Goal: Task Accomplishment & Management: Complete application form

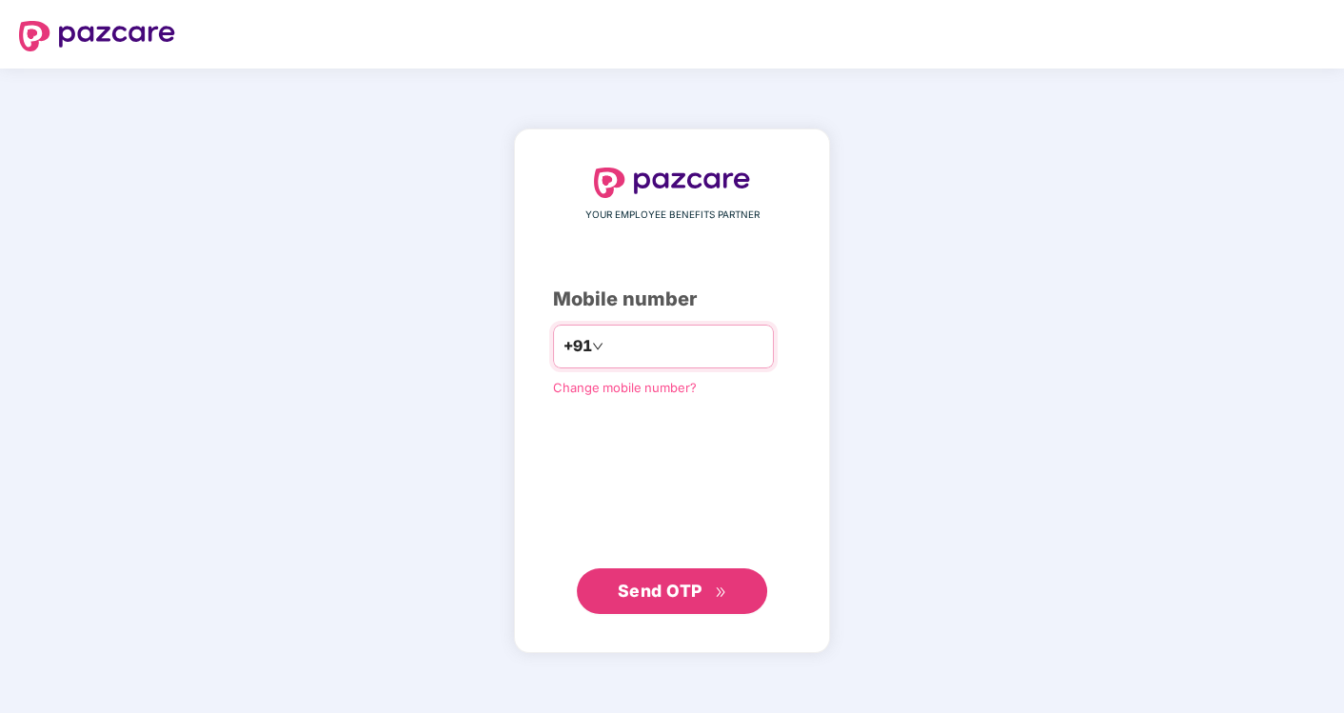
type input "**********"
click at [661, 584] on span "Send OTP" at bounding box center [660, 590] width 85 height 20
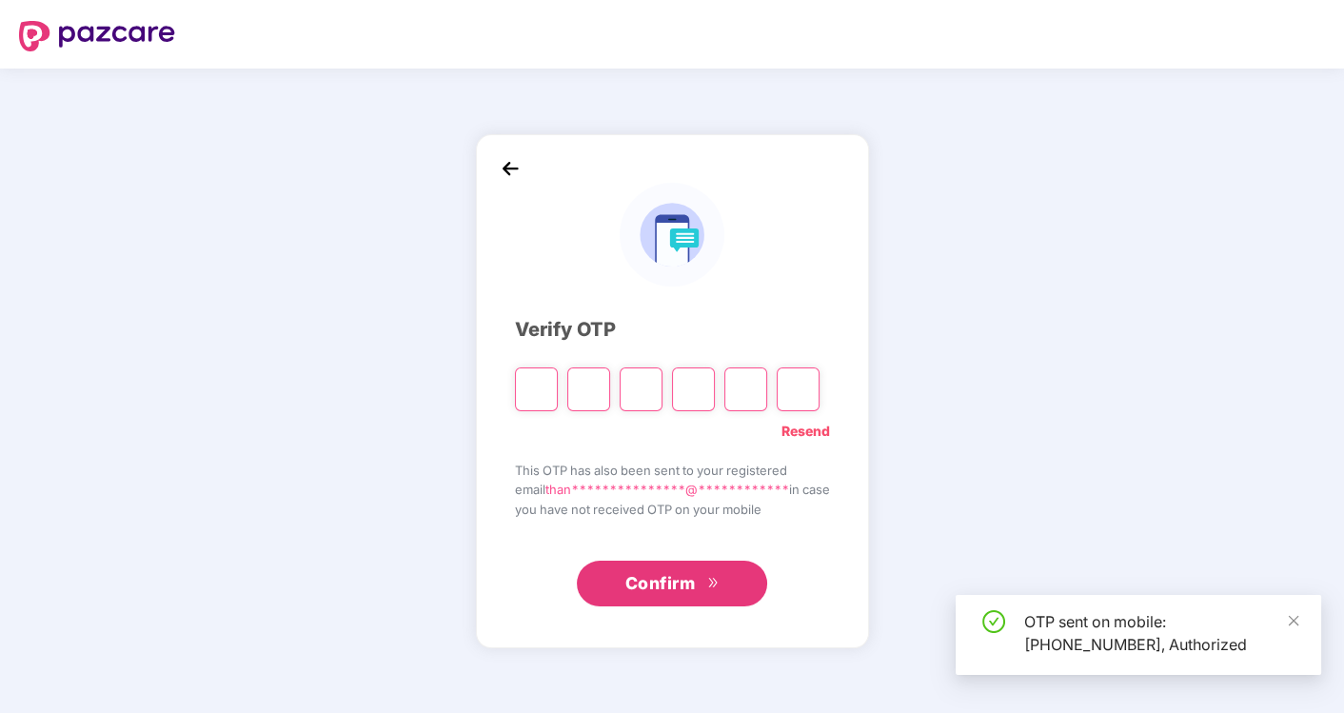
click at [530, 400] on input "Please enter verification code. Digit 1" at bounding box center [536, 389] width 43 height 44
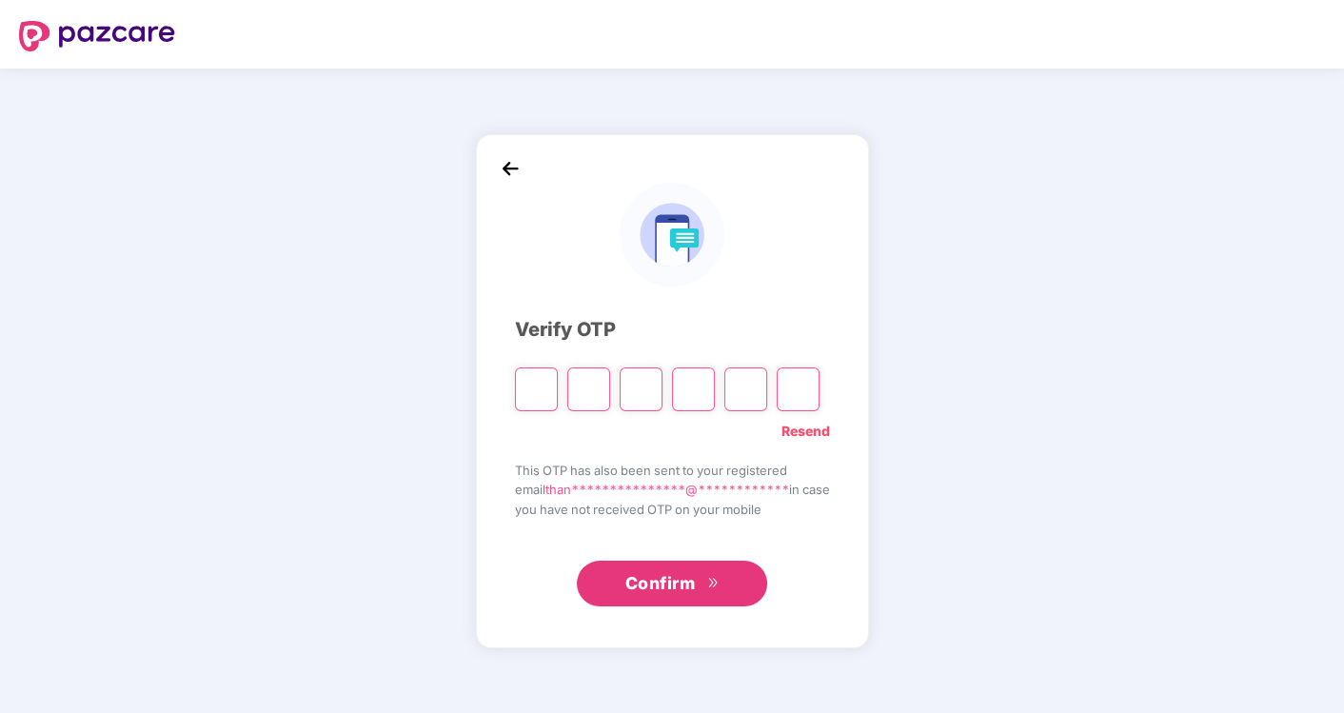
type input "*"
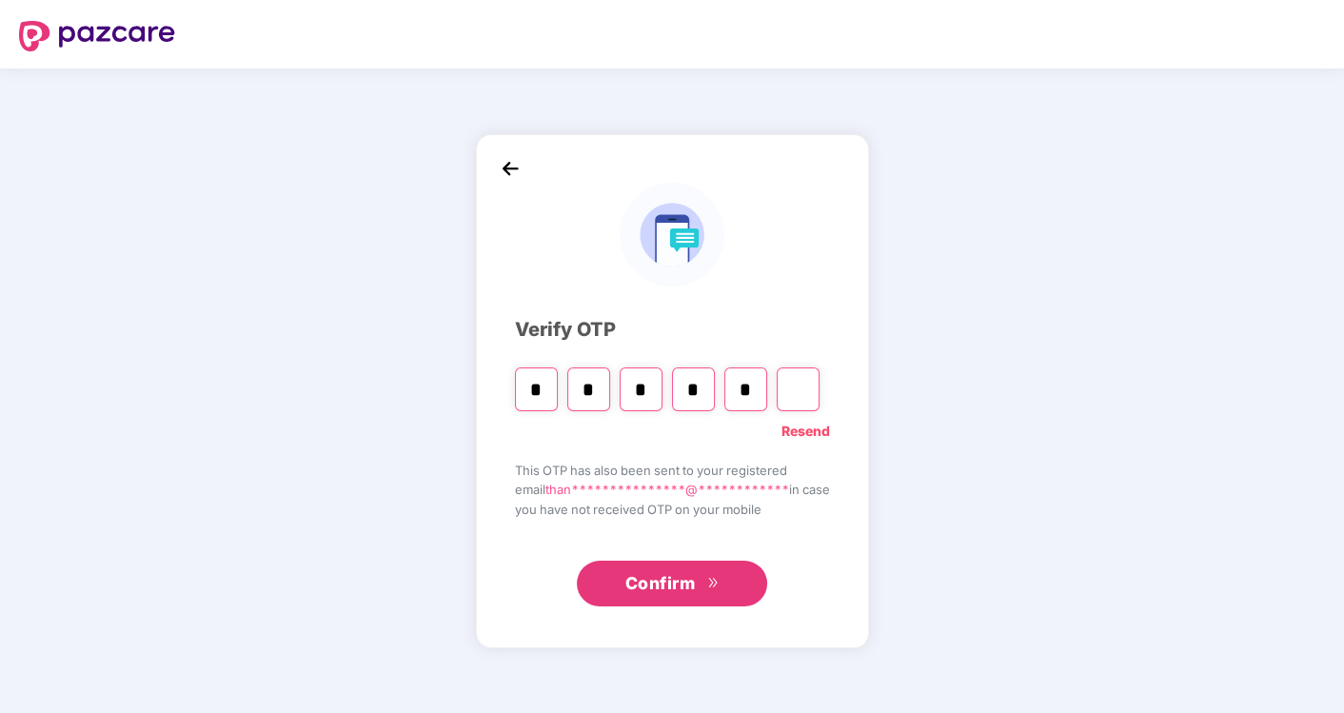
type input "*"
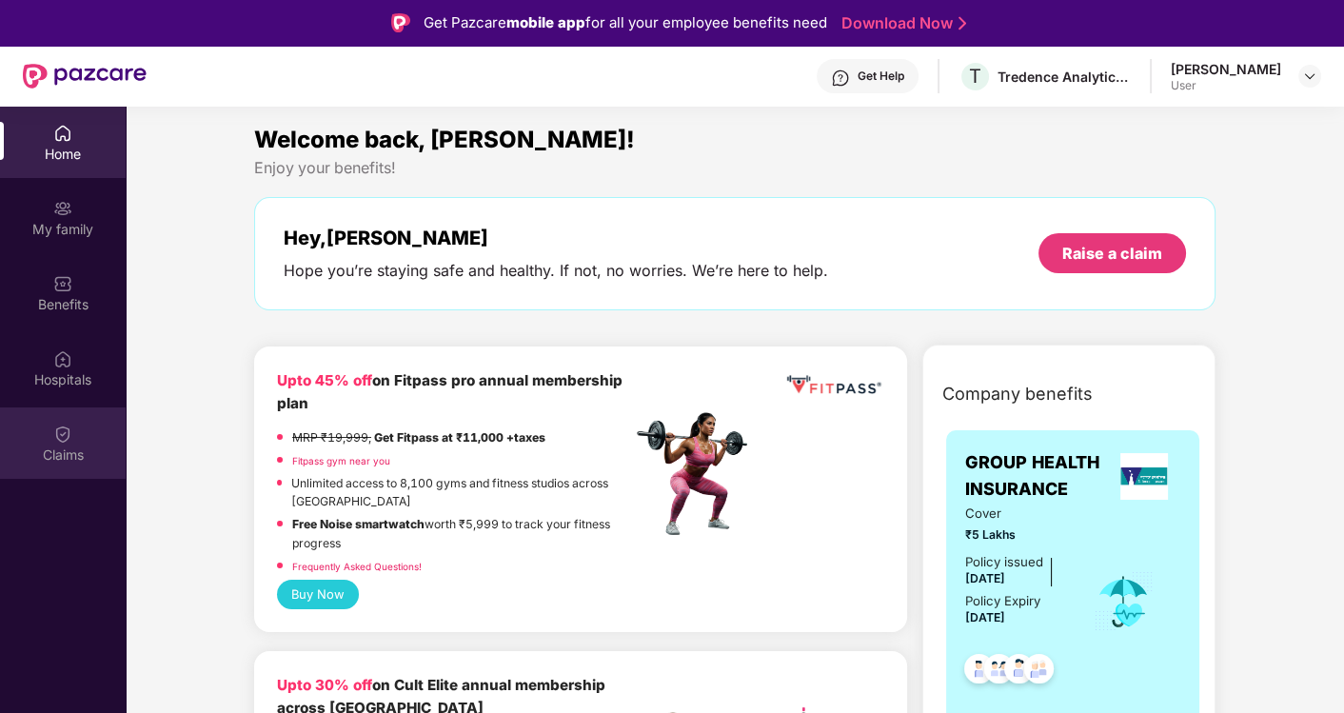
click at [80, 426] on div "Claims" at bounding box center [63, 442] width 126 height 71
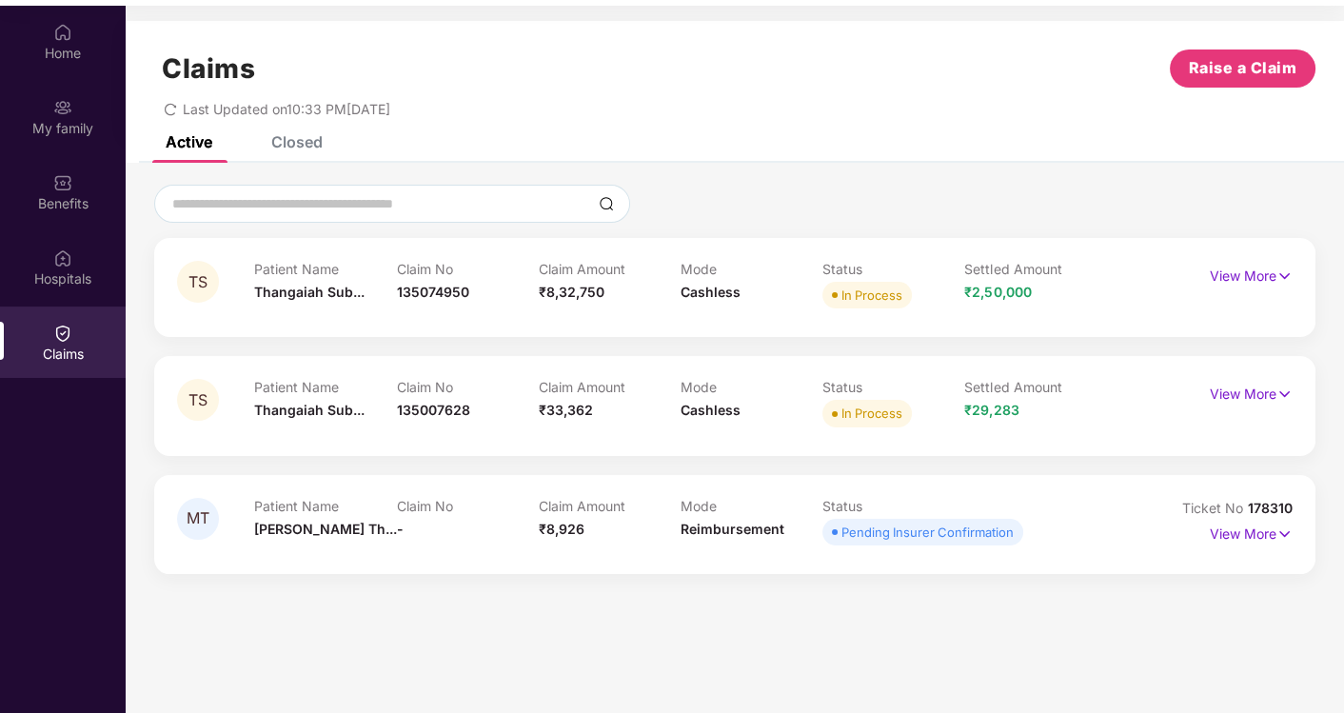
scroll to position [106, 0]
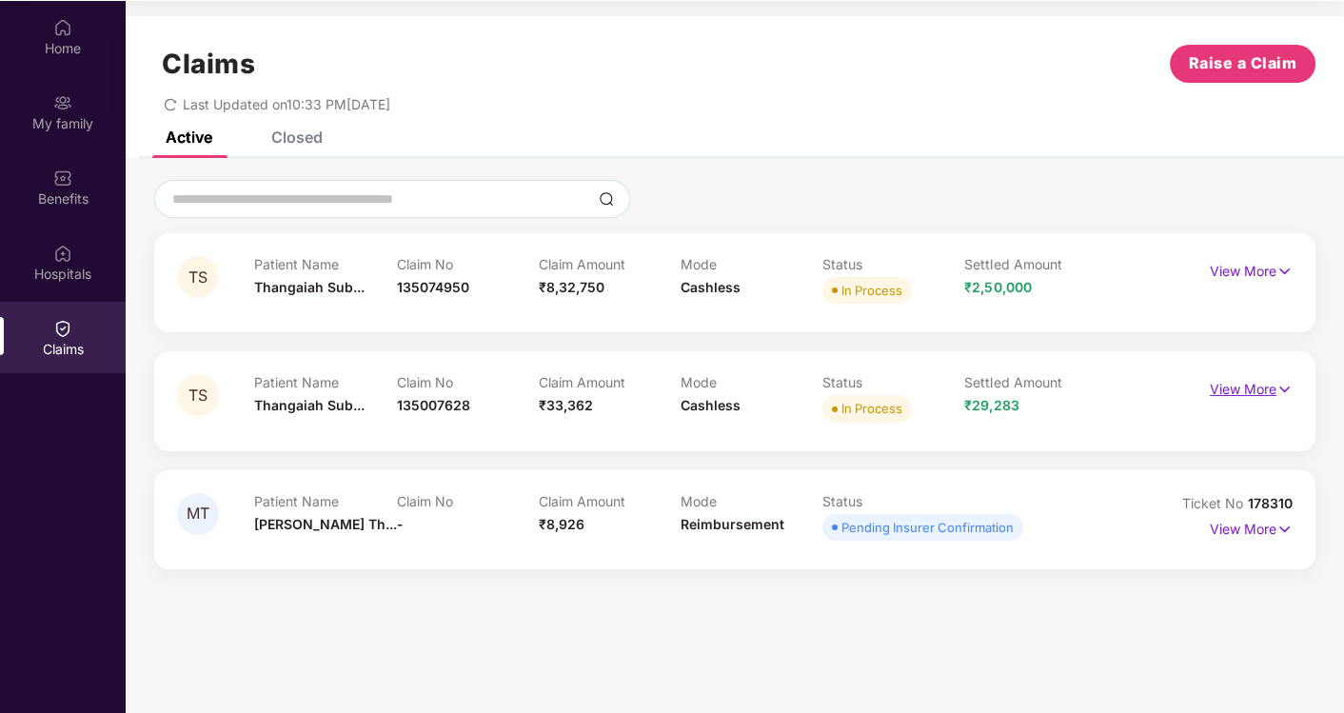
click at [1228, 386] on p "View More" at bounding box center [1251, 387] width 83 height 26
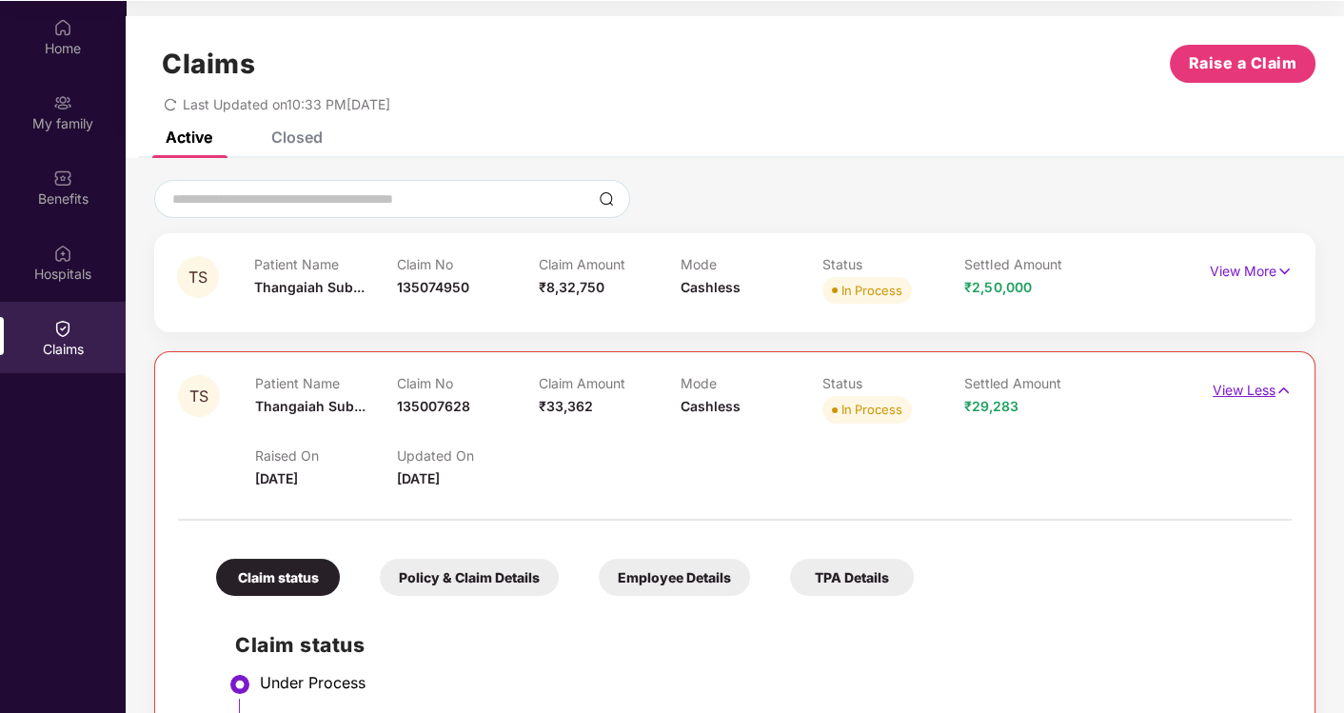
click at [1228, 386] on p "View Less" at bounding box center [1251, 388] width 79 height 26
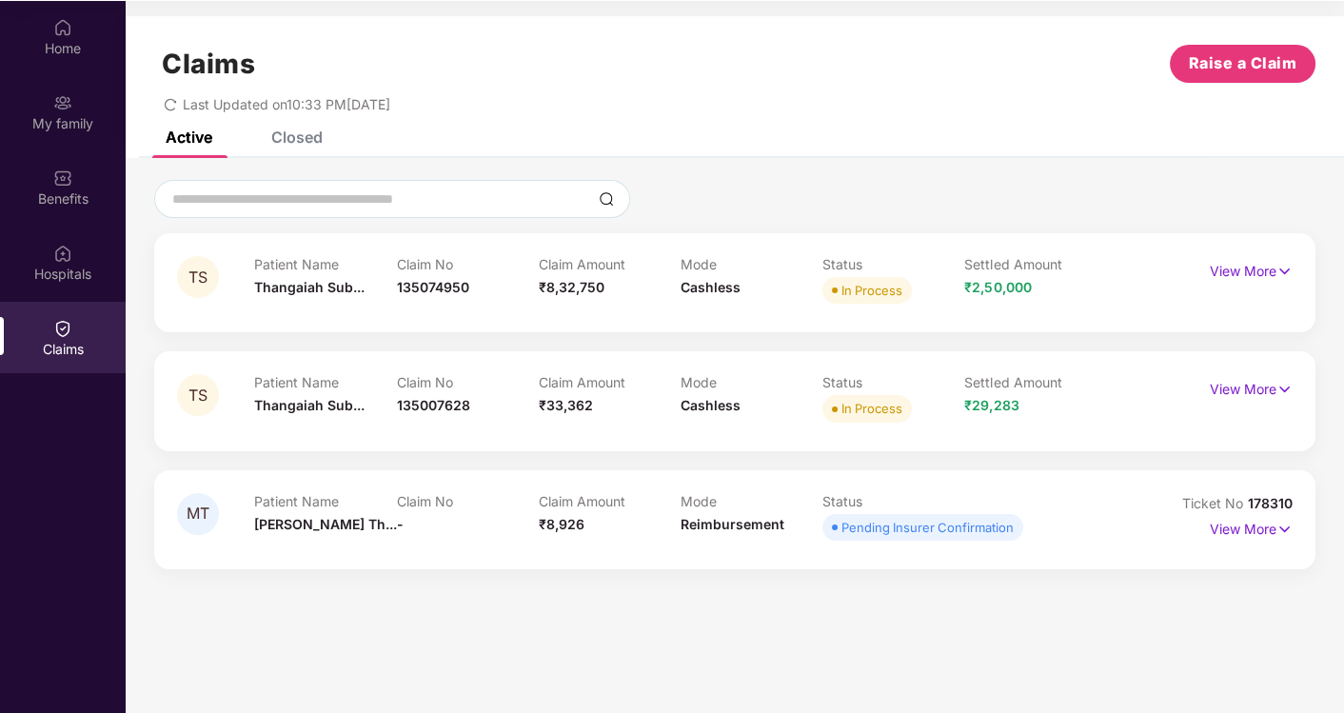
click at [1285, 500] on span "178310" at bounding box center [1270, 503] width 45 height 16
click at [1284, 500] on span "178310" at bounding box center [1270, 503] width 45 height 16
click at [1269, 500] on span "178310" at bounding box center [1270, 503] width 45 height 16
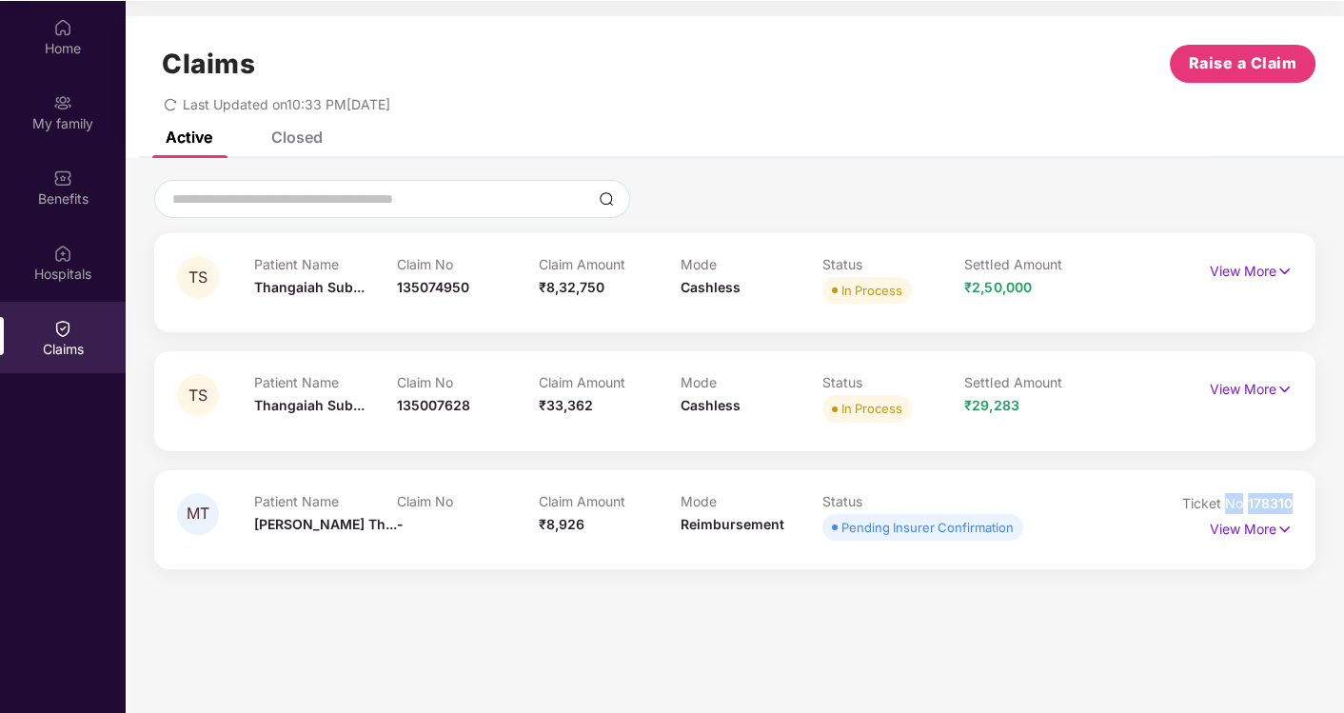
click at [1269, 500] on span "178310" at bounding box center [1270, 503] width 45 height 16
drag, startPoint x: 1269, startPoint y: 500, endPoint x: 1279, endPoint y: 542, distance: 44.1
click at [1279, 542] on div "View More" at bounding box center [1251, 529] width 83 height 30
drag, startPoint x: 1294, startPoint y: 505, endPoint x: 1249, endPoint y: 498, distance: 46.3
click at [1249, 498] on div "MT Patient Name [PERSON_NAME]... Claim No - Claim Amount ₹8,926 Mode Reimbursem…" at bounding box center [734, 519] width 1161 height 99
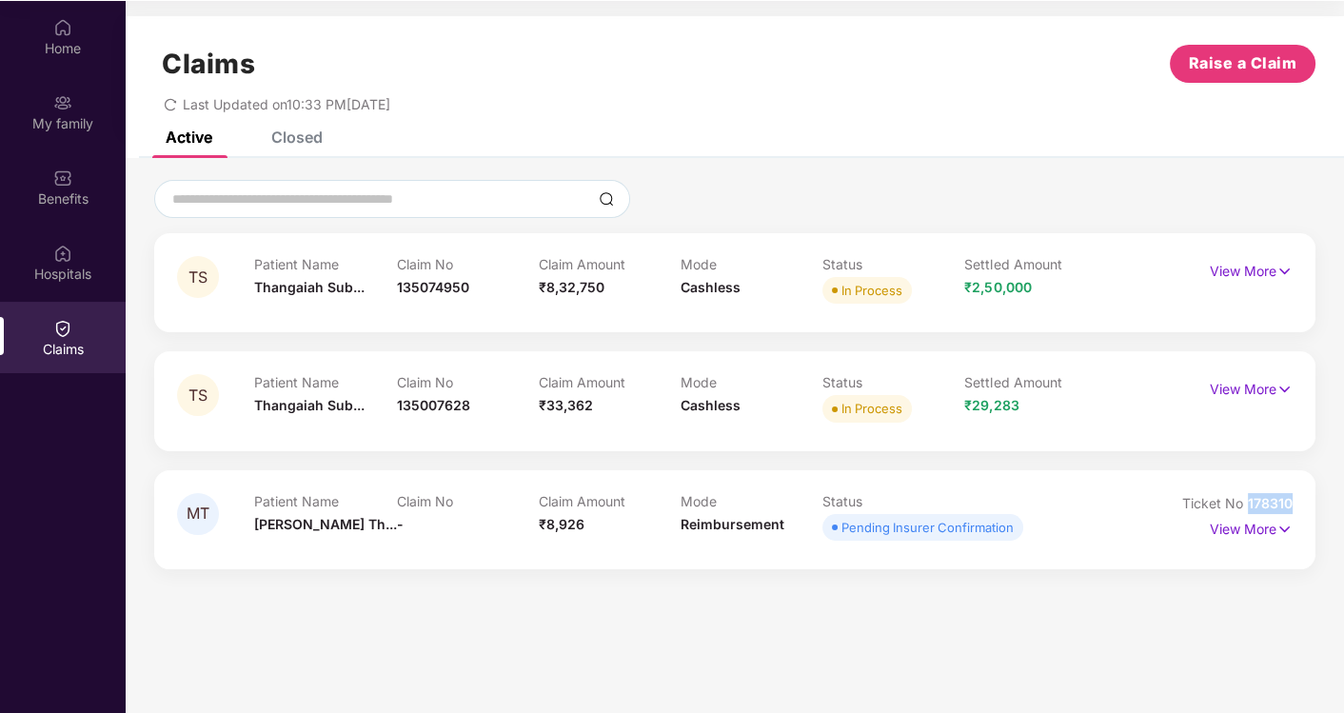
copy span "178310"
click at [1257, 533] on p "View More" at bounding box center [1251, 527] width 83 height 26
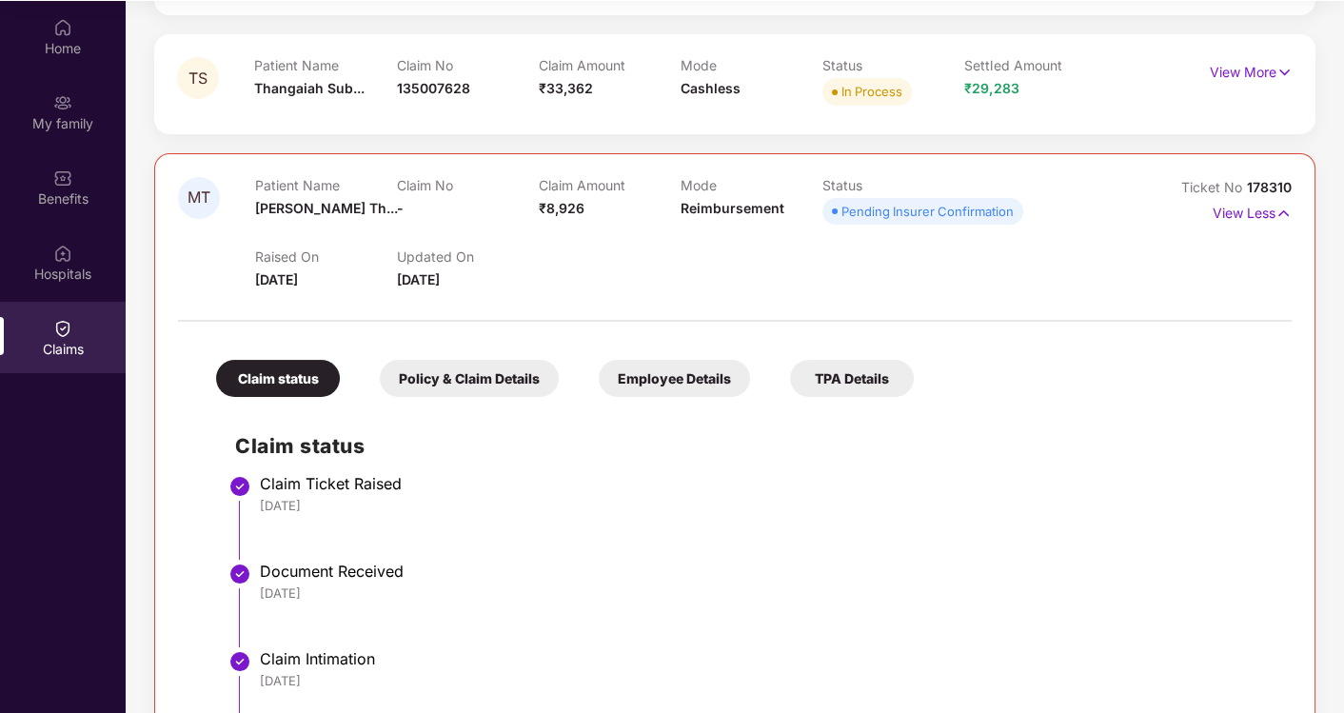
scroll to position [0, 0]
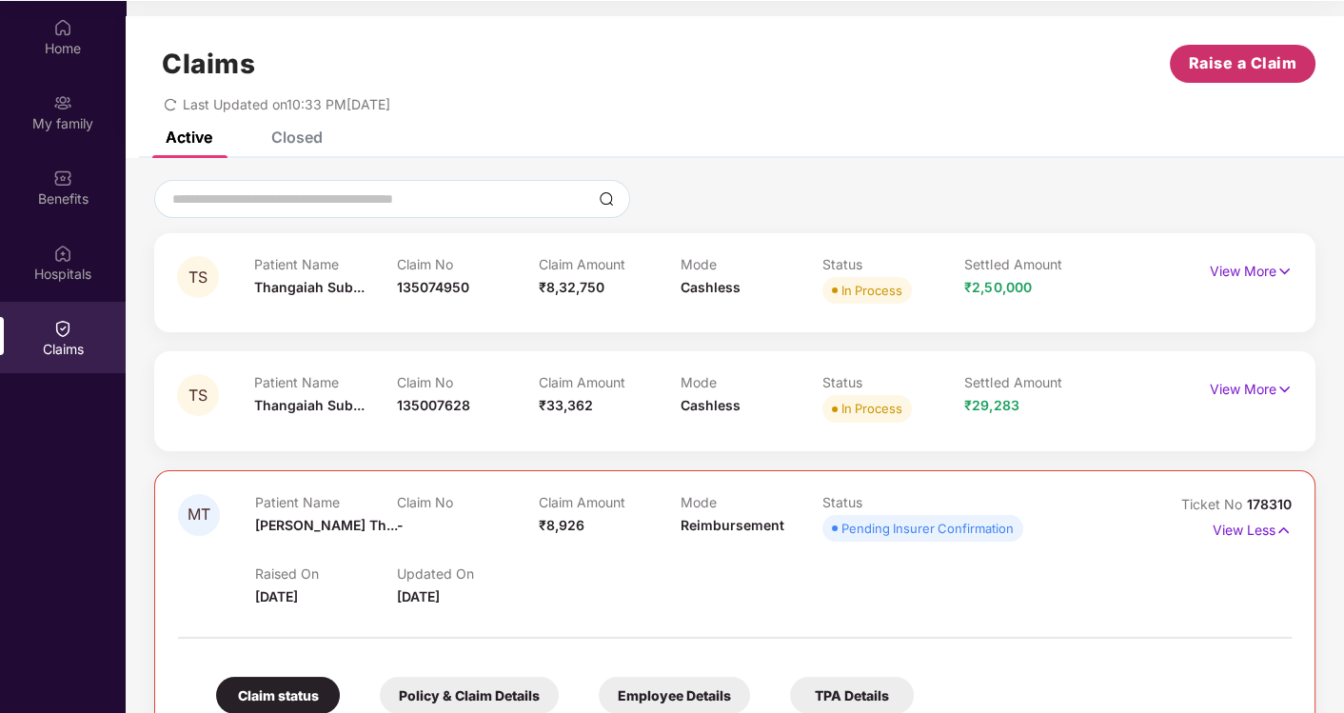
click at [1243, 75] on button "Raise a Claim" at bounding box center [1243, 64] width 146 height 38
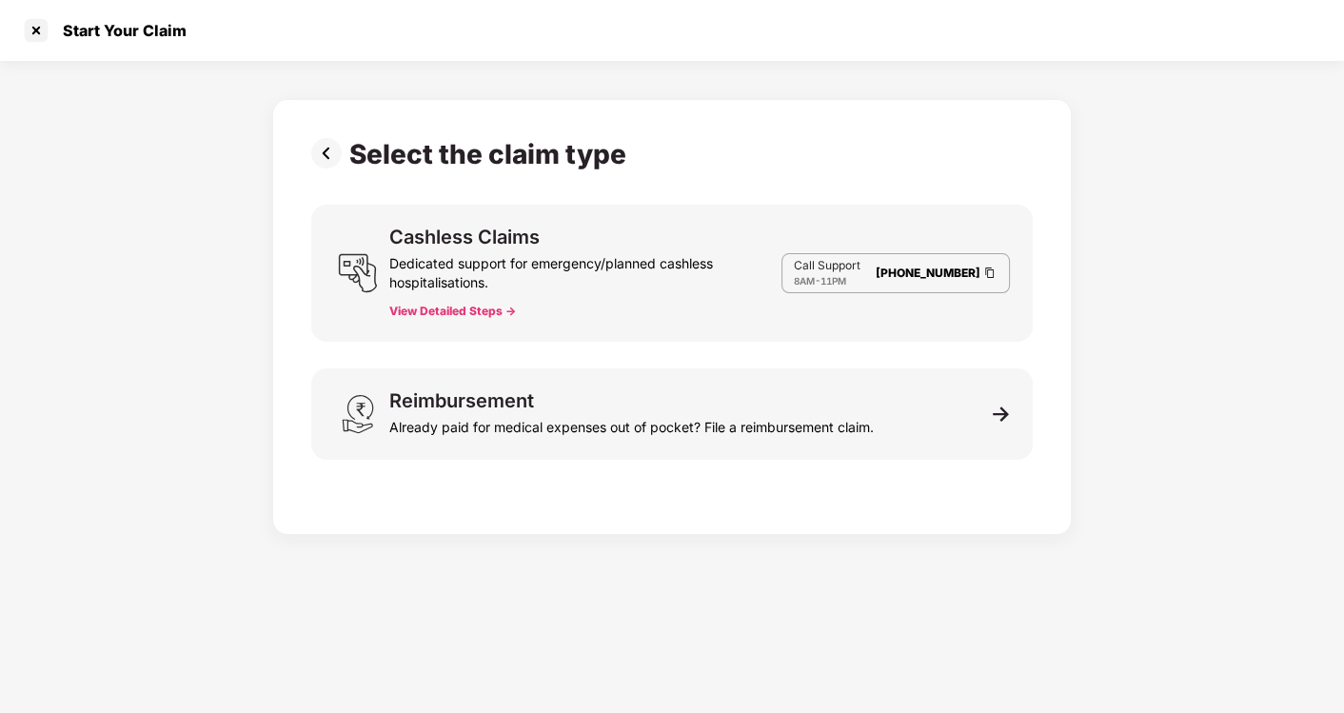
scroll to position [46, 0]
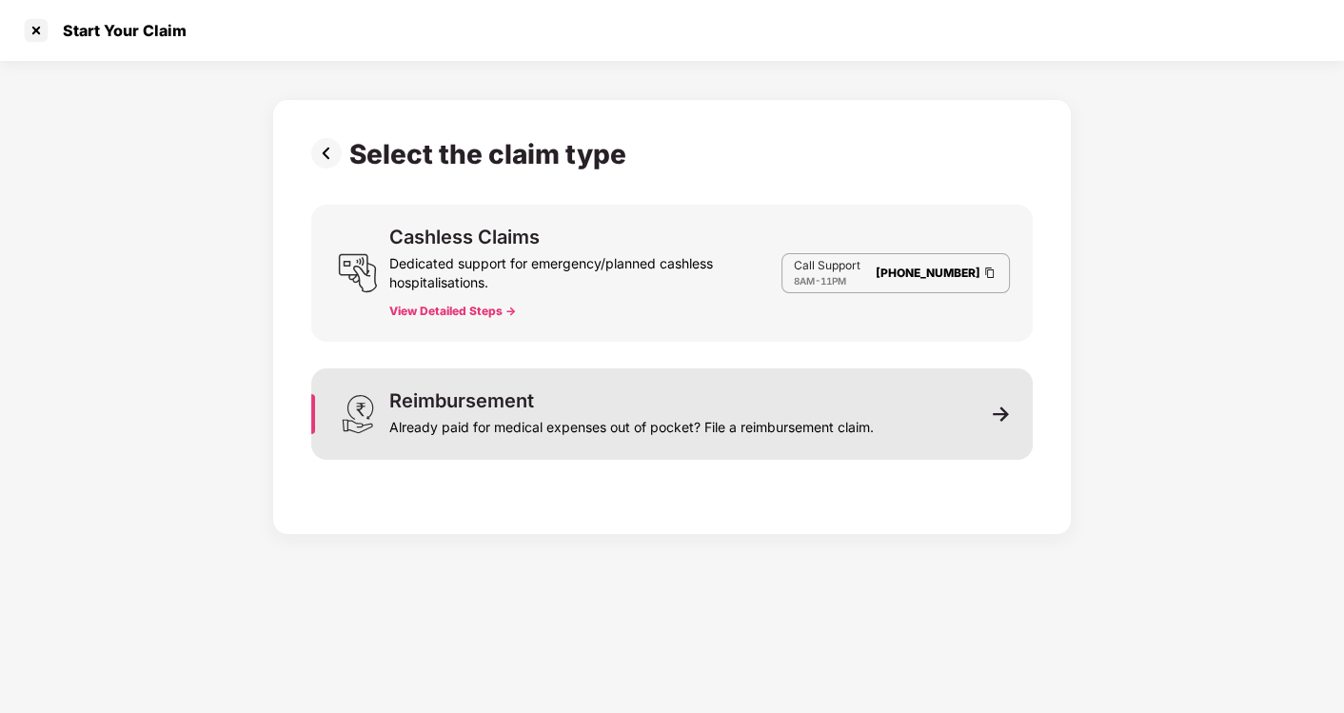
click at [531, 407] on div "Reimbursement" at bounding box center [461, 400] width 145 height 19
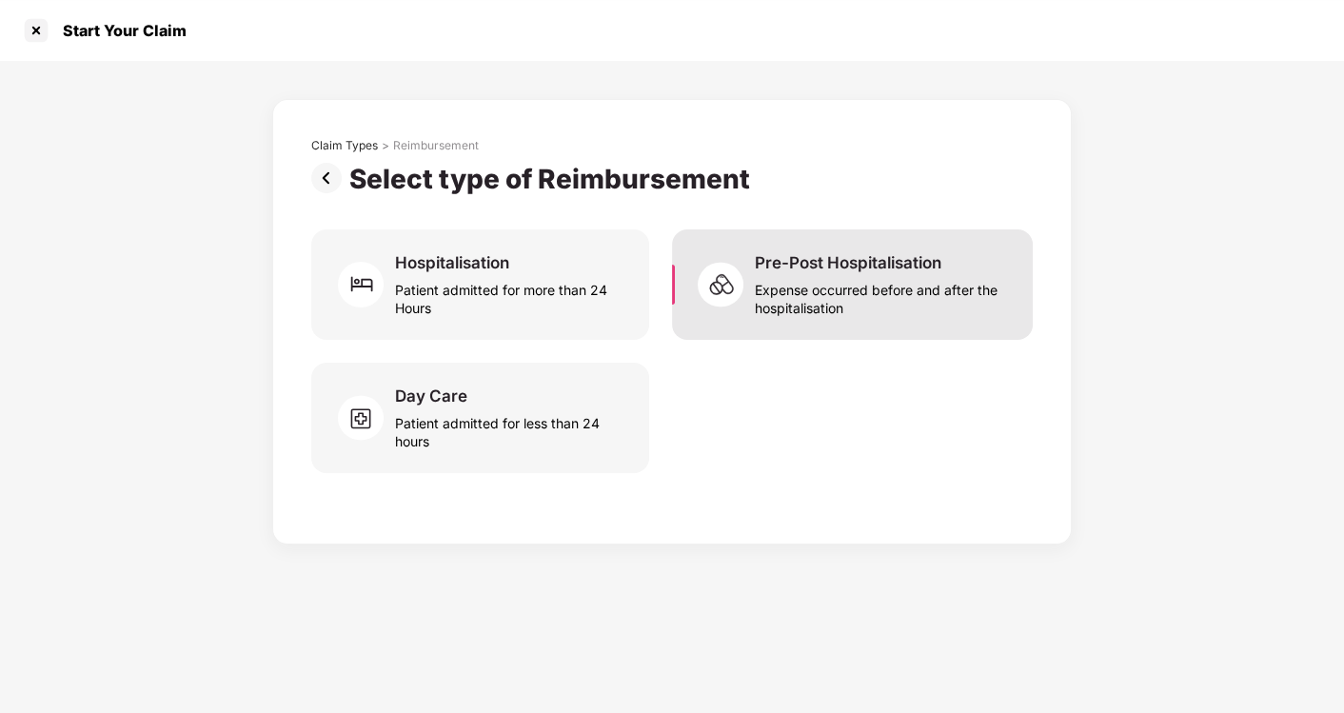
click at [785, 280] on div "Expense occurred before and after the hospitalisation" at bounding box center [882, 295] width 255 height 44
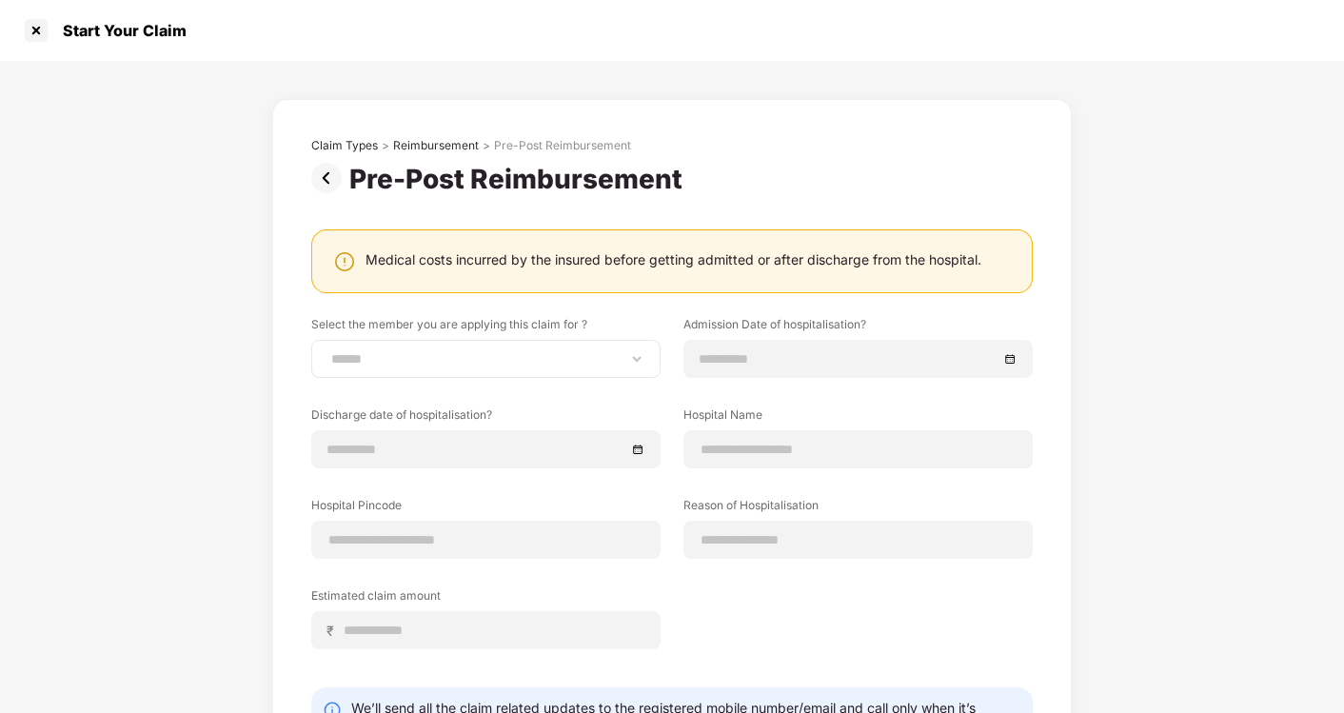
click at [440, 367] on div "**********" at bounding box center [485, 359] width 349 height 38
click at [423, 358] on select "**********" at bounding box center [485, 358] width 317 height 15
select select "**********"
click at [327, 351] on select "**********" at bounding box center [485, 358] width 317 height 15
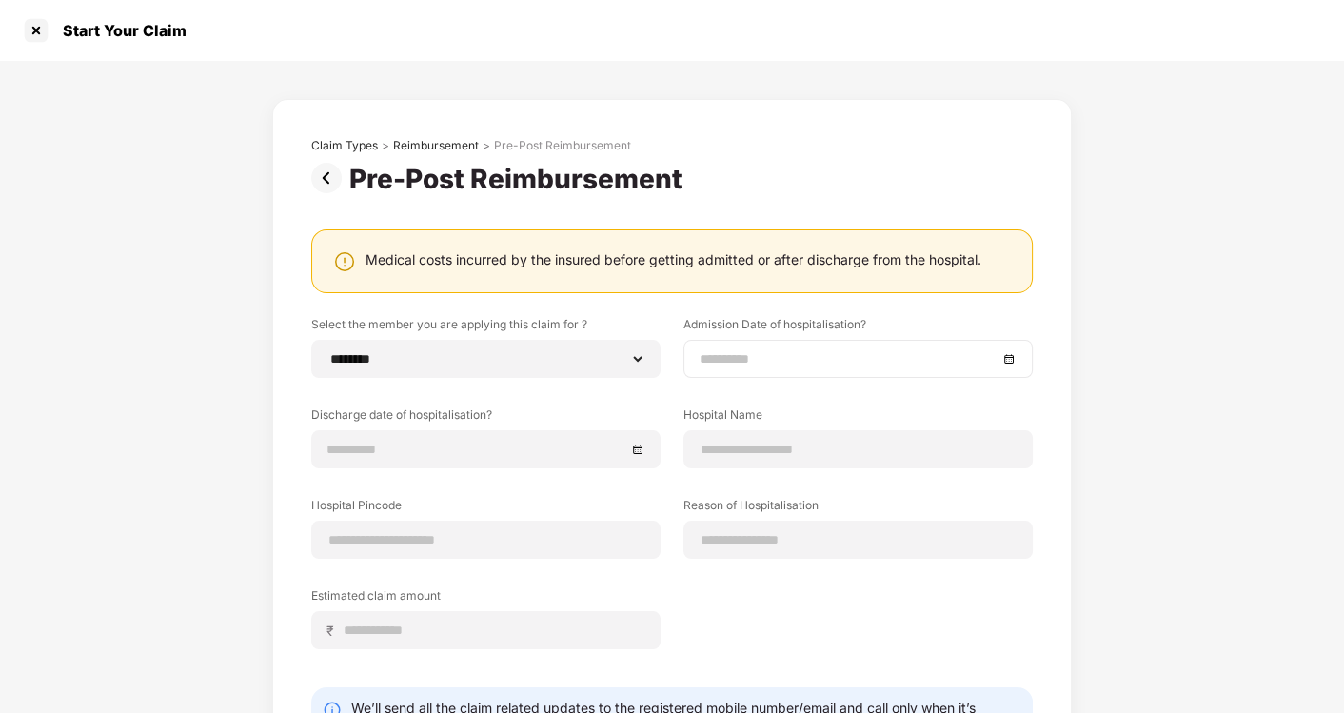
click at [815, 361] on input at bounding box center [848, 358] width 298 height 21
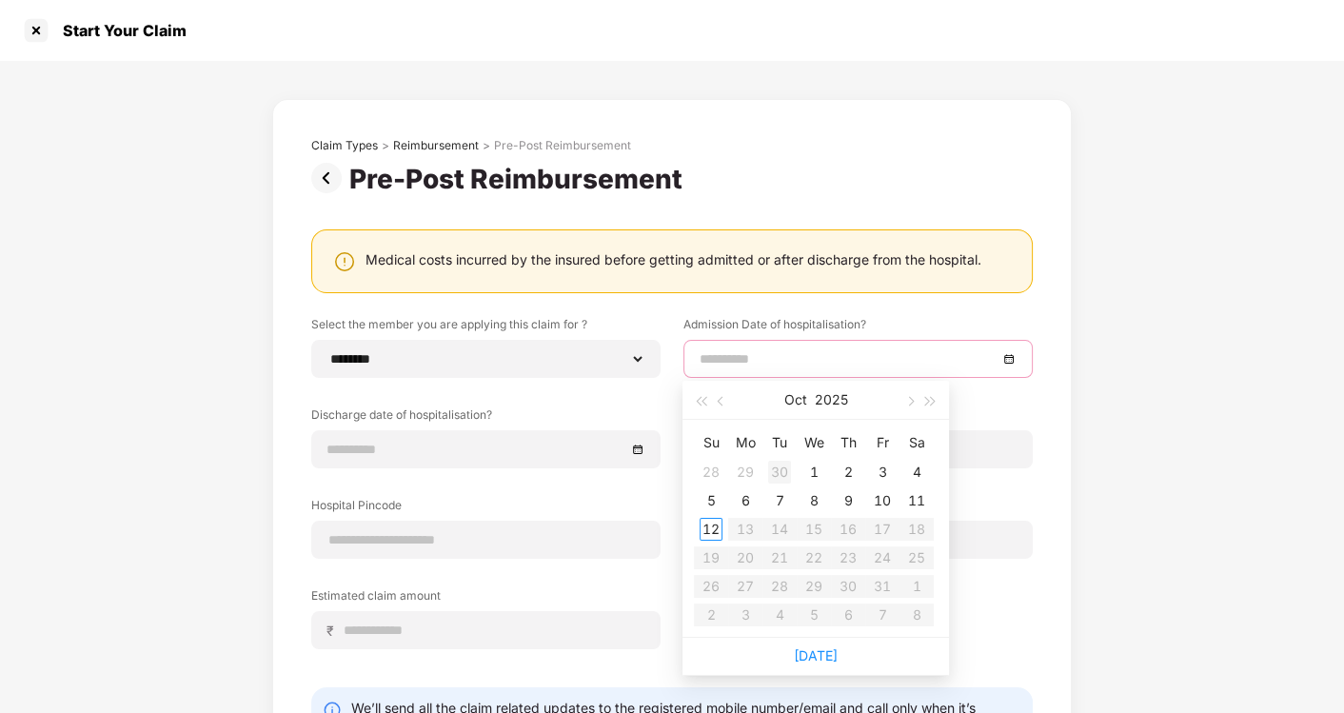
type input "**********"
click at [777, 504] on div "7" at bounding box center [779, 500] width 23 height 23
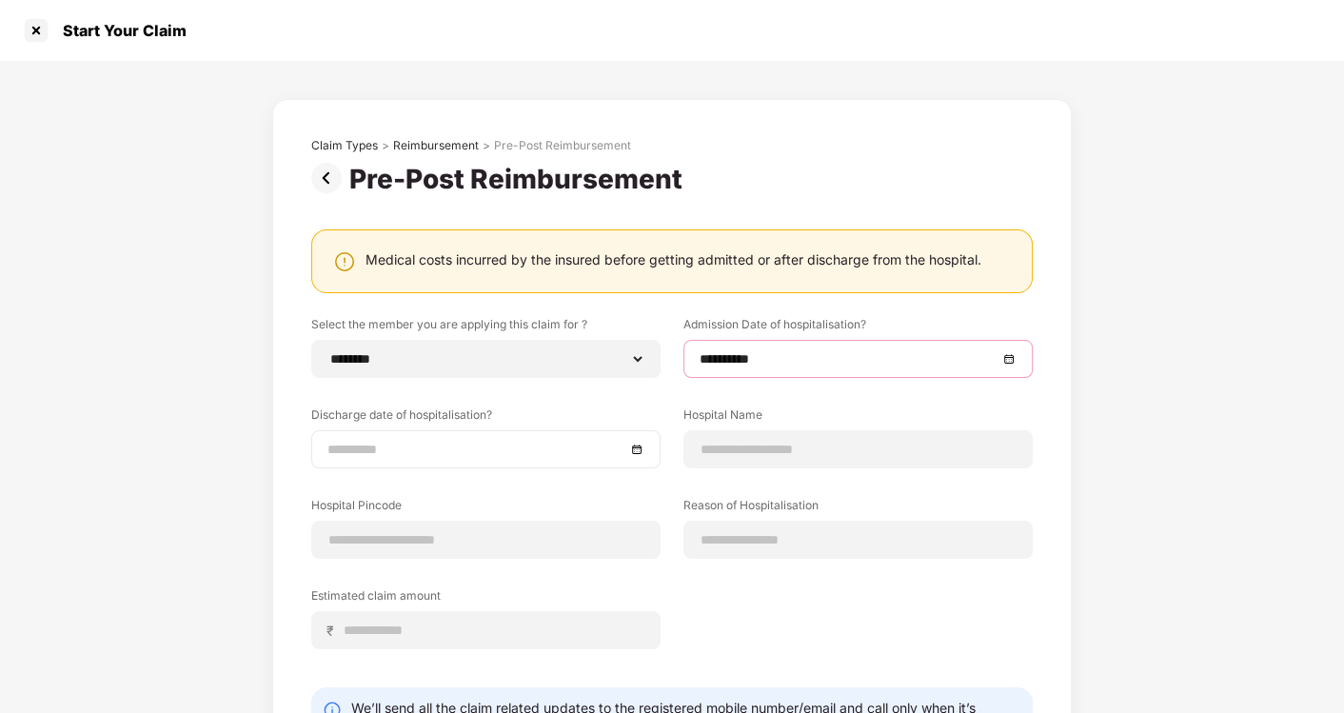
click at [496, 448] on input at bounding box center [476, 449] width 298 height 21
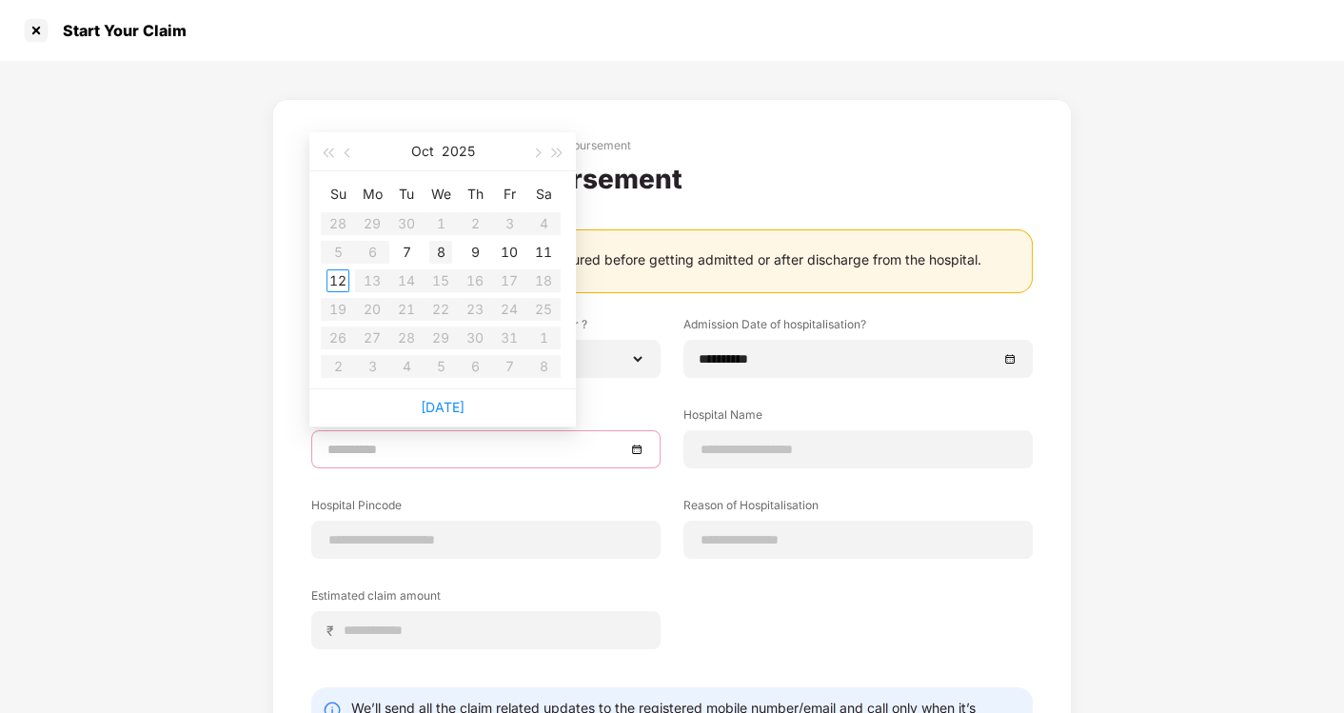
type input "**********"
click at [443, 251] on div "8" at bounding box center [440, 252] width 23 height 23
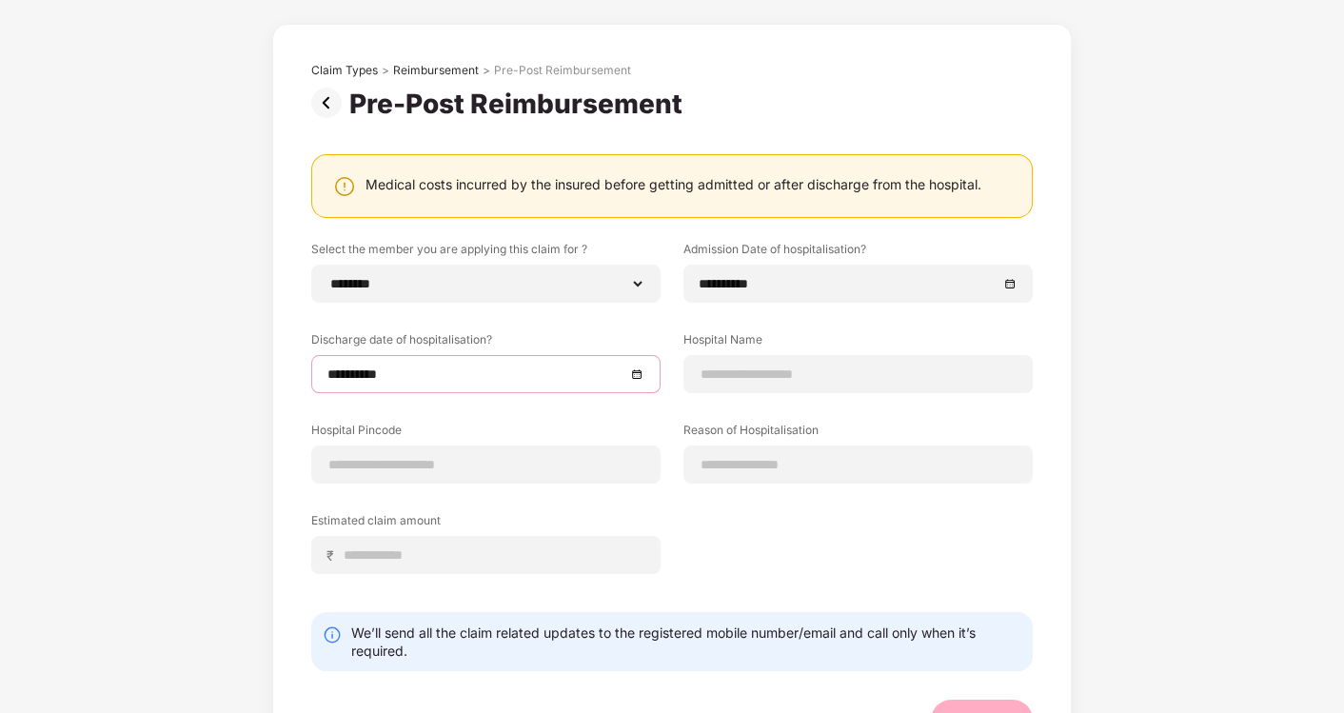
scroll to position [106, 0]
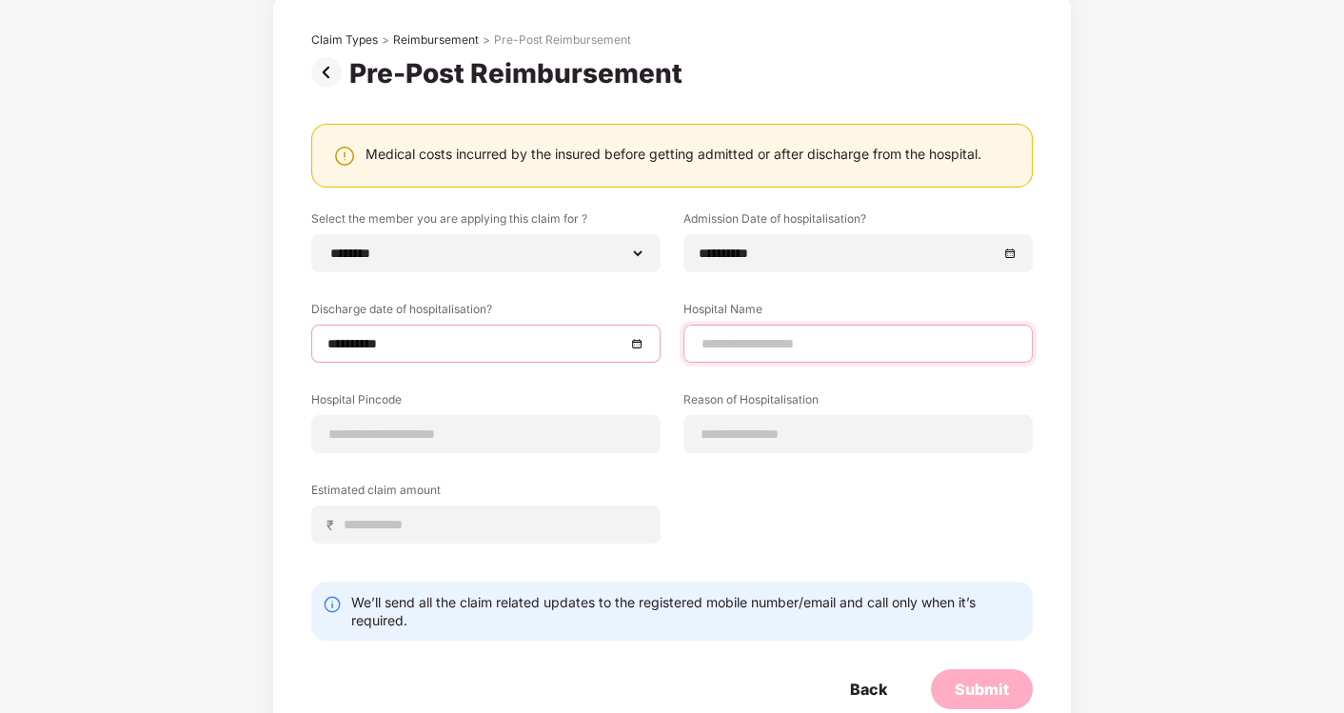
click at [839, 348] on input at bounding box center [857, 344] width 317 height 20
click at [790, 339] on input at bounding box center [857, 344] width 317 height 20
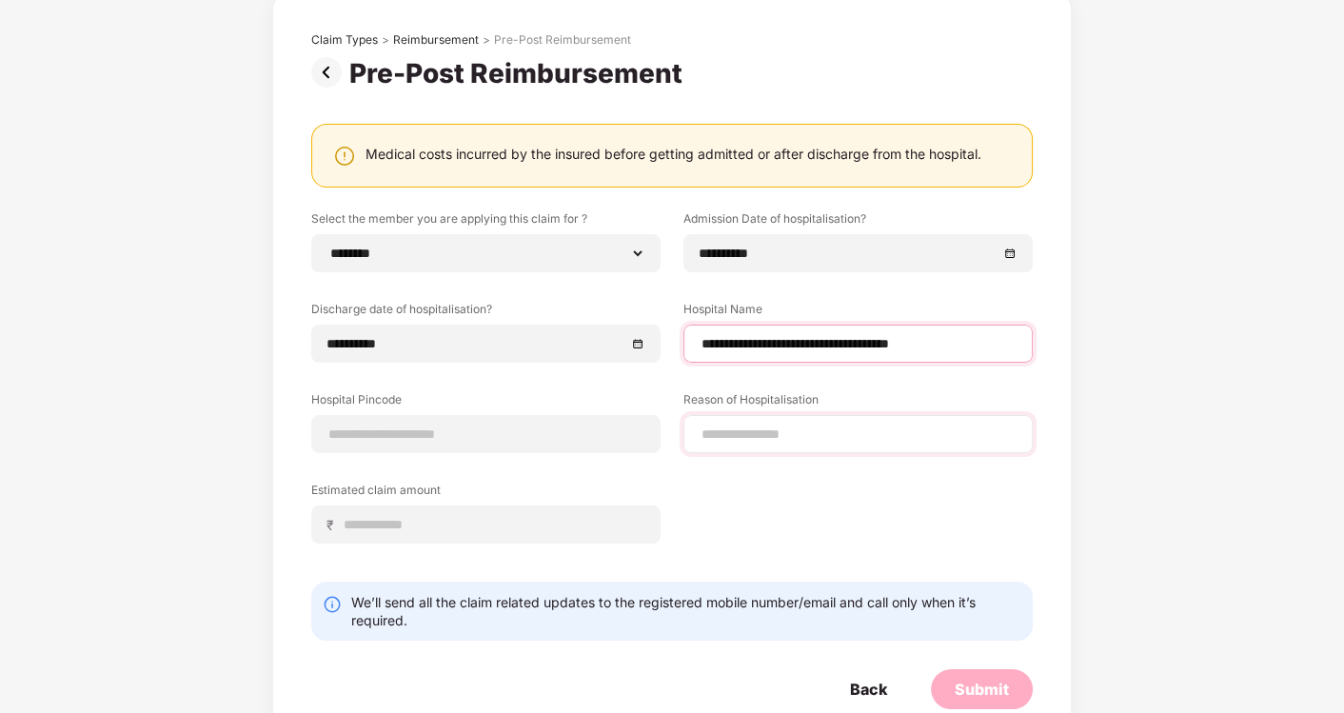
type input "**********"
click at [785, 440] on input at bounding box center [857, 434] width 317 height 20
type input "**********"
click at [802, 523] on div "**********" at bounding box center [671, 391] width 721 height 362
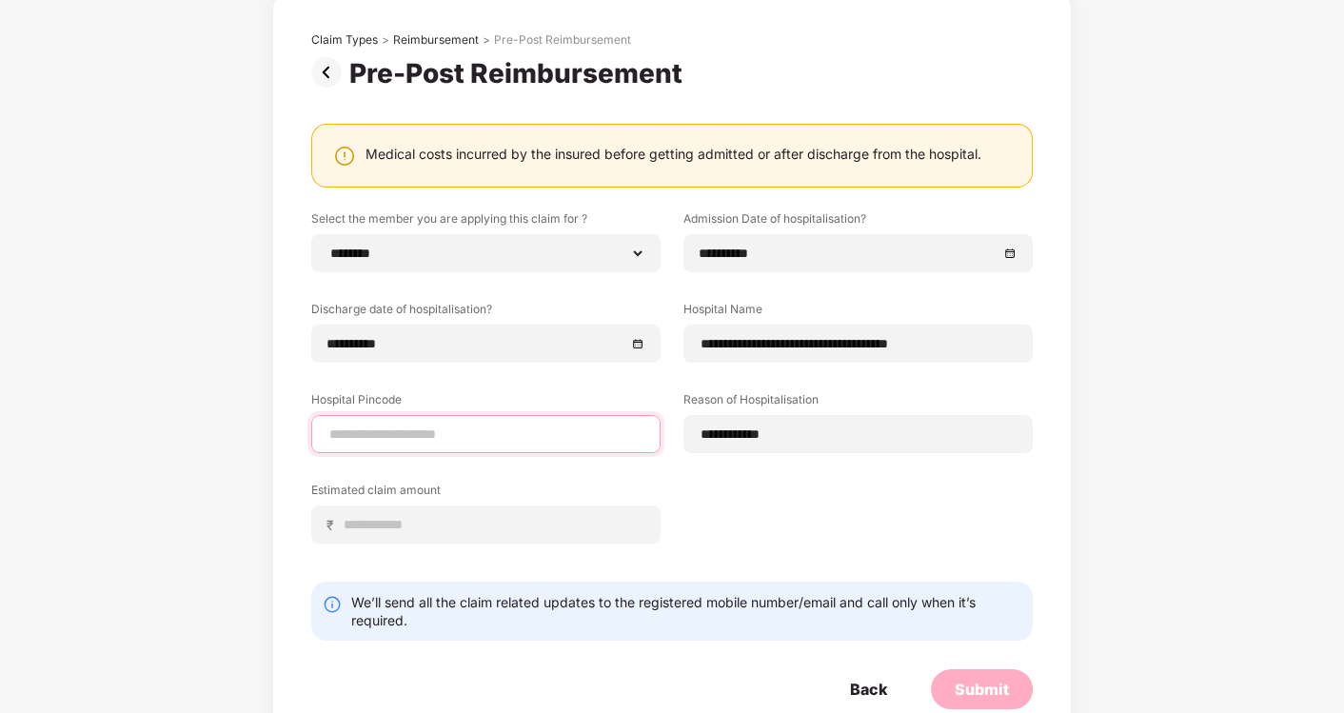
click at [388, 441] on input at bounding box center [485, 434] width 317 height 20
type input "******"
click at [871, 533] on div "**********" at bounding box center [671, 391] width 721 height 362
click at [551, 521] on input at bounding box center [494, 525] width 302 height 20
select select "*********"
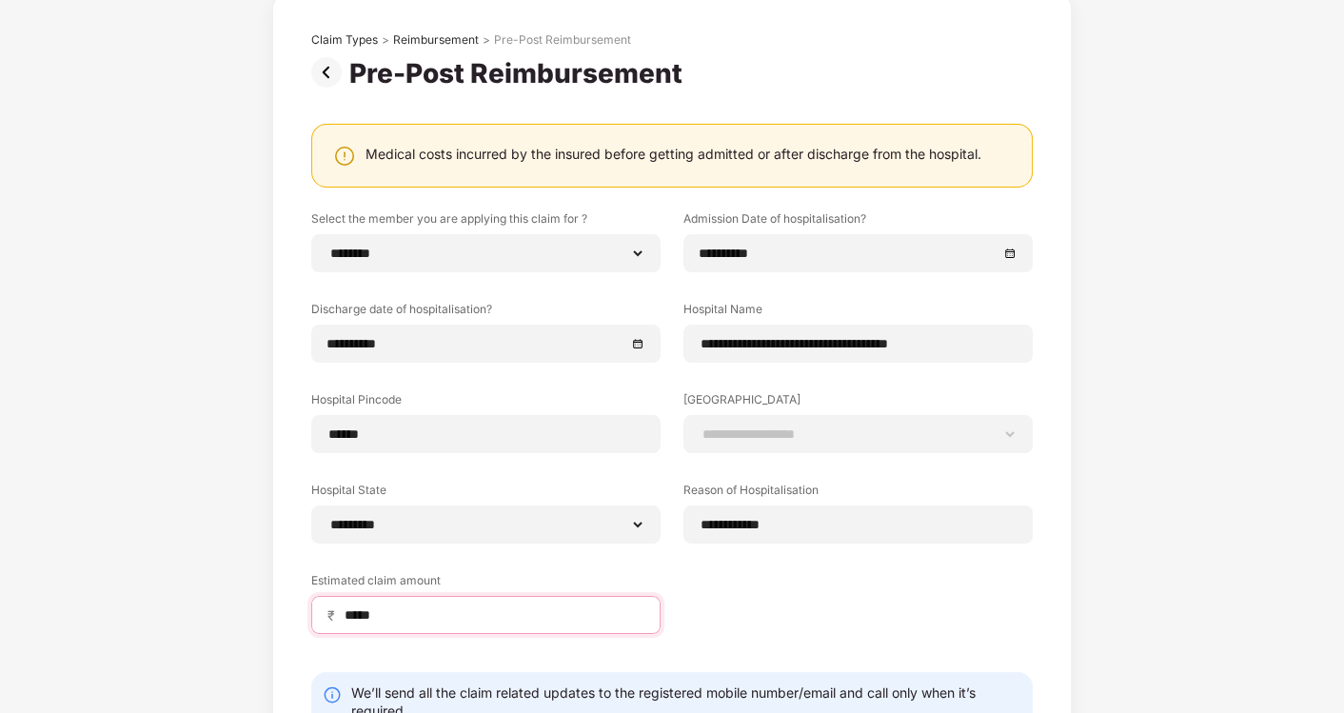
type input "*****"
click at [765, 602] on div "**********" at bounding box center [671, 436] width 721 height 452
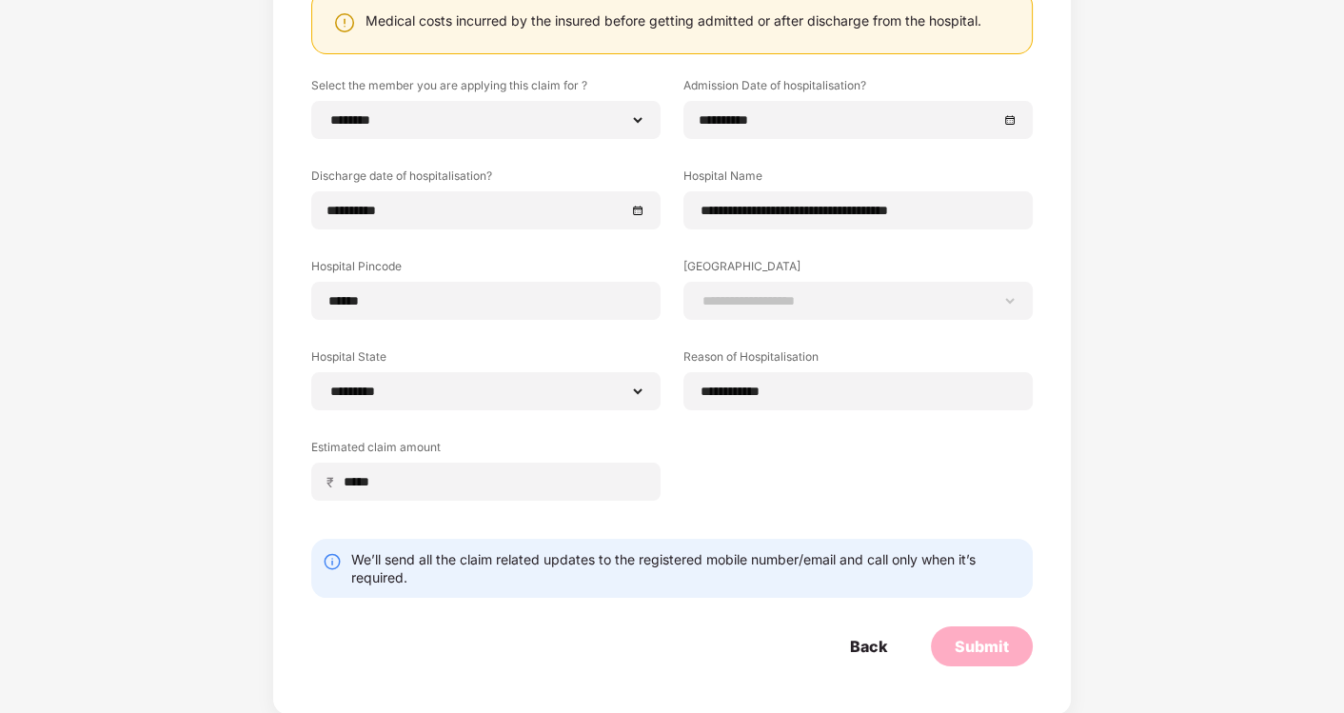
scroll to position [239, 0]
click at [791, 297] on select "**********" at bounding box center [857, 300] width 317 height 15
select select "*********"
click at [699, 293] on select "**********" at bounding box center [857, 300] width 317 height 15
click at [743, 487] on div "**********" at bounding box center [671, 303] width 721 height 452
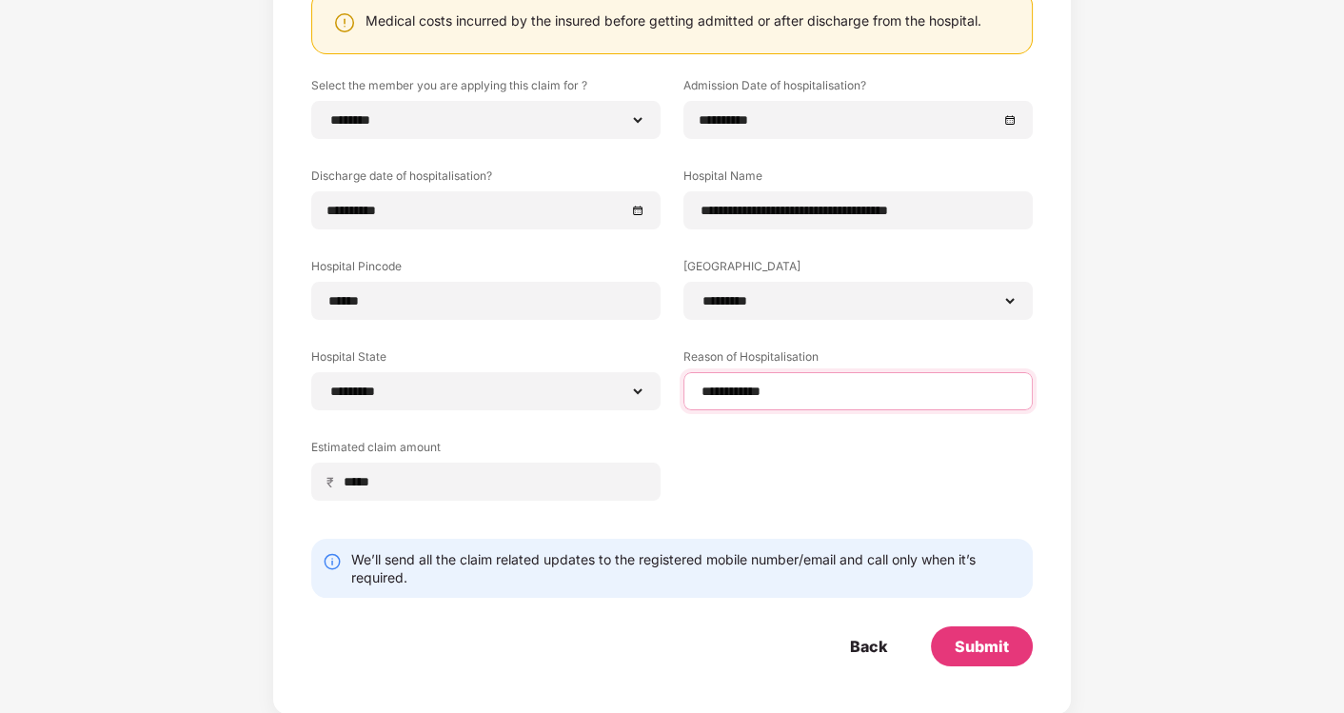
click at [758, 391] on input "**********" at bounding box center [857, 392] width 317 height 20
type input "**********"
click at [993, 636] on div "Submit" at bounding box center [981, 646] width 54 height 21
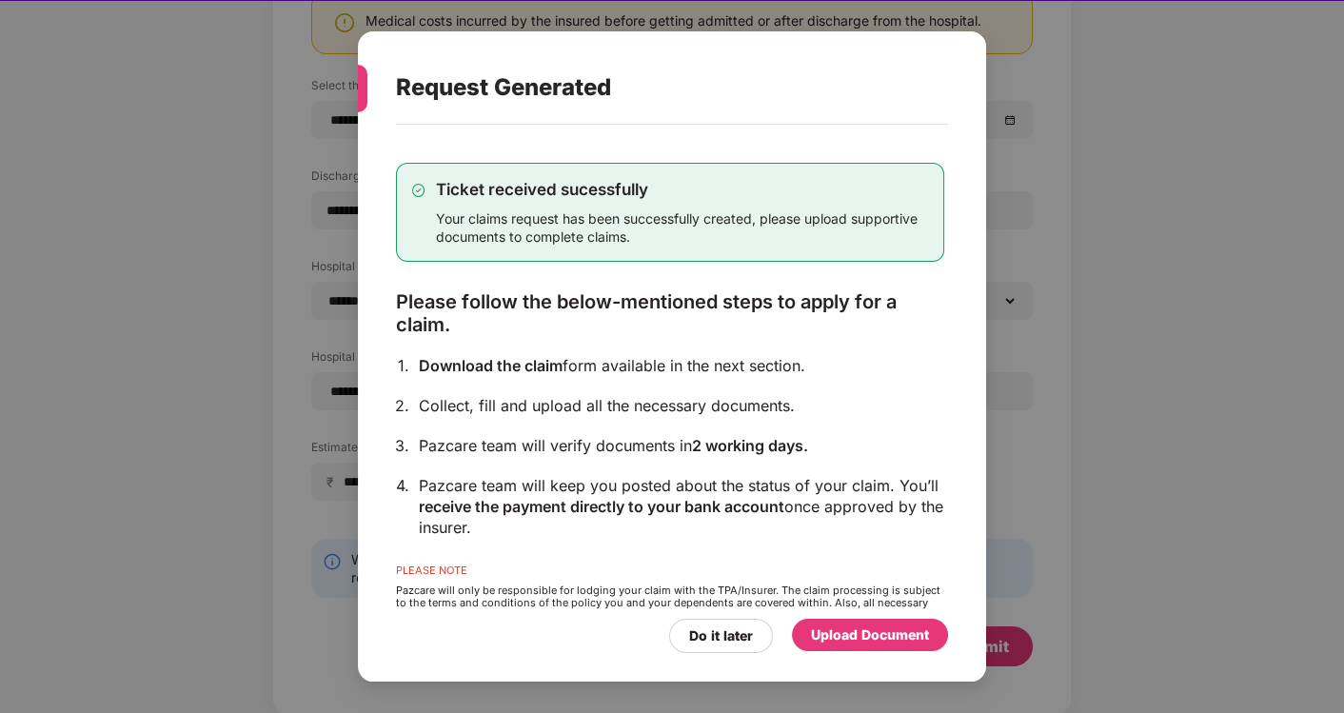
click at [857, 640] on div "Upload Document" at bounding box center [870, 634] width 118 height 21
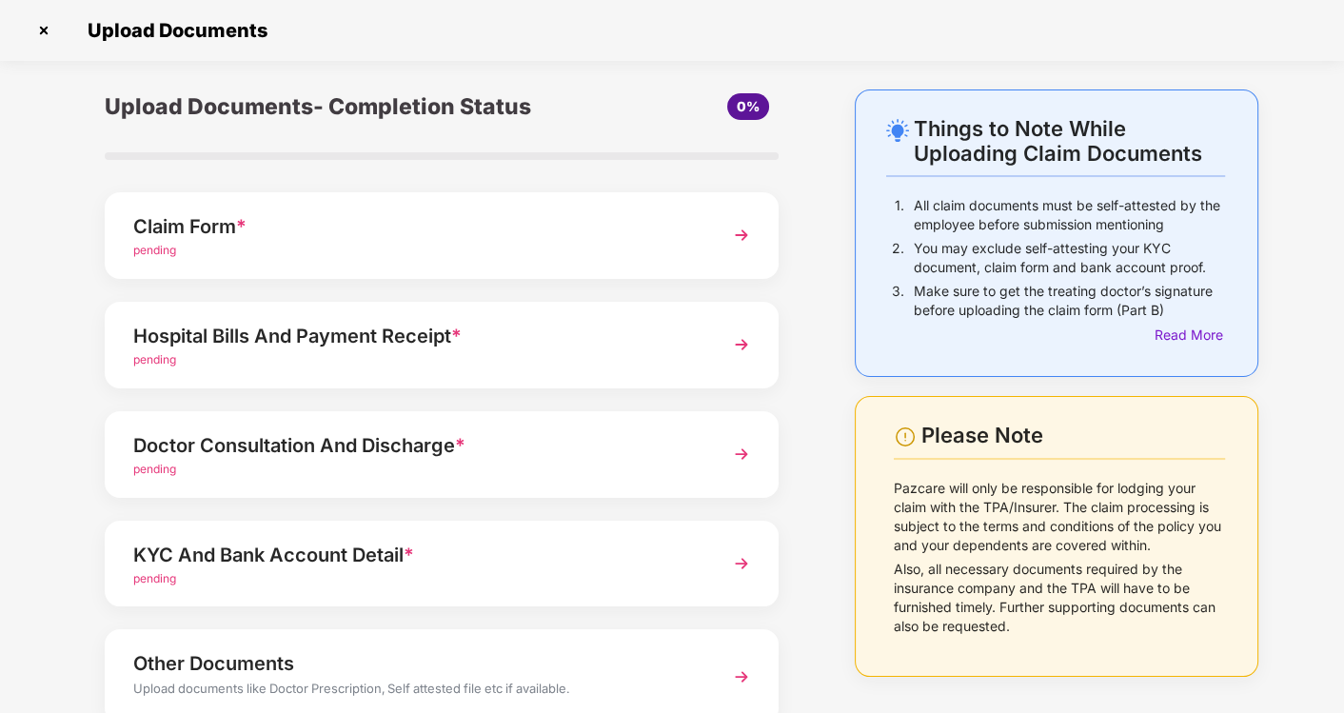
click at [218, 236] on div "Claim Form *" at bounding box center [415, 226] width 565 height 30
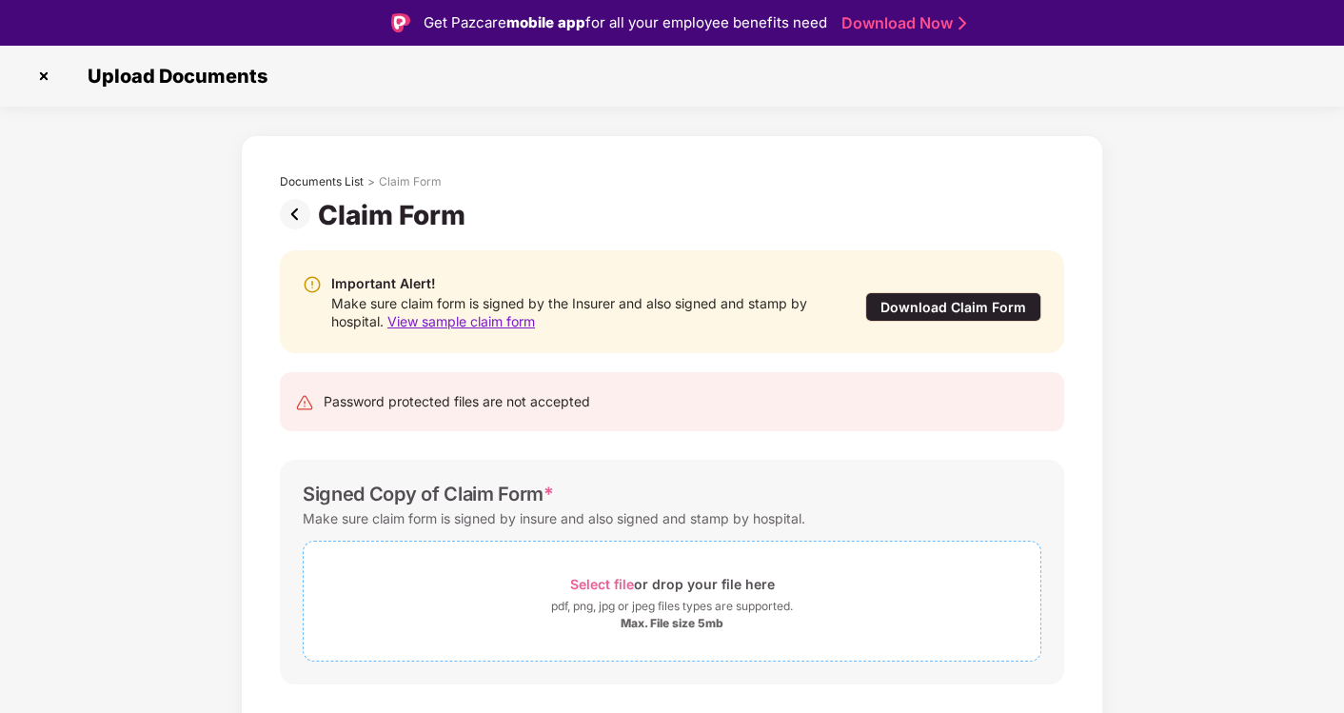
click at [606, 576] on span "Select file" at bounding box center [602, 584] width 64 height 16
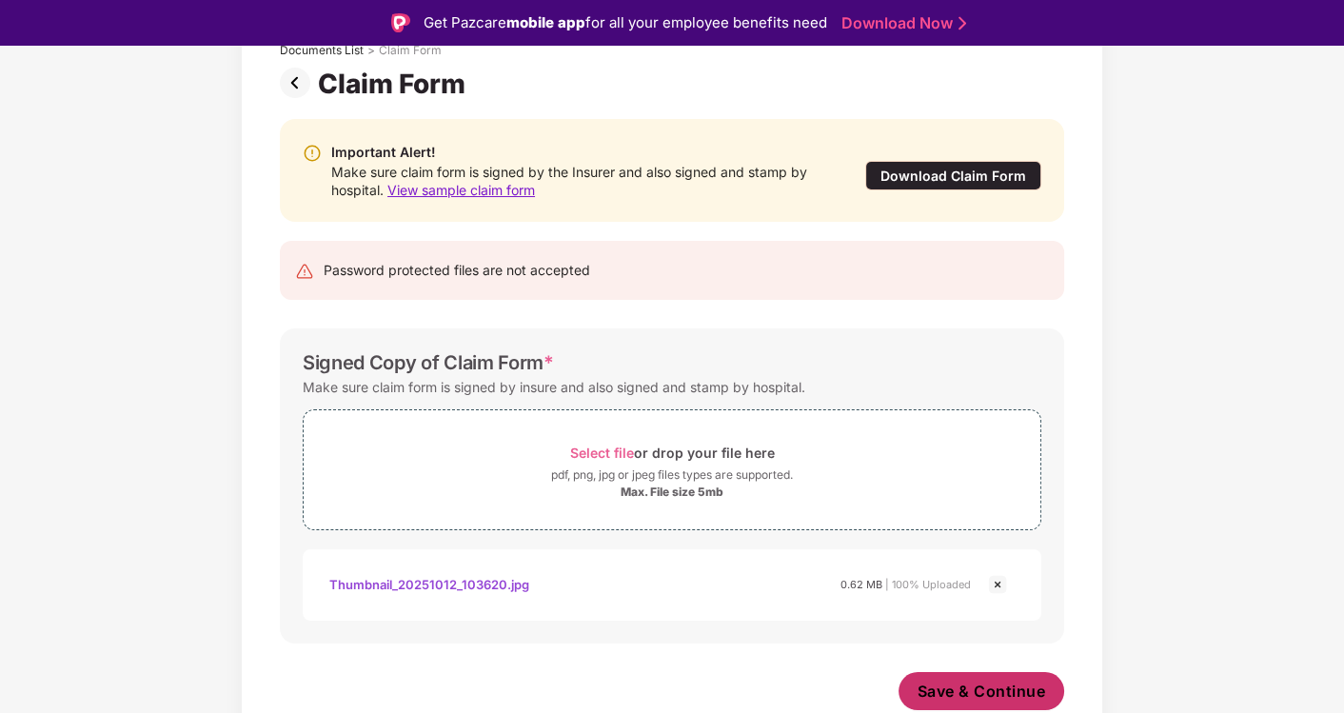
scroll to position [130, 0]
click at [963, 696] on span "Save & Continue" at bounding box center [981, 691] width 128 height 21
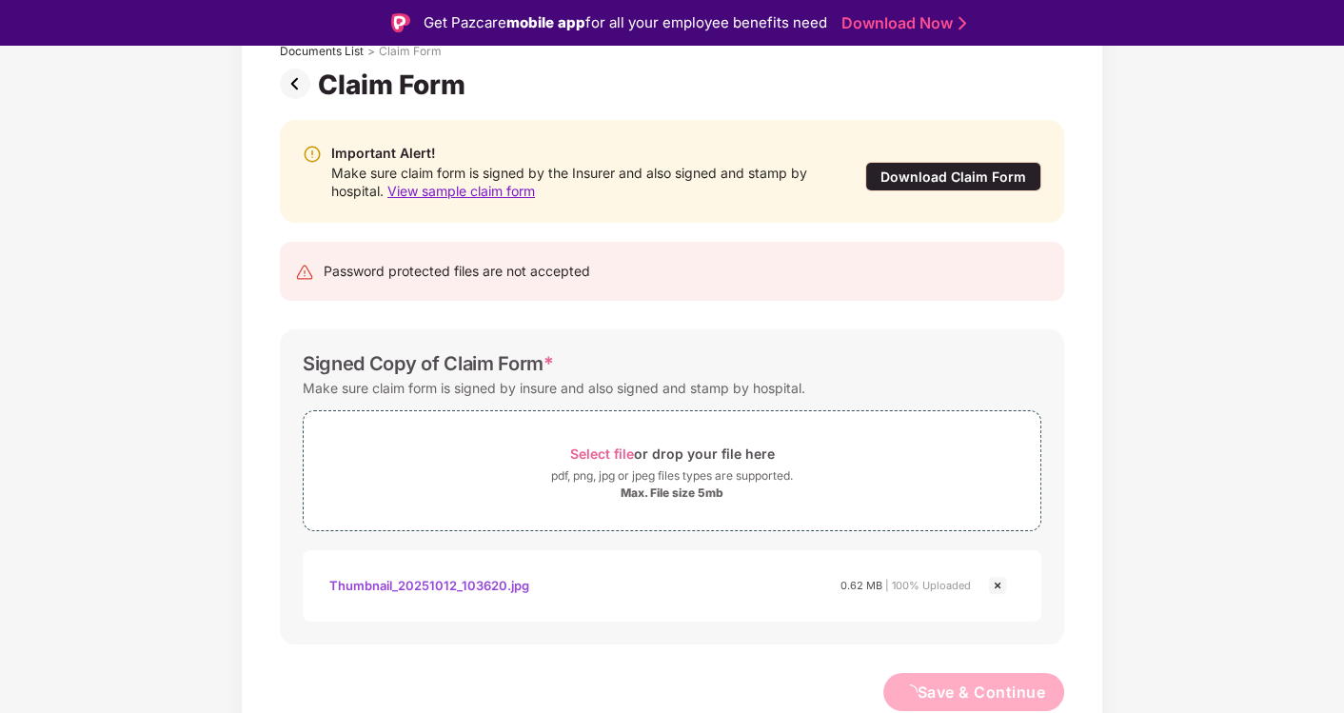
scroll to position [0, 0]
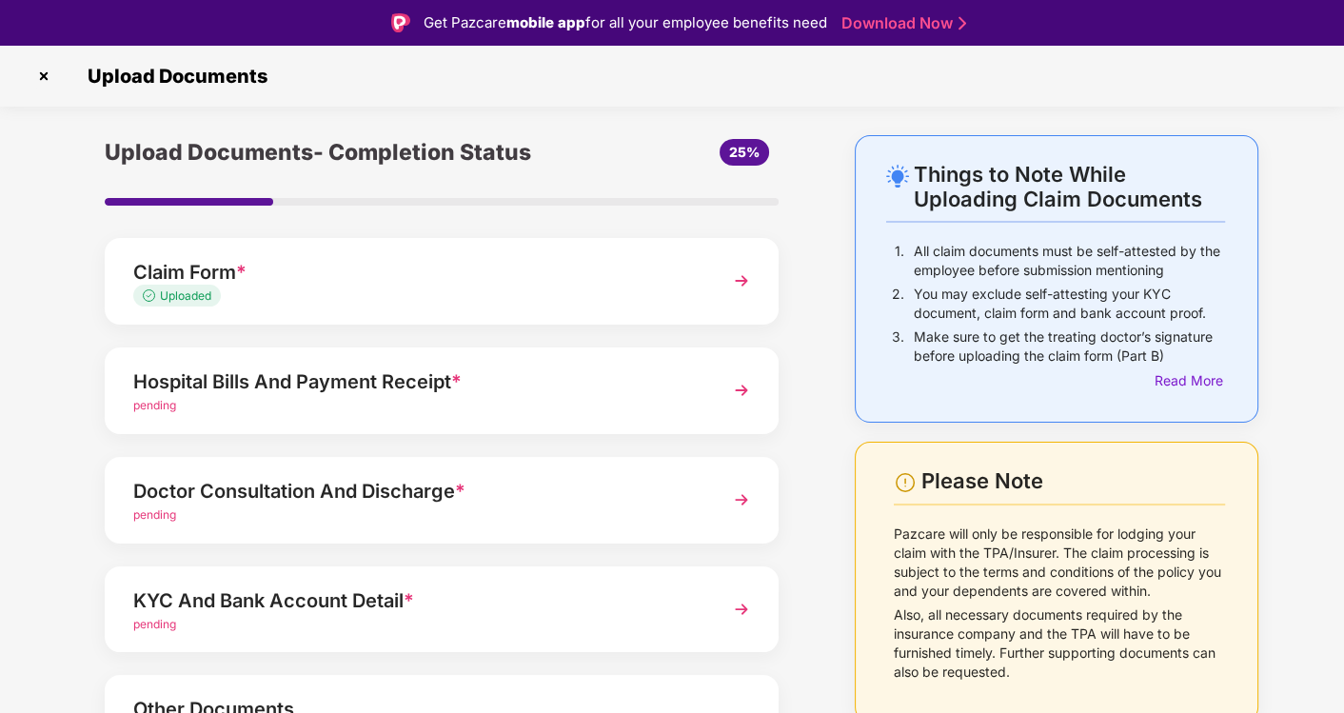
click at [403, 393] on div "Hospital Bills And Payment Receipt *" at bounding box center [415, 381] width 565 height 30
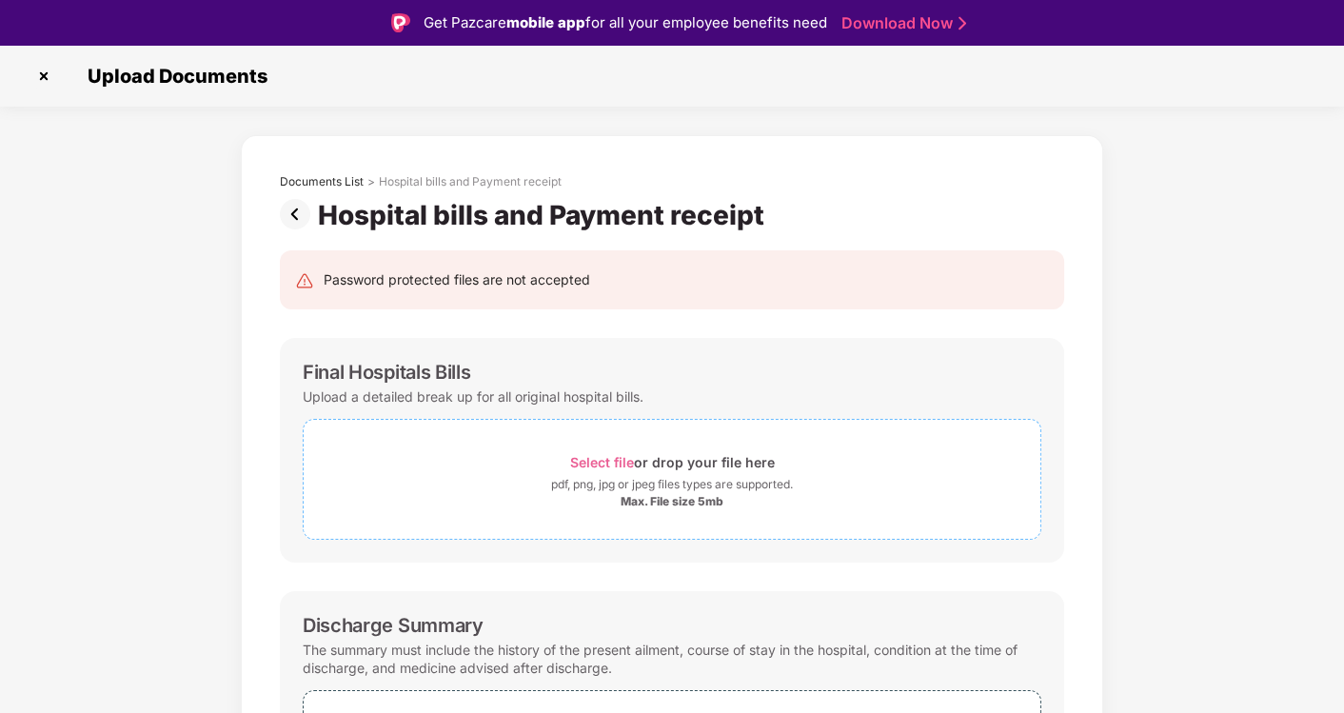
click at [625, 459] on span "Select file" at bounding box center [602, 462] width 64 height 16
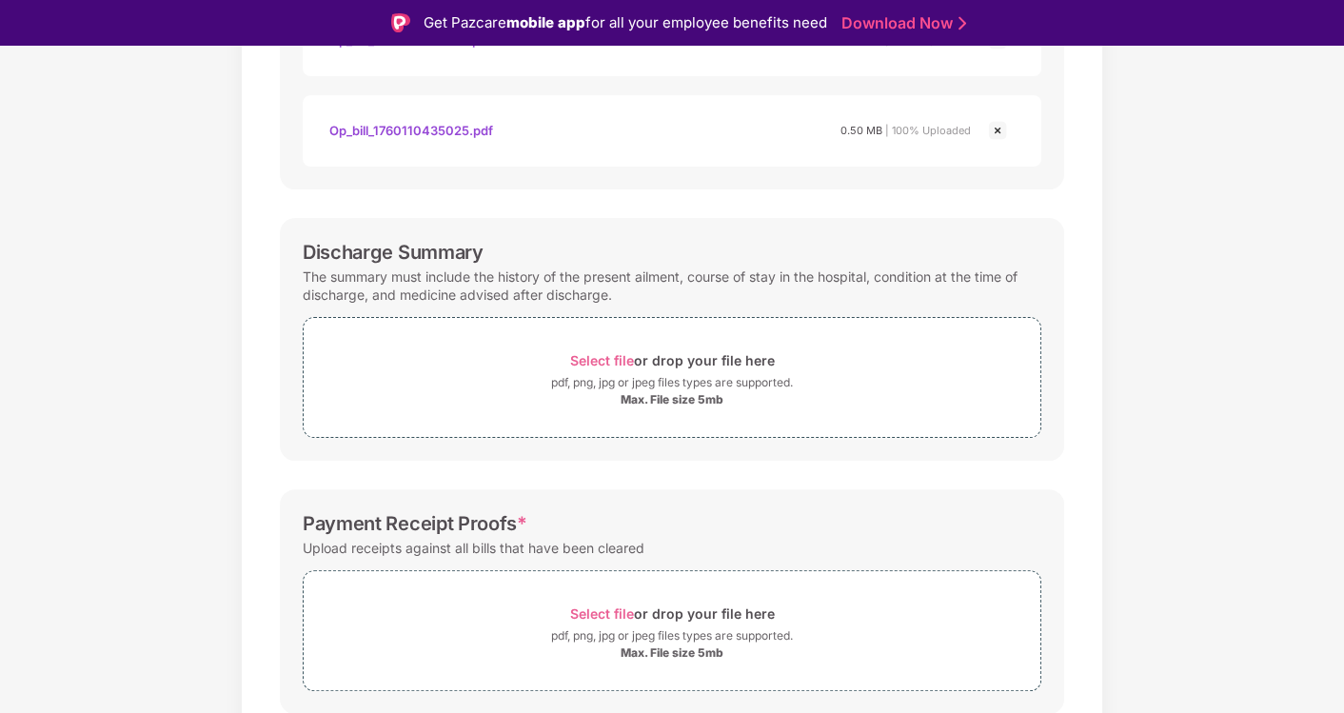
scroll to position [739, 0]
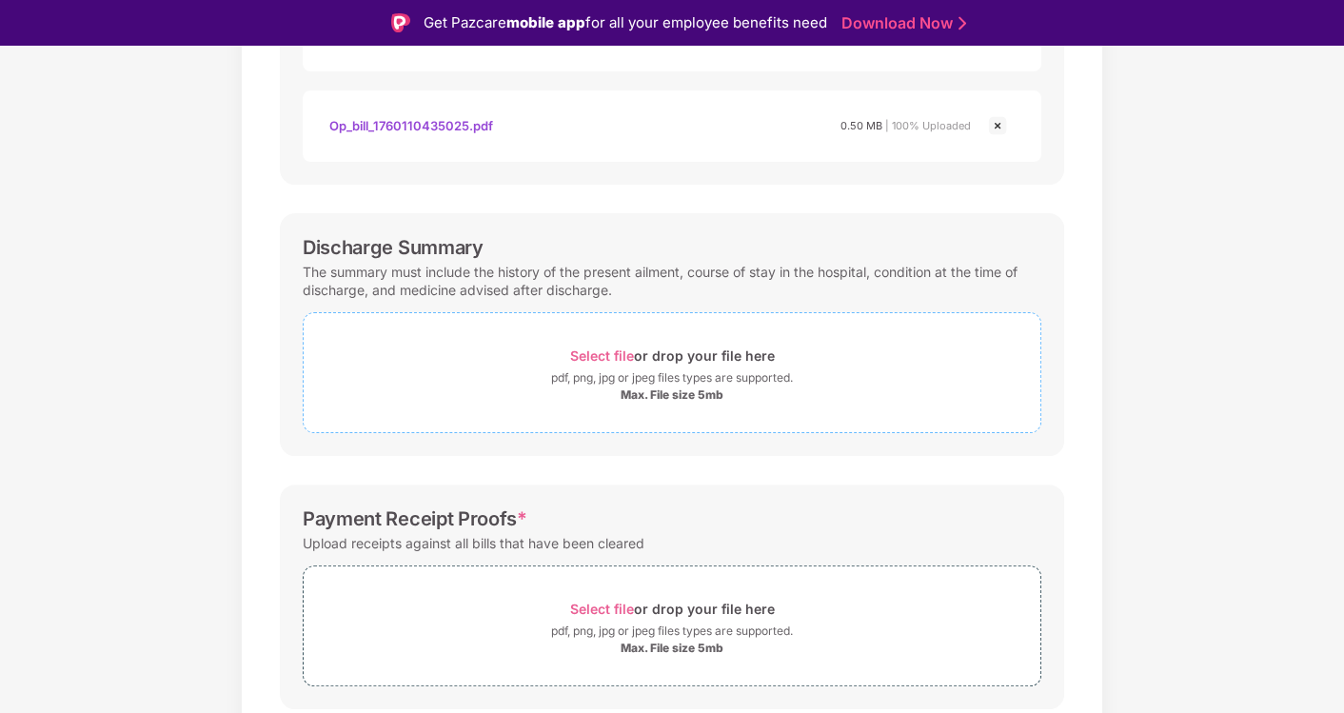
click at [630, 350] on span "Select file" at bounding box center [602, 355] width 64 height 16
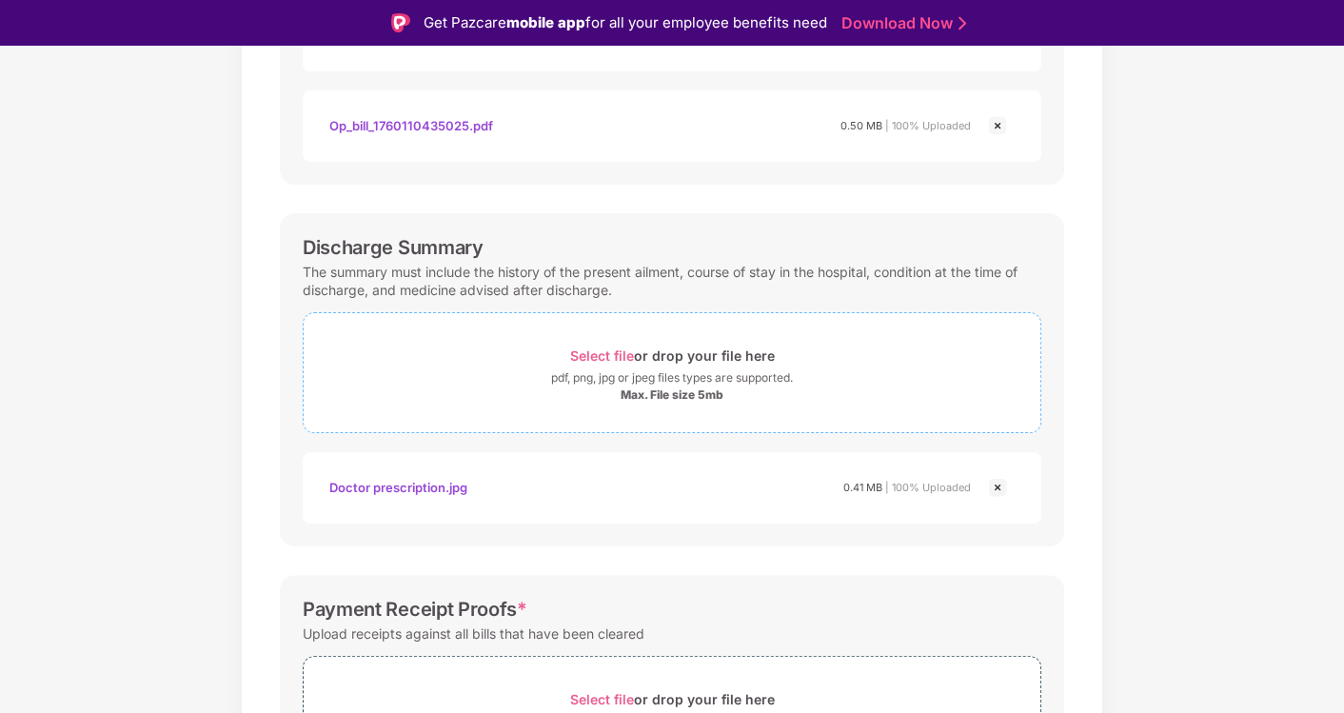
click at [613, 349] on span "Select file" at bounding box center [602, 355] width 64 height 16
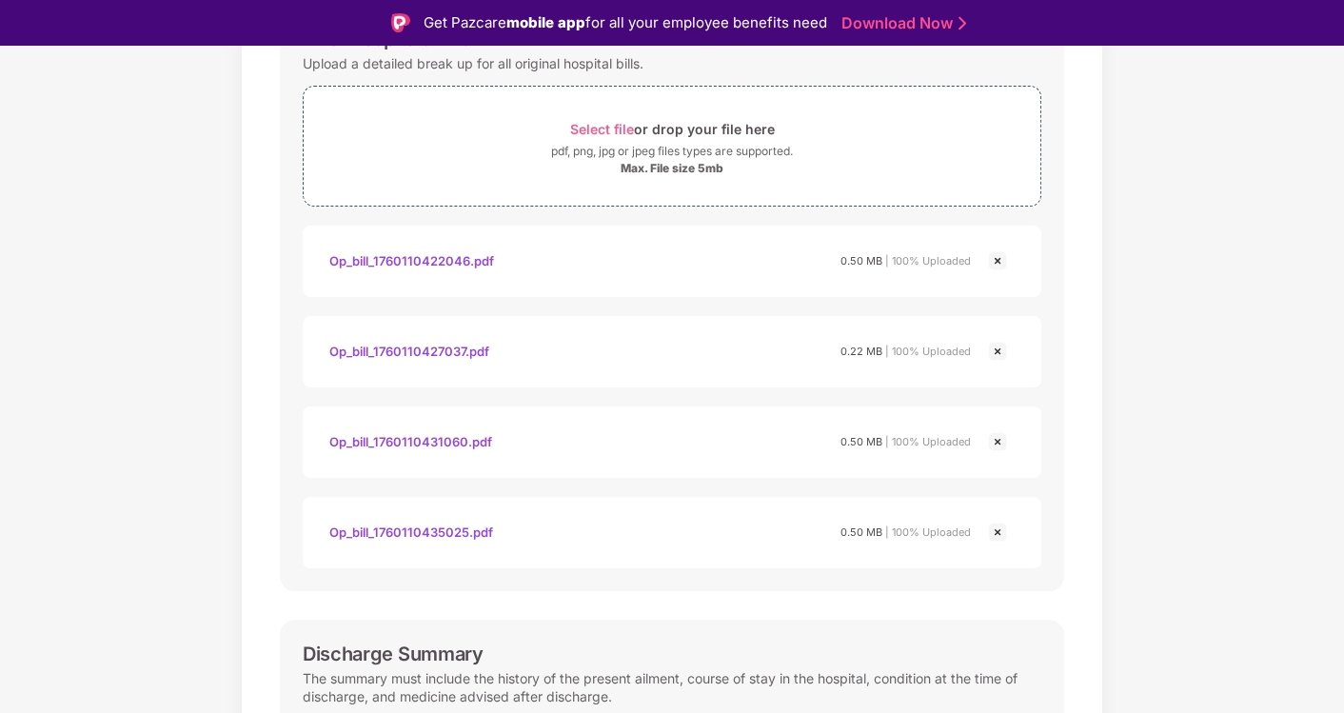
scroll to position [317, 0]
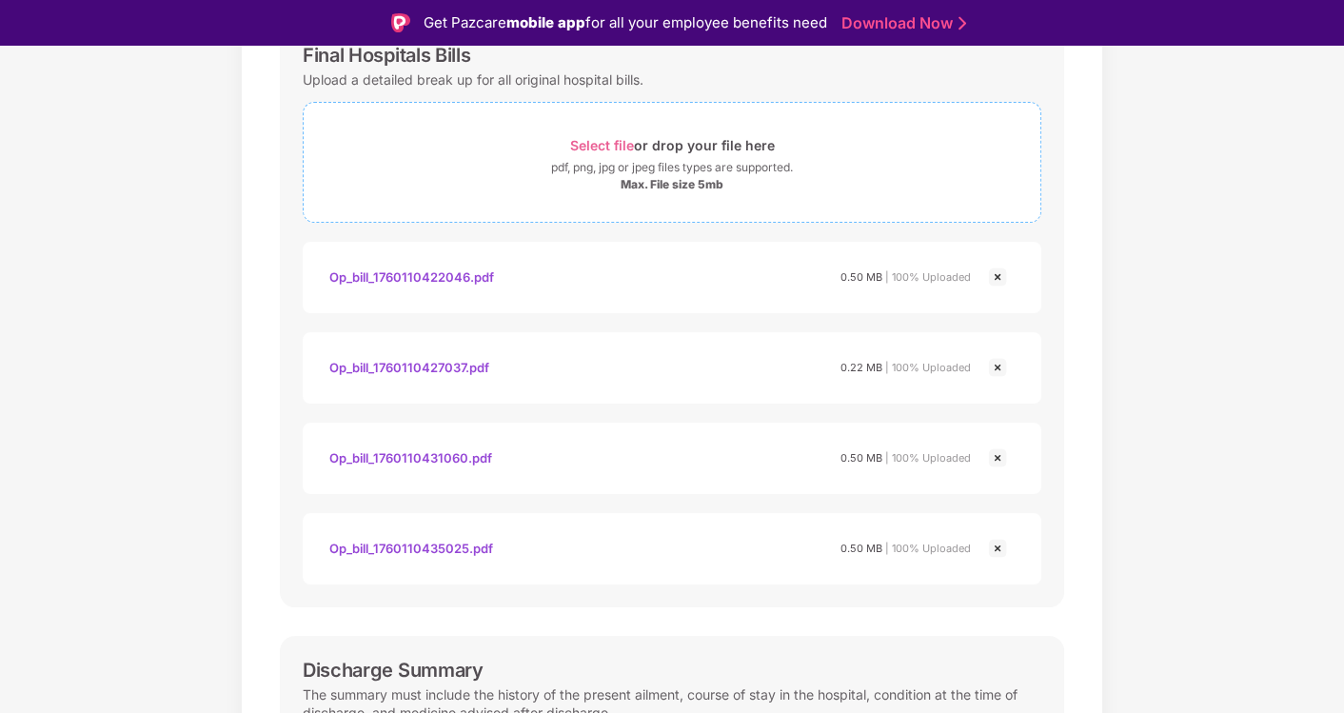
click at [602, 143] on span "Select file" at bounding box center [602, 145] width 64 height 16
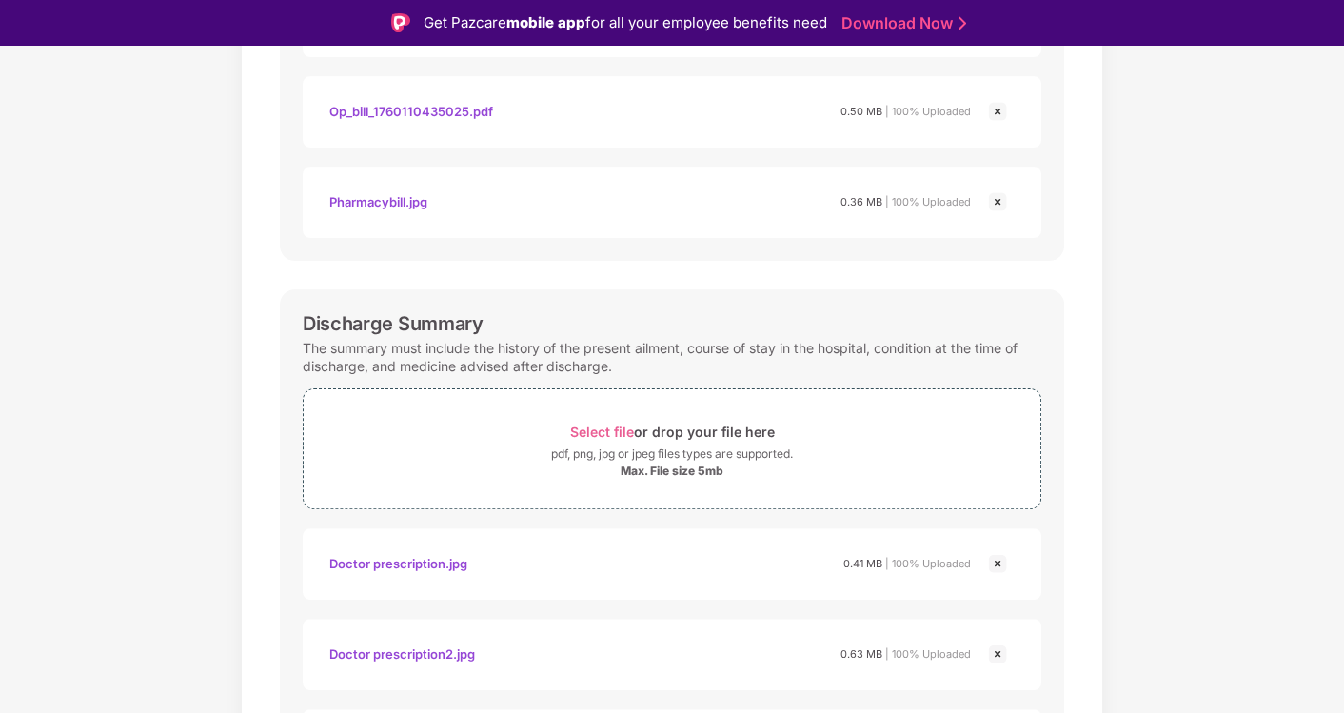
scroll to position [845, 0]
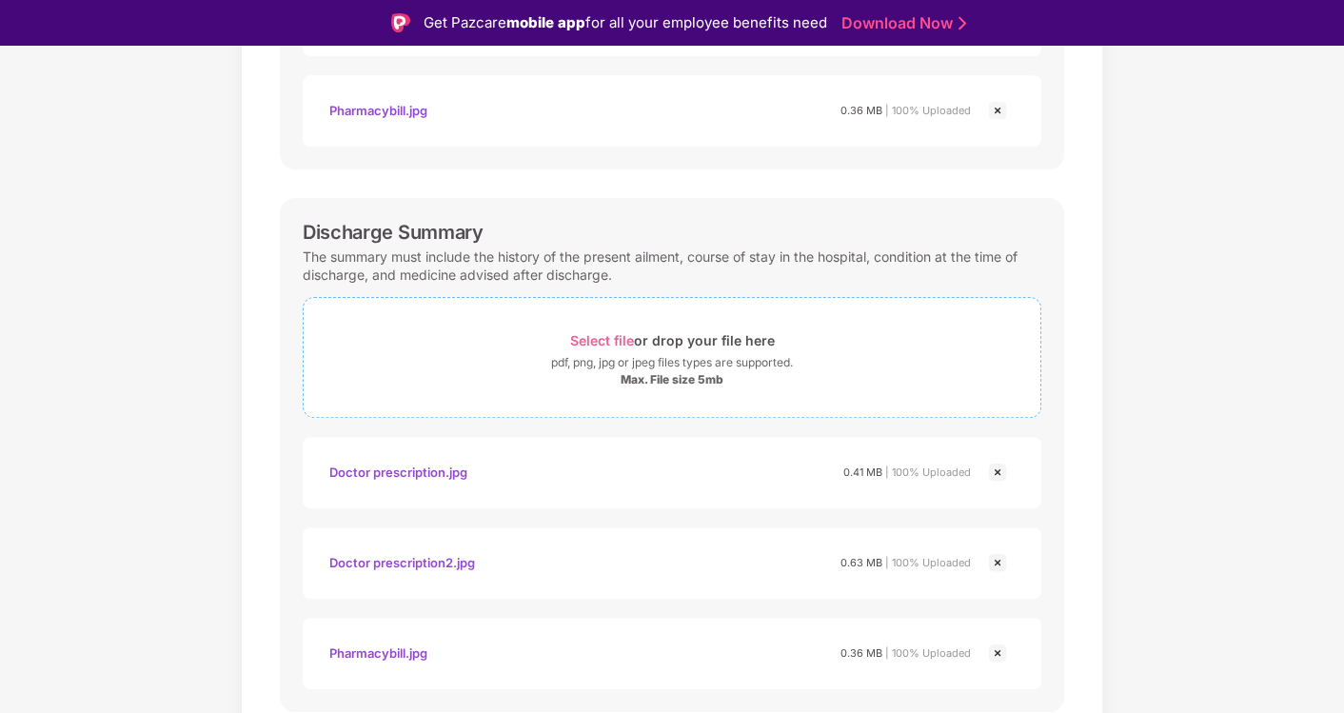
click at [602, 332] on span "Select file" at bounding box center [602, 340] width 64 height 16
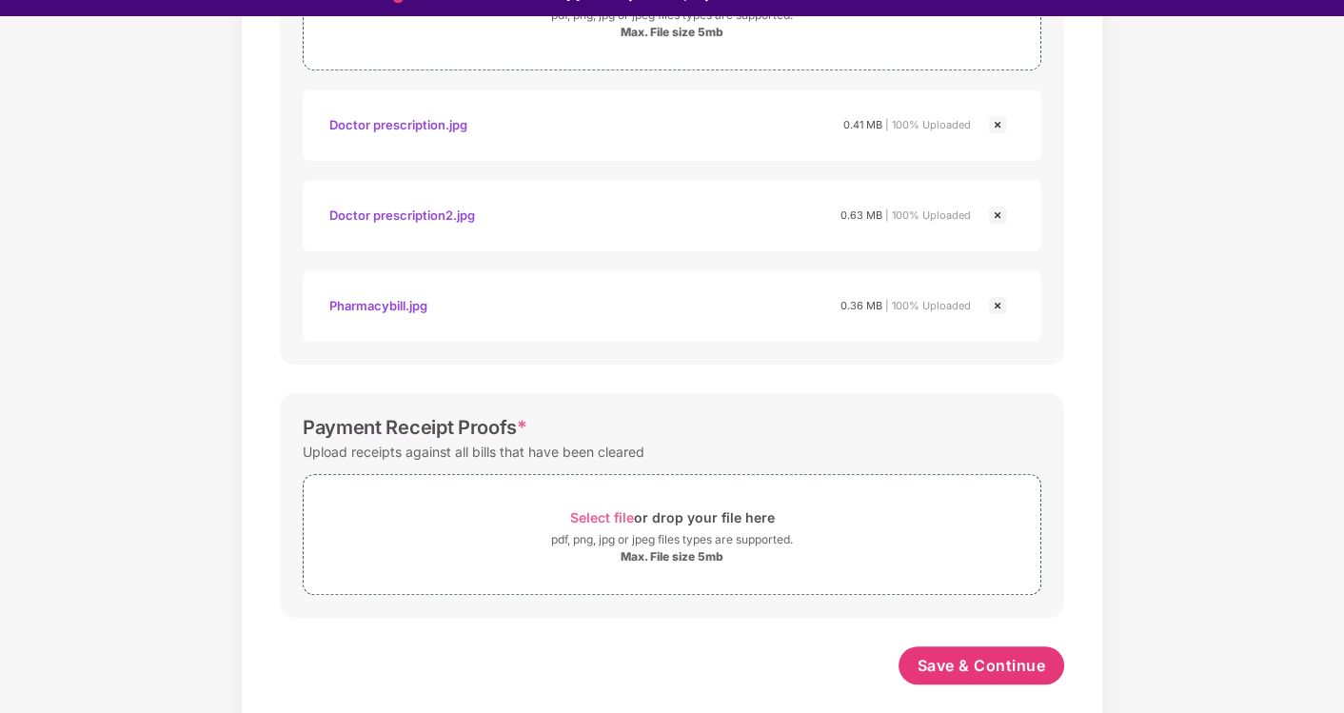
scroll to position [46, 0]
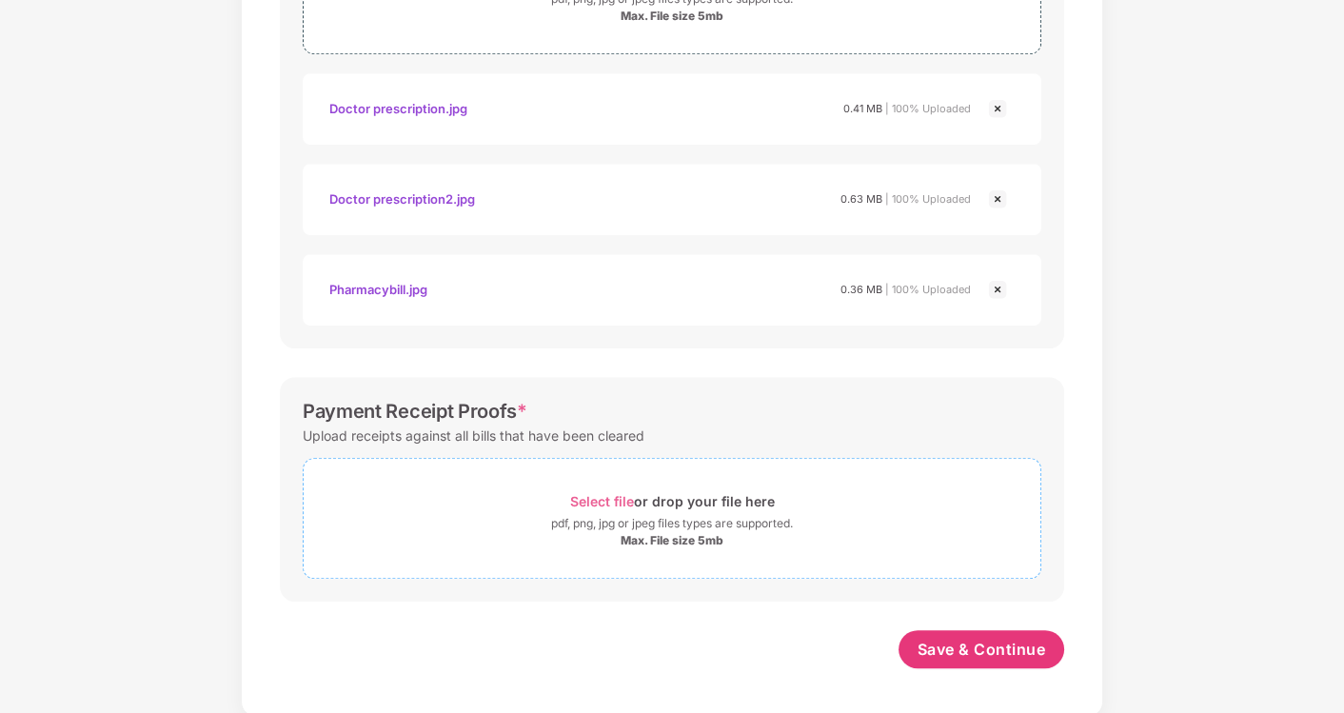
click at [602, 495] on span "Select file" at bounding box center [602, 501] width 64 height 16
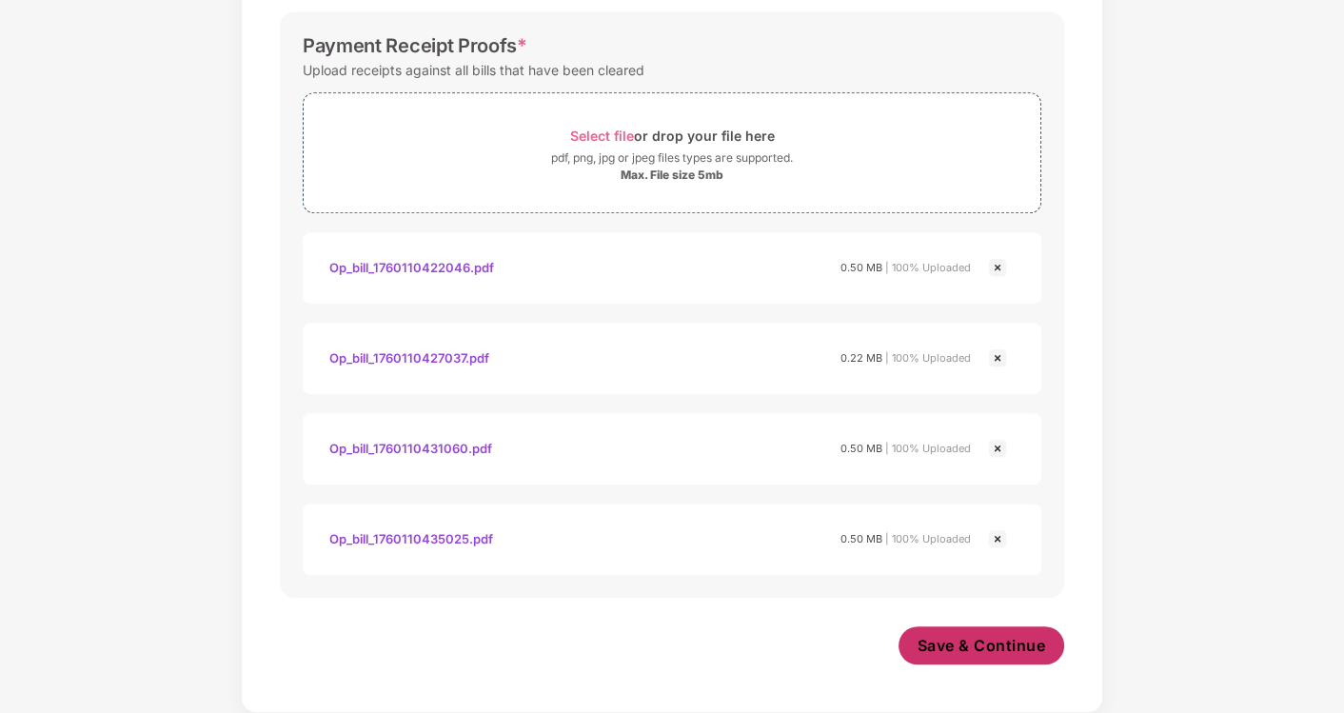
click at [943, 655] on span "Save & Continue" at bounding box center [981, 645] width 128 height 21
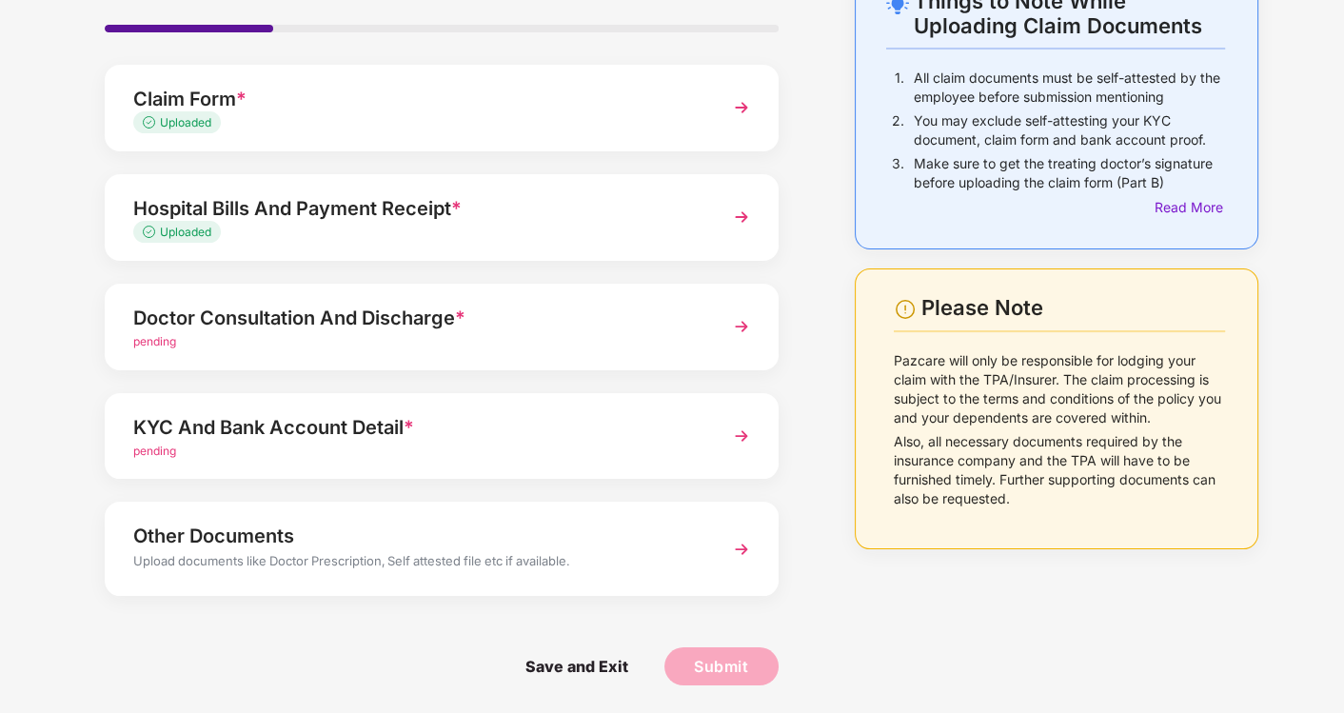
scroll to position [128, 0]
click at [288, 324] on div "Doctor Consultation And Discharge *" at bounding box center [415, 318] width 565 height 30
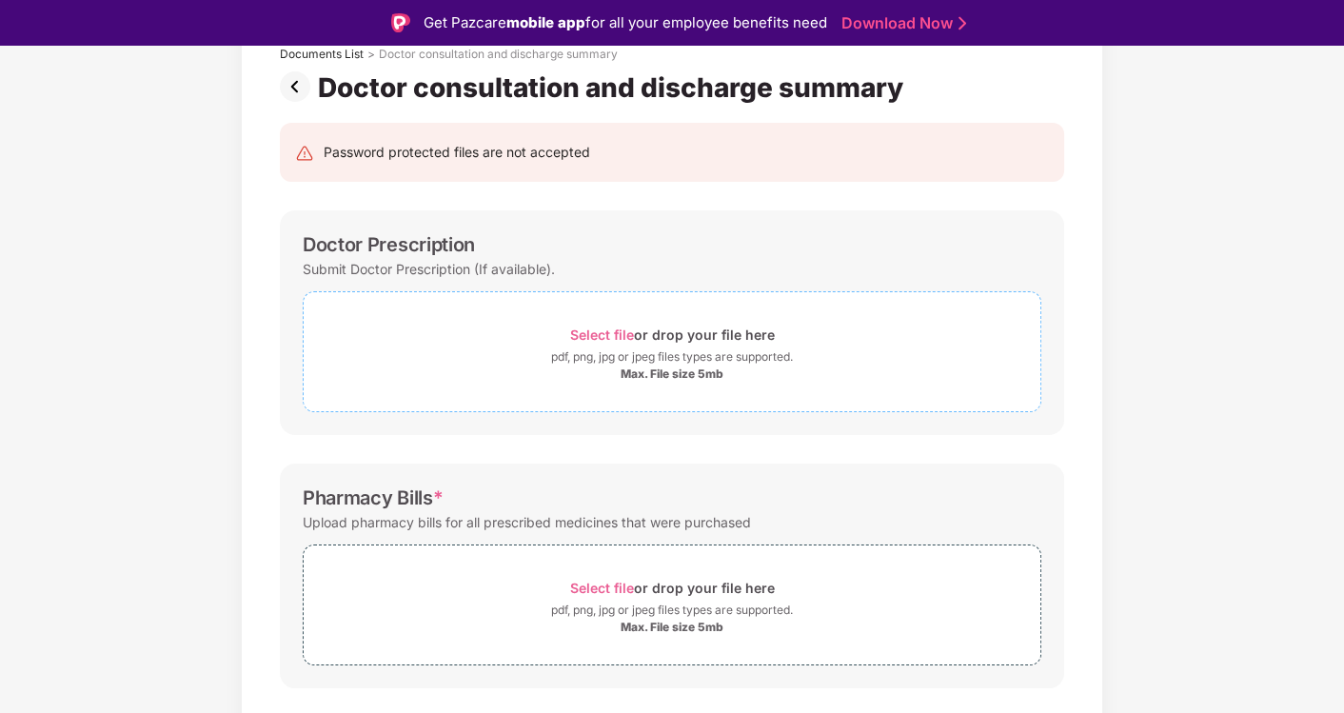
click at [602, 330] on span "Select file" at bounding box center [602, 334] width 64 height 16
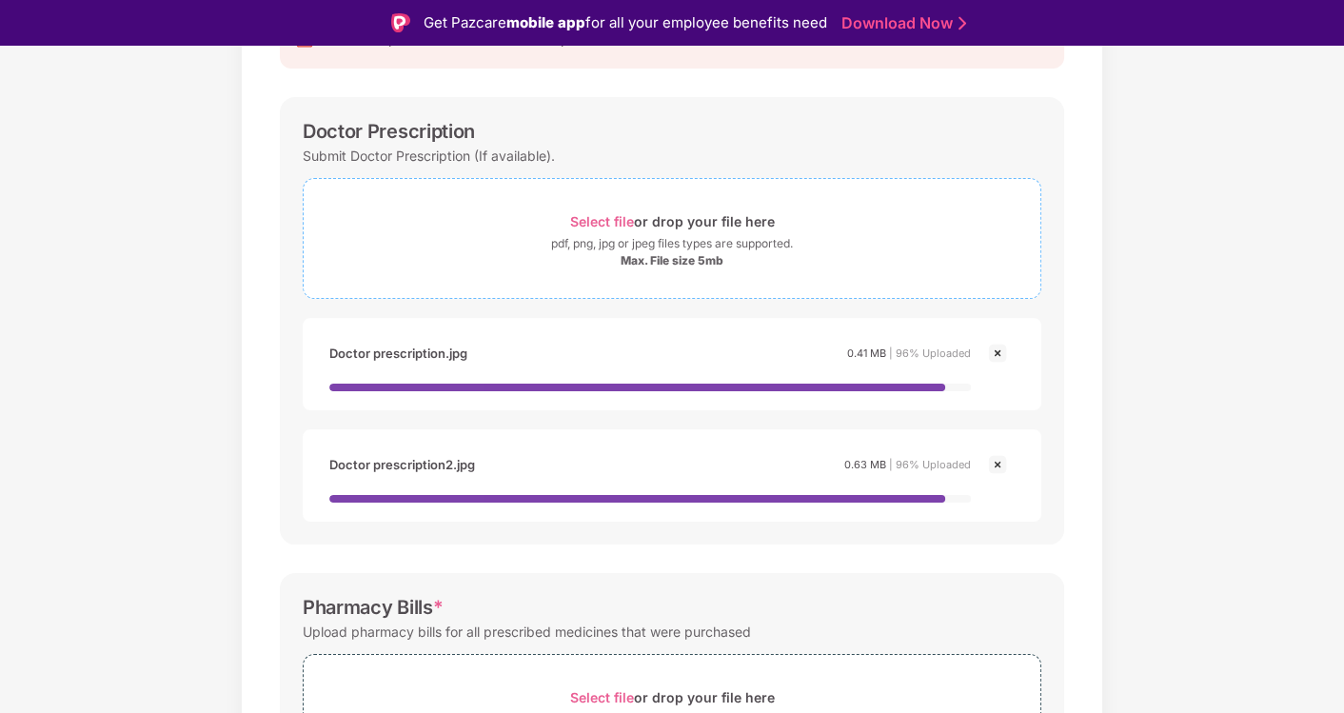
scroll to position [445, 0]
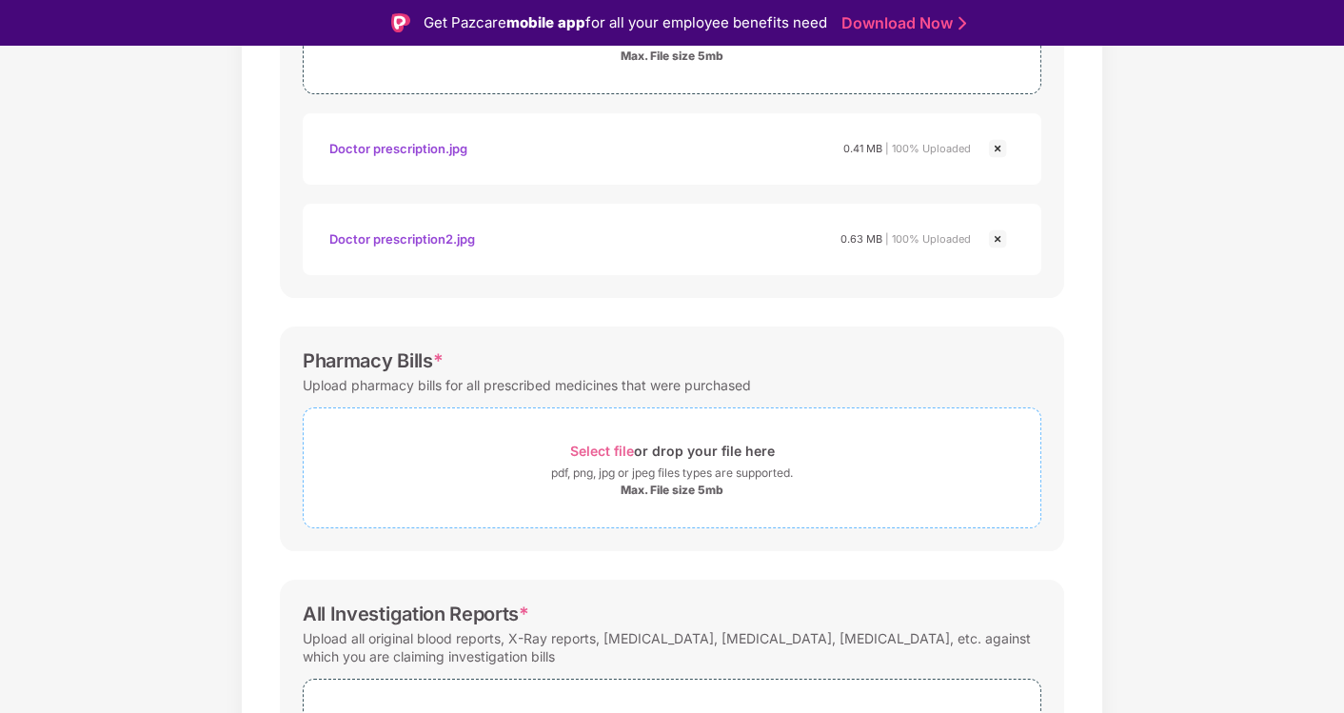
click at [576, 481] on div "pdf, png, jpg or jpeg files types are supported." at bounding box center [672, 472] width 242 height 19
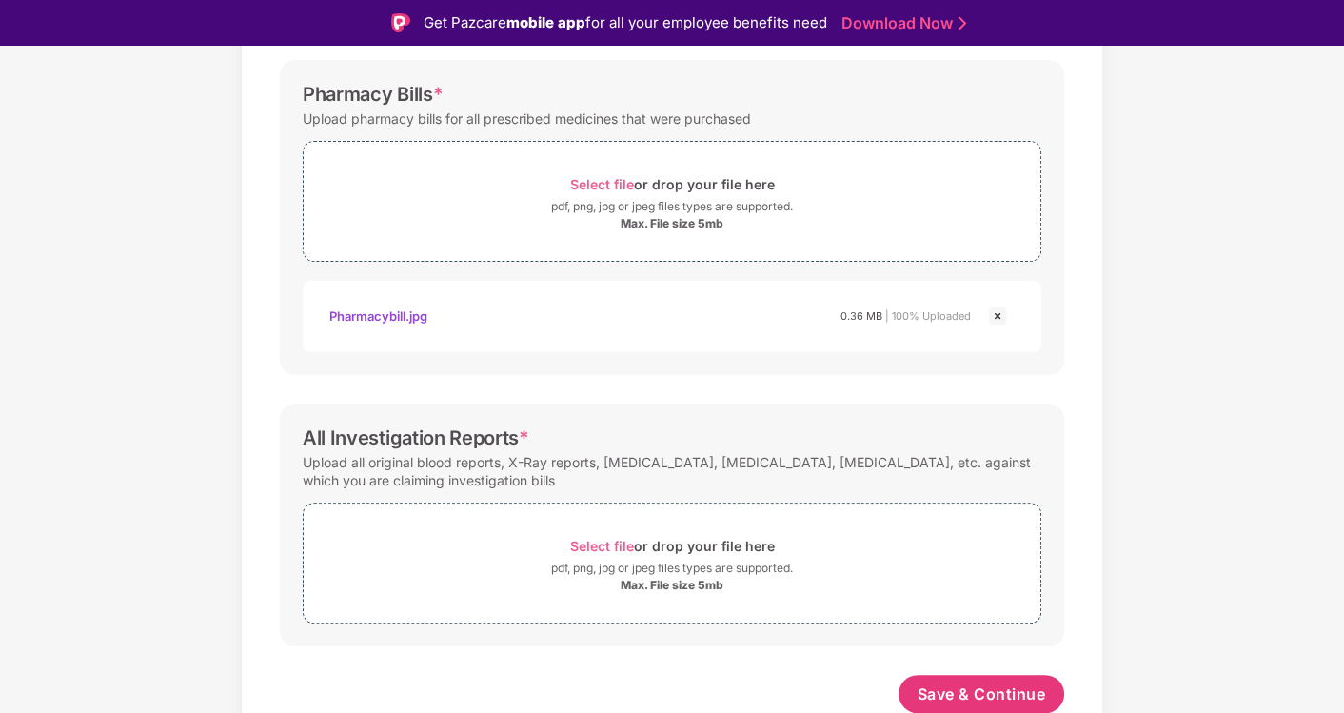
scroll to position [46, 0]
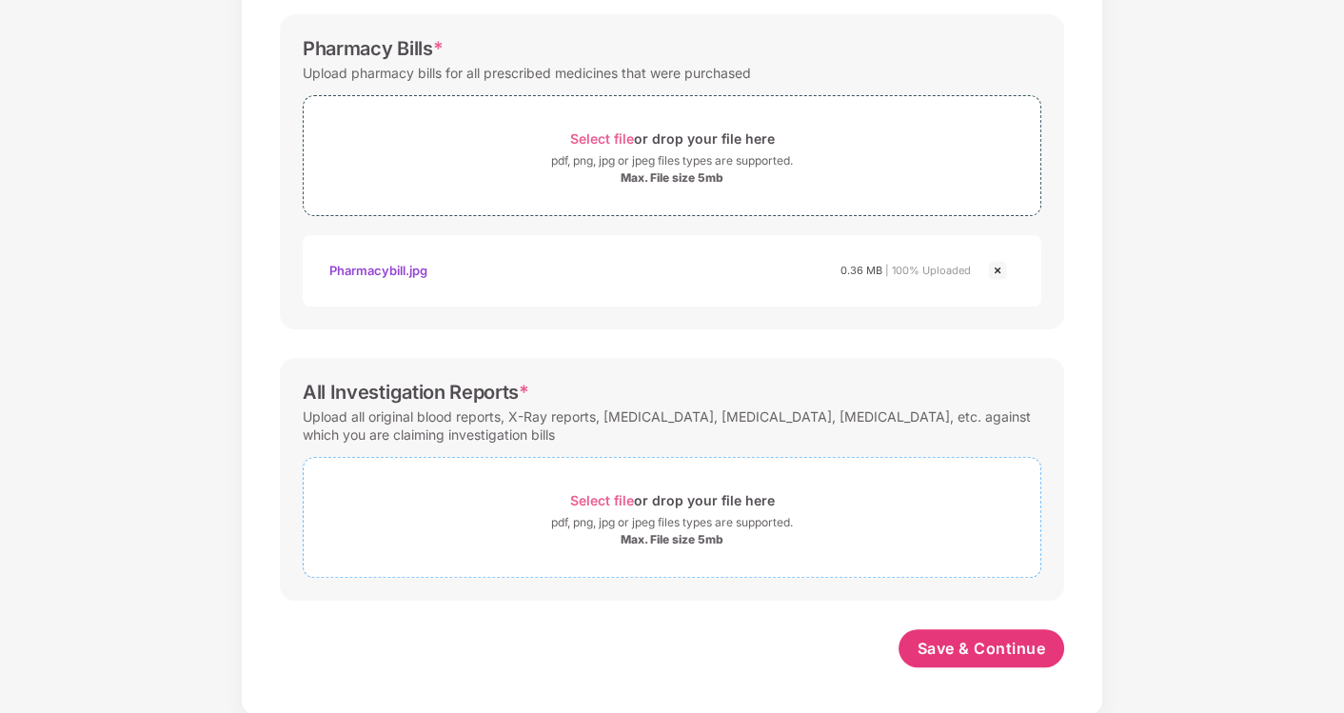
click at [586, 502] on span "Select file" at bounding box center [602, 500] width 64 height 16
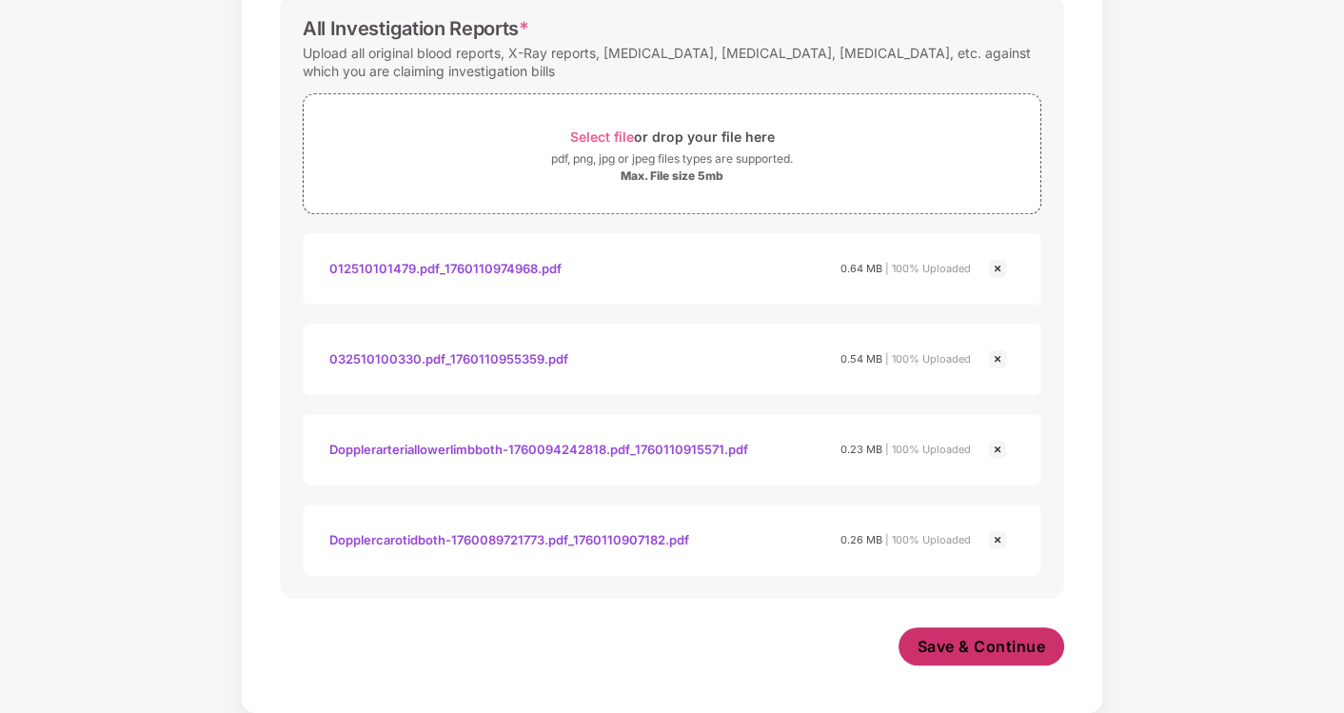
scroll to position [1073, 0]
click at [937, 650] on span "Save & Continue" at bounding box center [981, 648] width 128 height 21
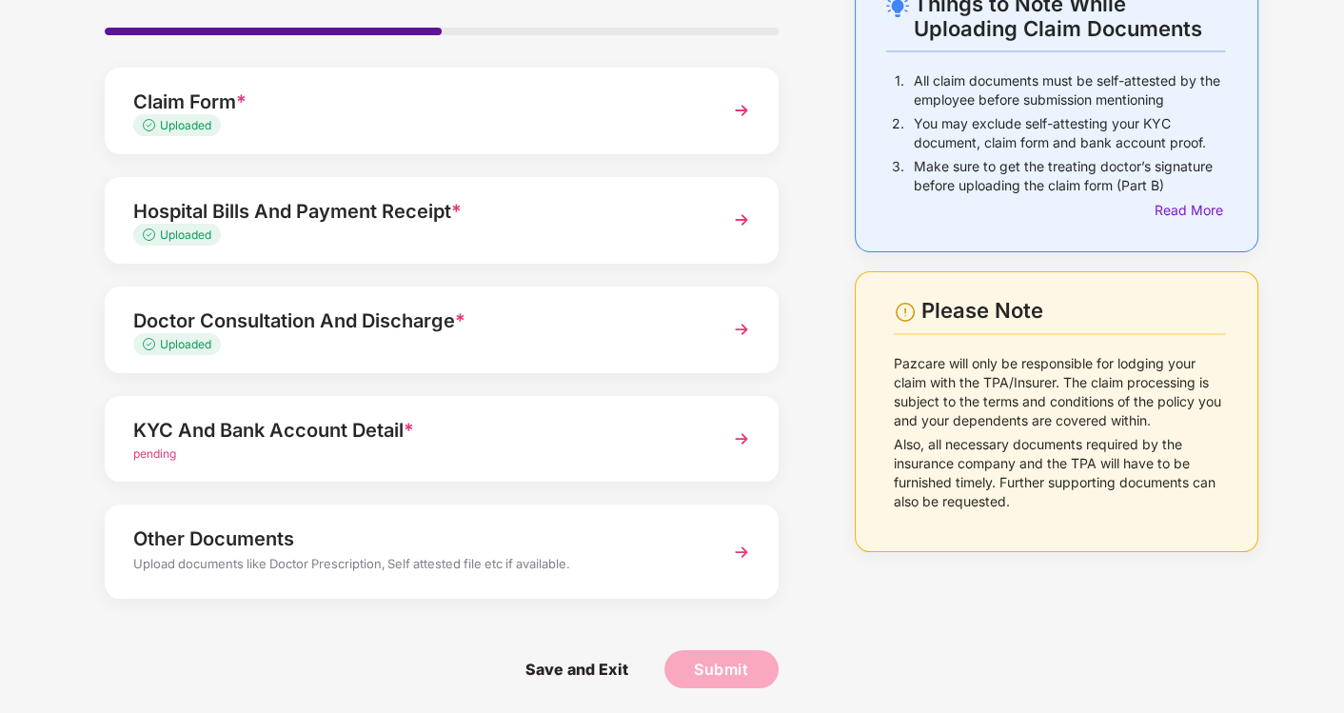
scroll to position [128, 0]
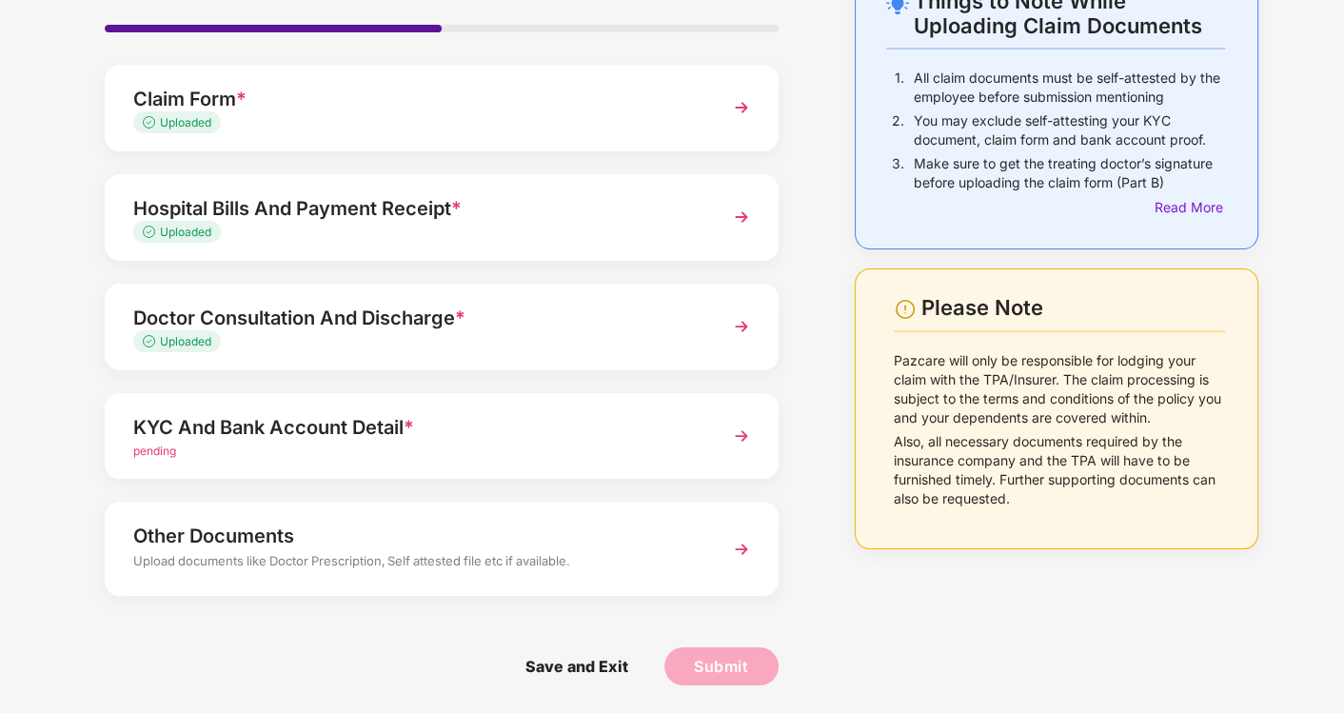
click at [155, 446] on span "pending" at bounding box center [154, 450] width 43 height 14
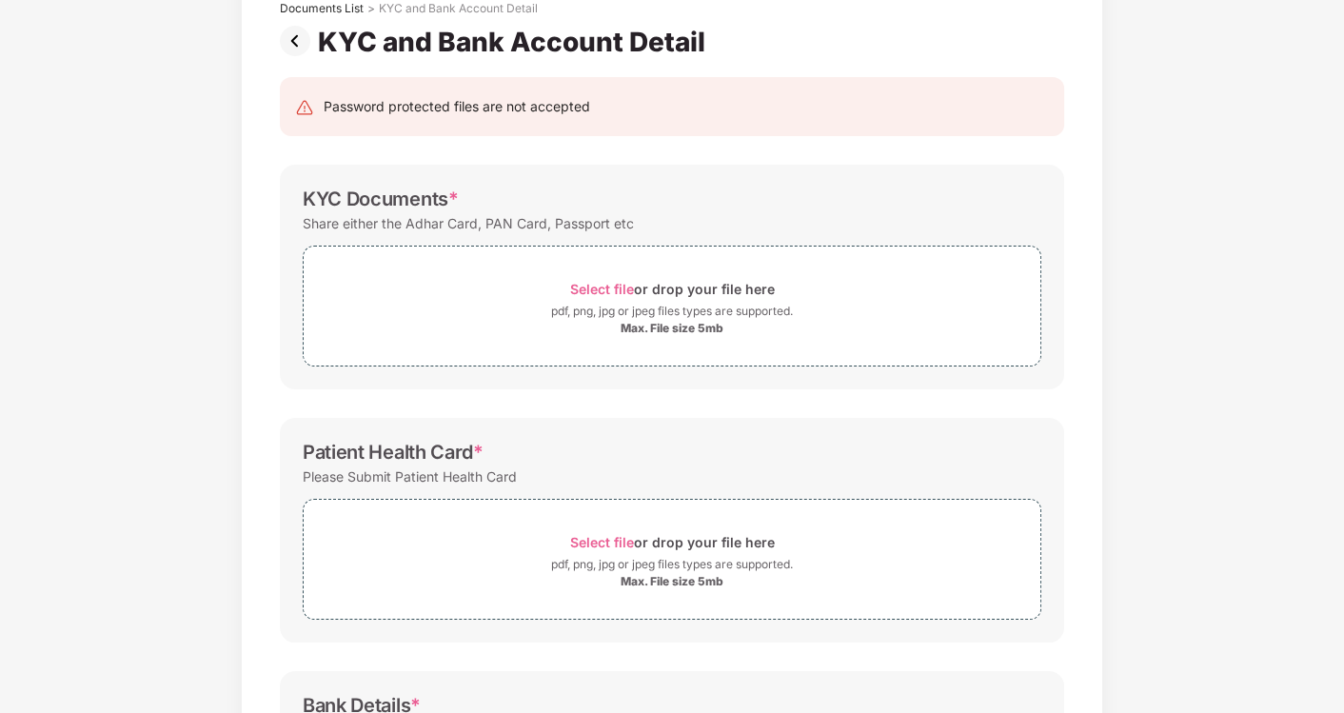
scroll to position [0, 0]
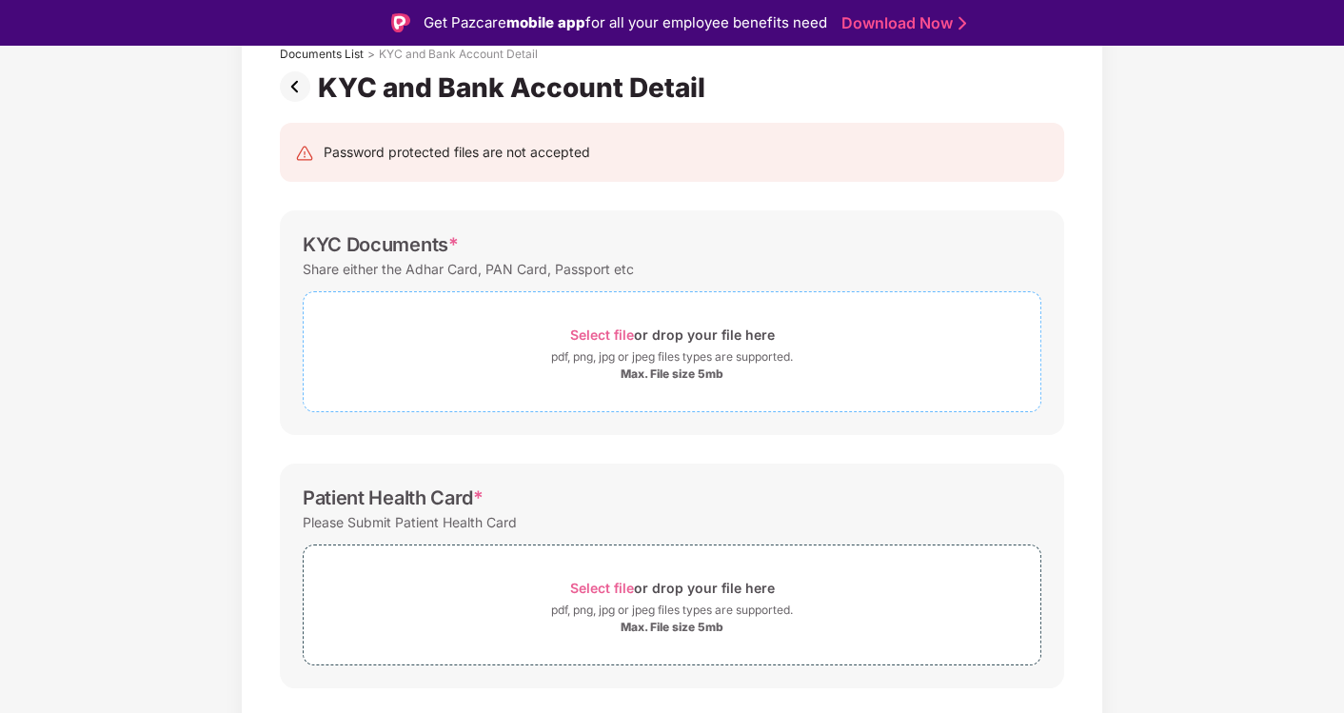
click at [620, 328] on span "Select file" at bounding box center [602, 334] width 64 height 16
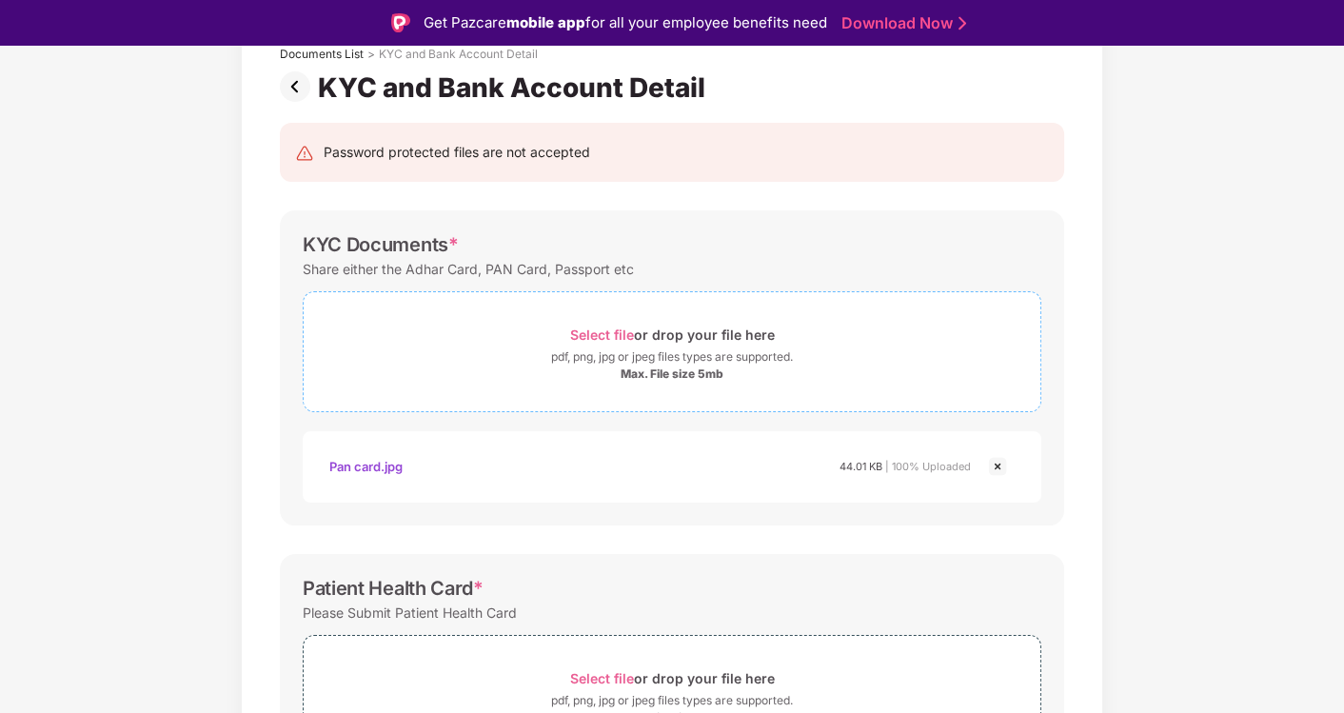
click at [598, 334] on span "Select file" at bounding box center [602, 334] width 64 height 16
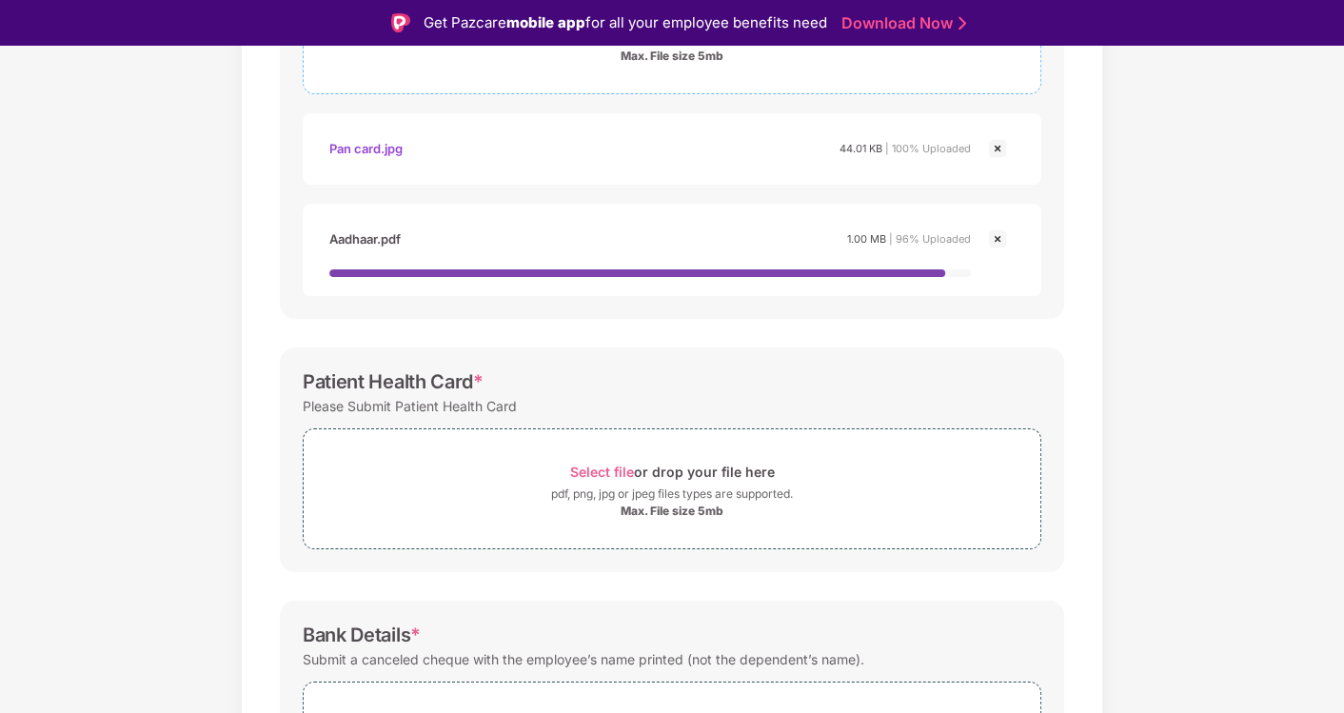
scroll to position [551, 0]
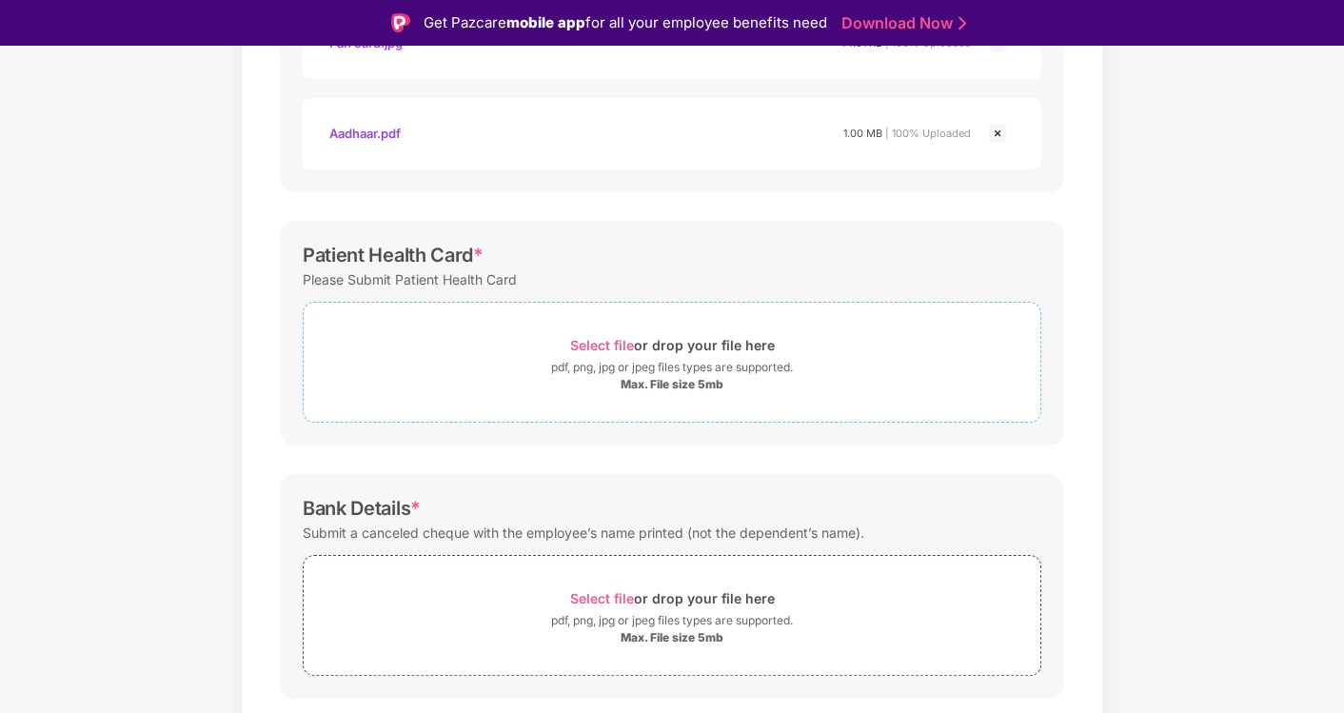
click at [612, 353] on span "Select file" at bounding box center [602, 345] width 64 height 16
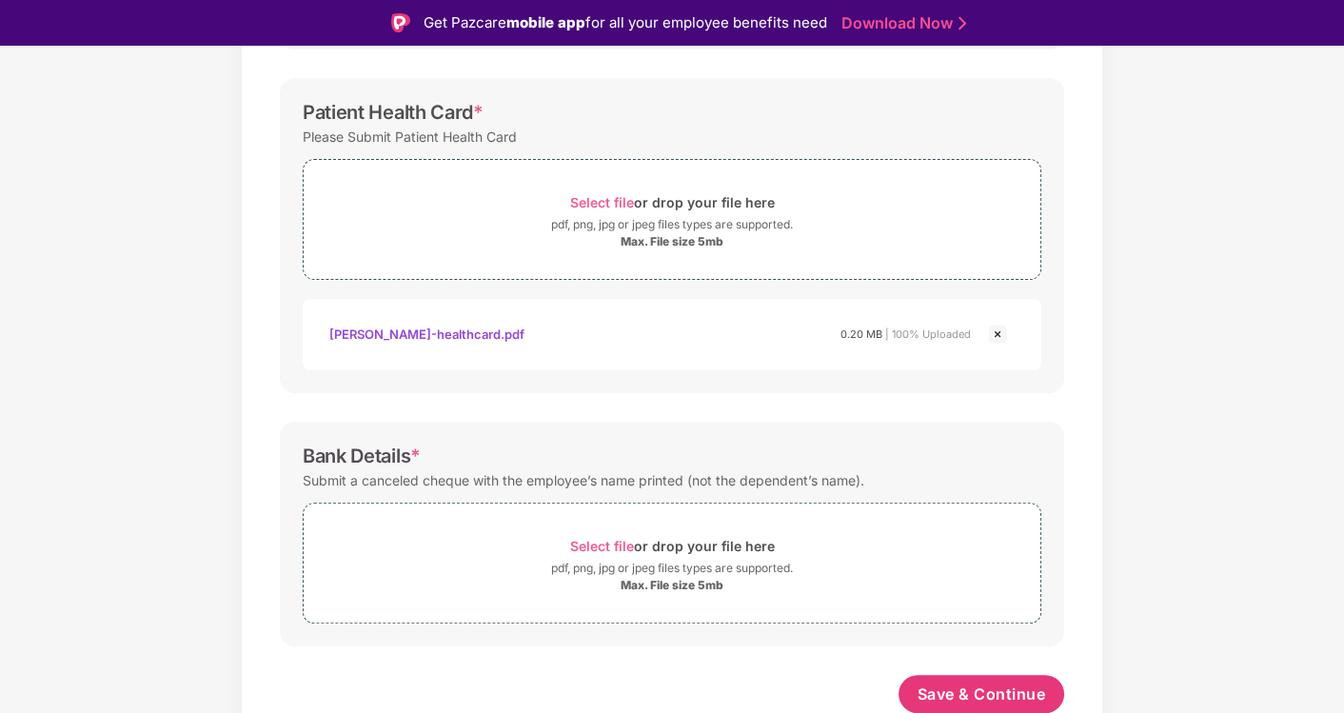
scroll to position [46, 0]
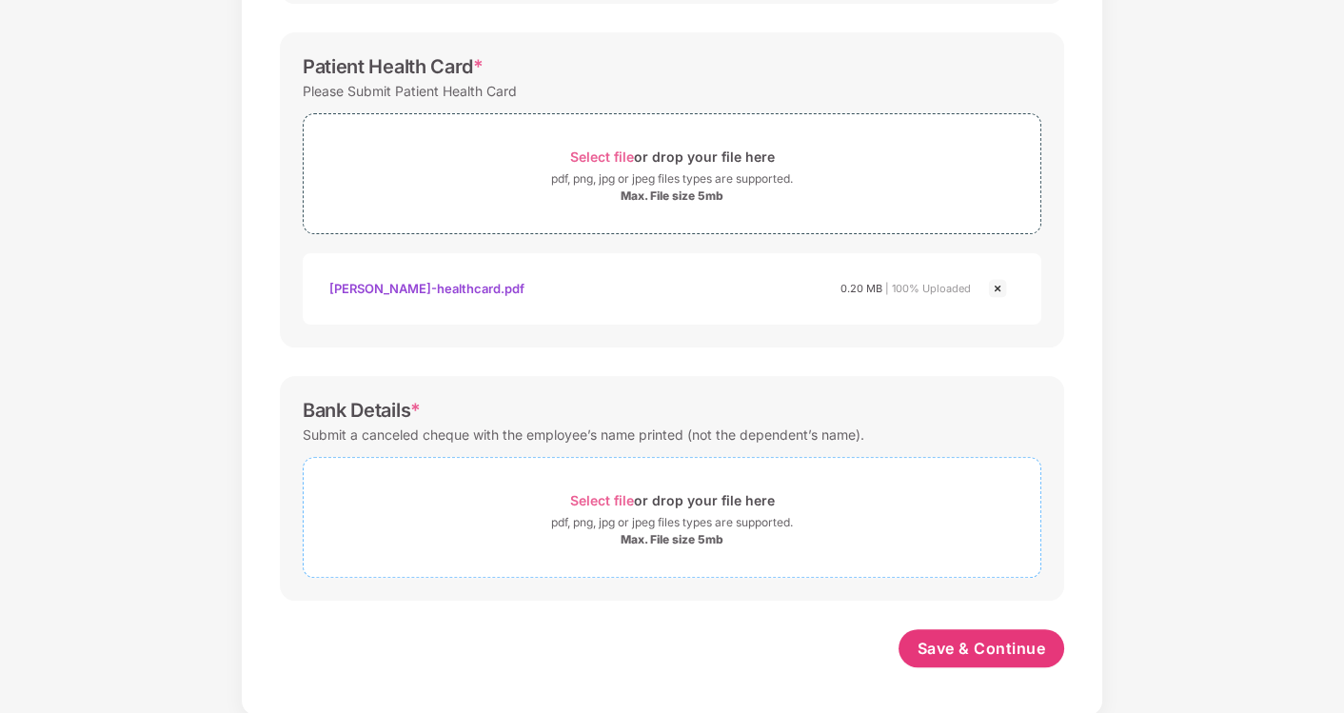
click at [615, 498] on span "Select file" at bounding box center [602, 500] width 64 height 16
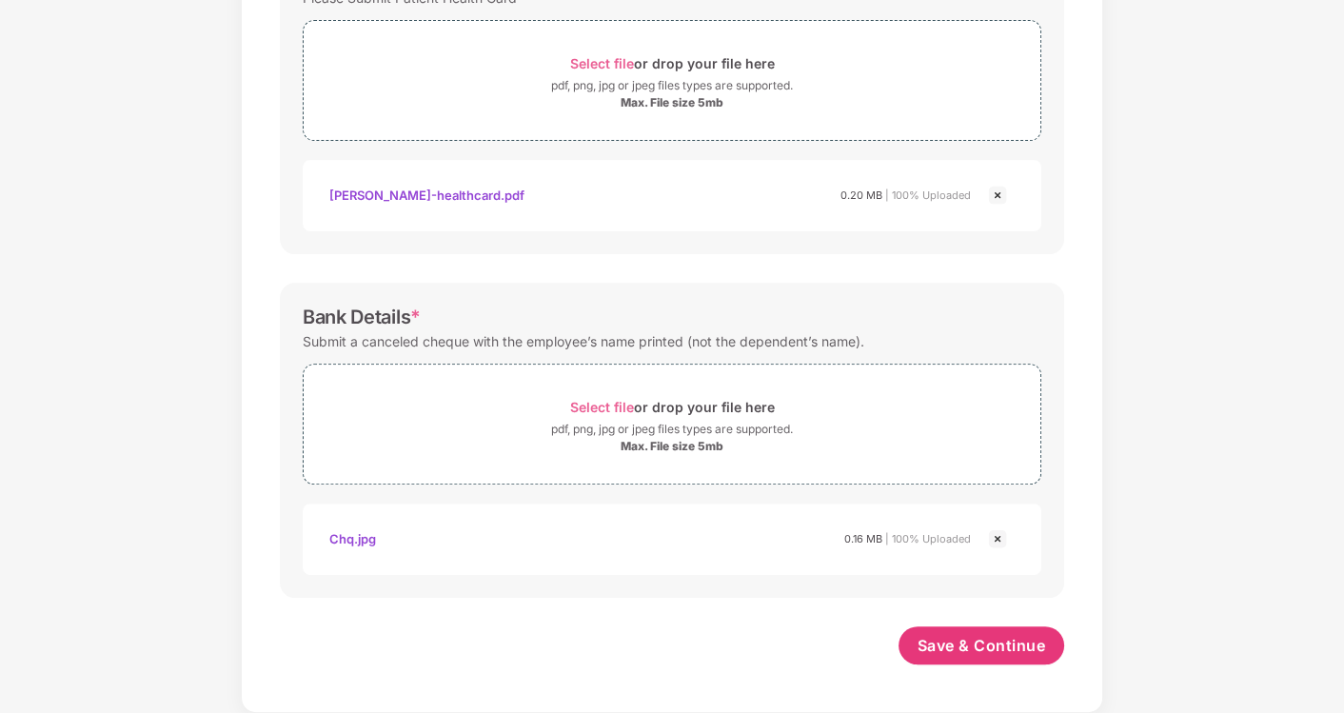
scroll to position [784, 0]
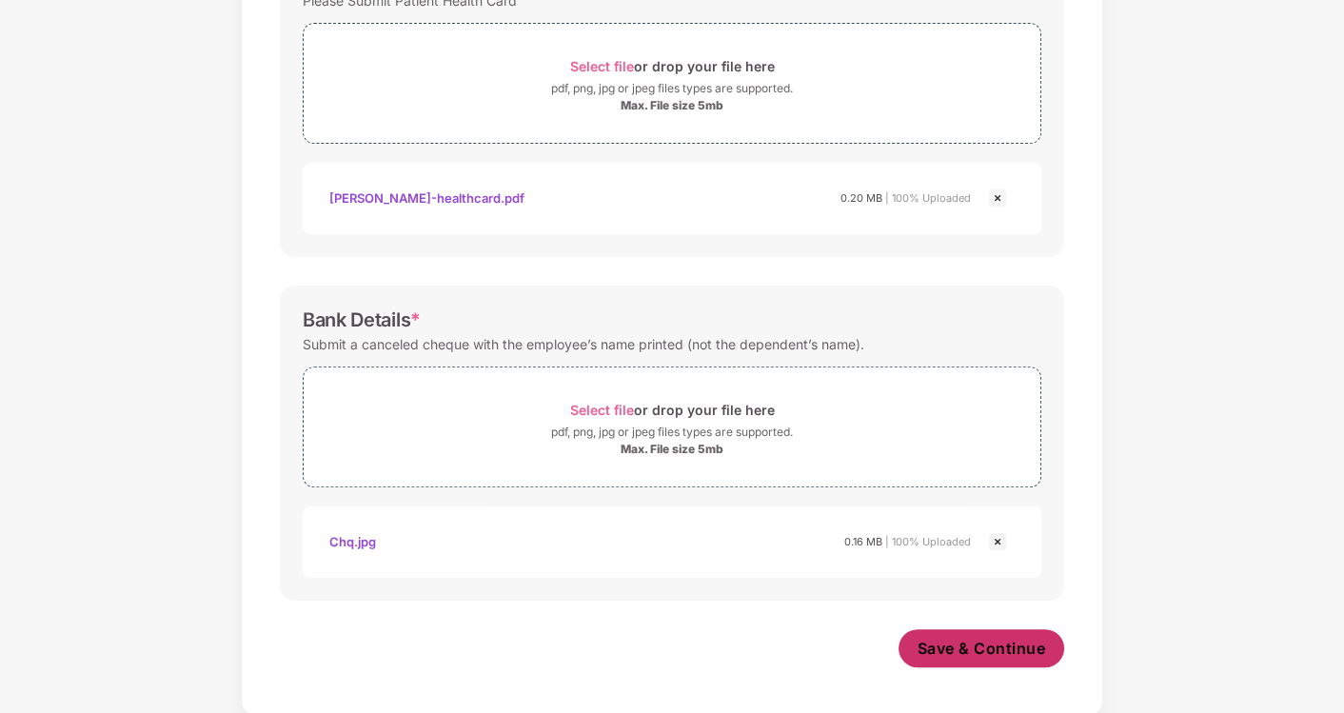
click at [985, 656] on button "Save & Continue" at bounding box center [981, 648] width 167 height 38
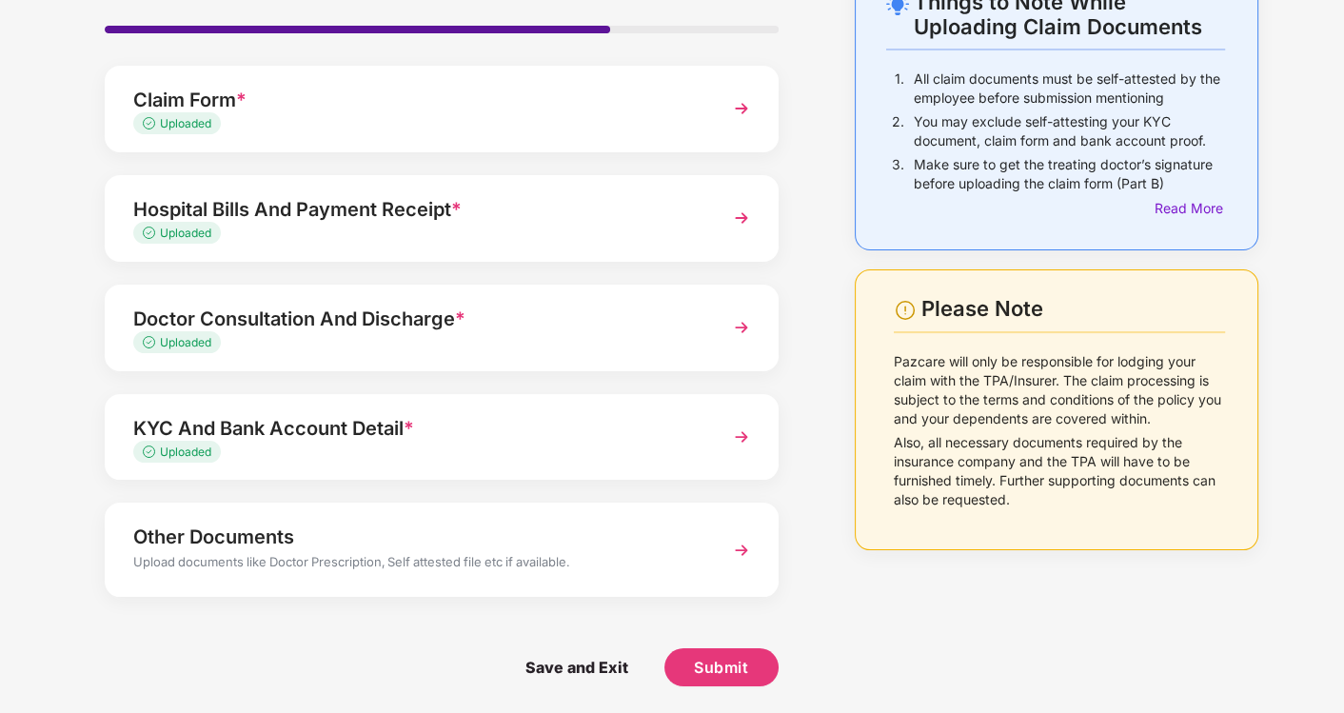
scroll to position [128, 0]
click at [715, 671] on span "Submit" at bounding box center [721, 666] width 54 height 21
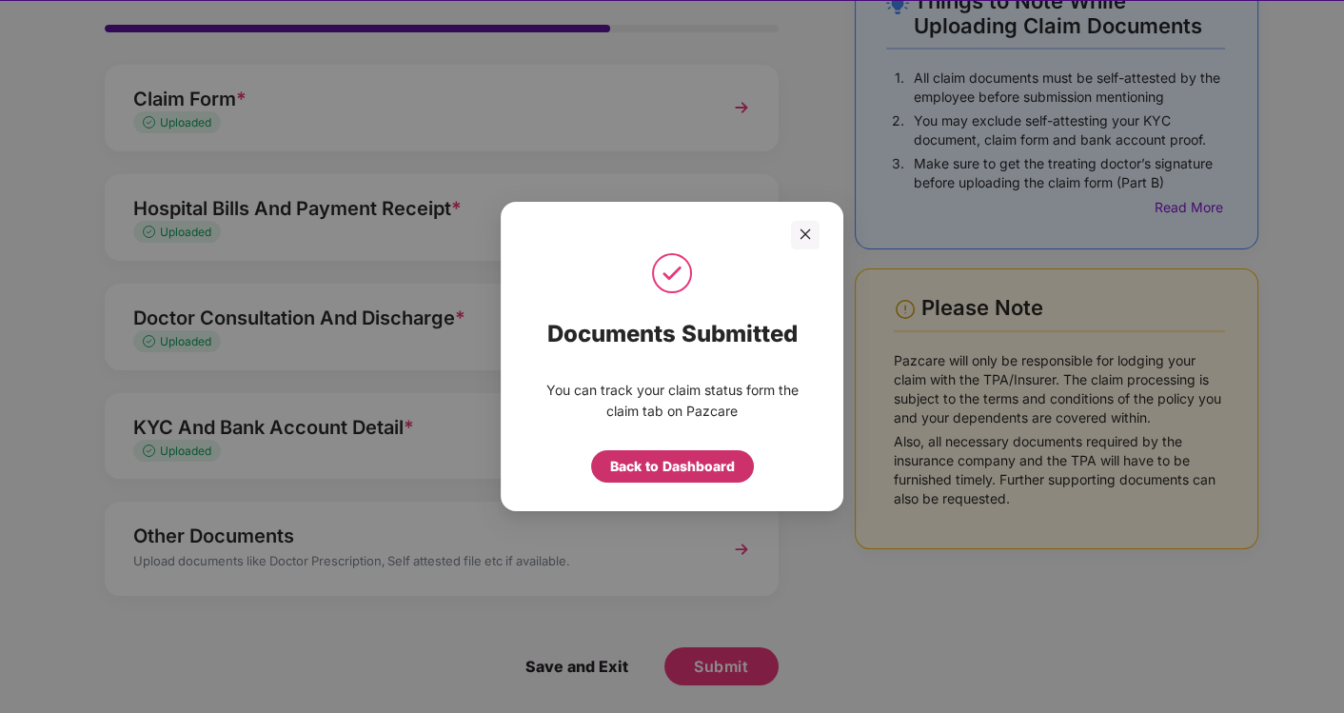
click at [693, 451] on div "Back to Dashboard" at bounding box center [672, 466] width 163 height 32
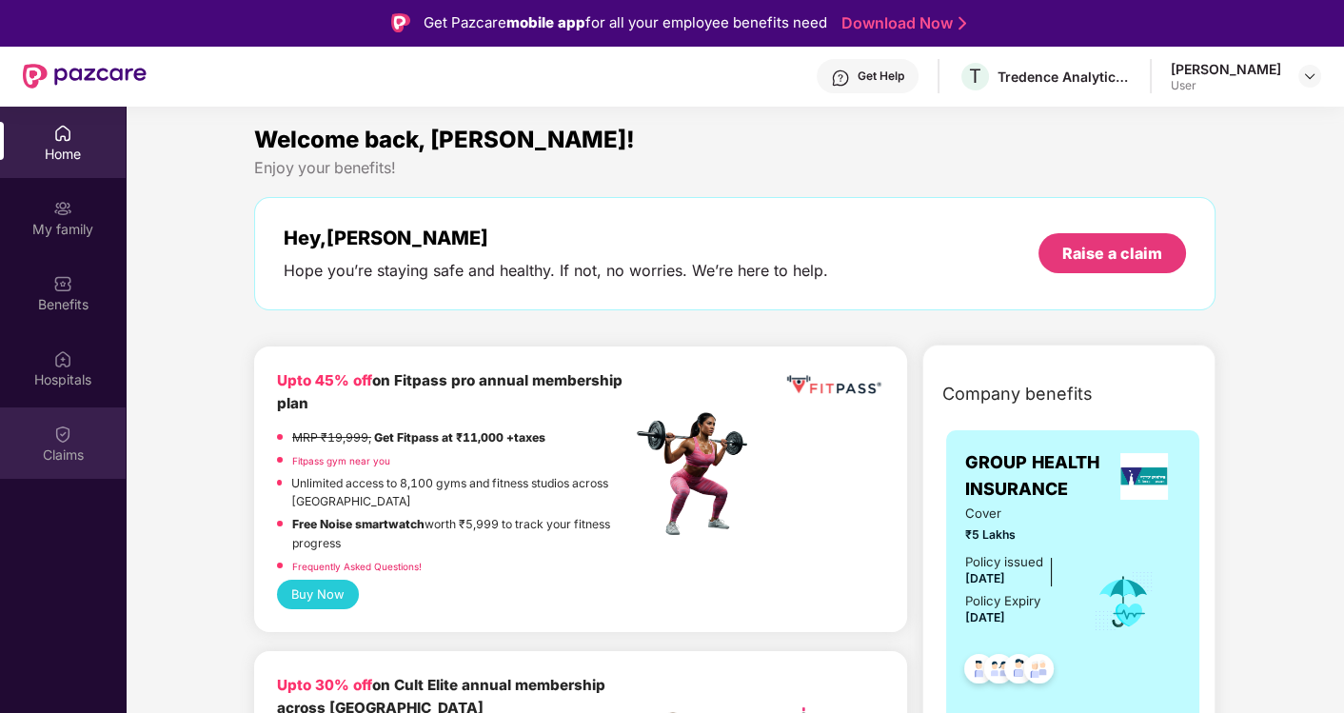
click at [73, 447] on div "Claims" at bounding box center [63, 454] width 126 height 19
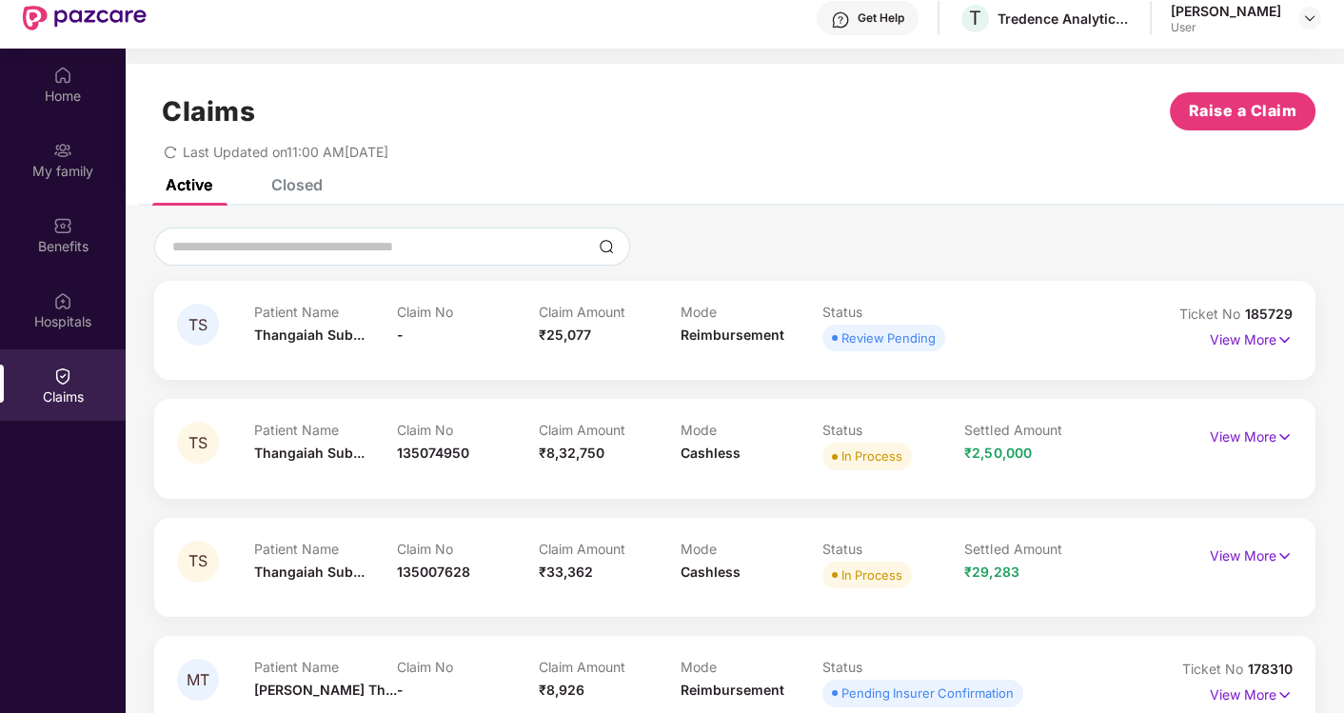
scroll to position [106, 0]
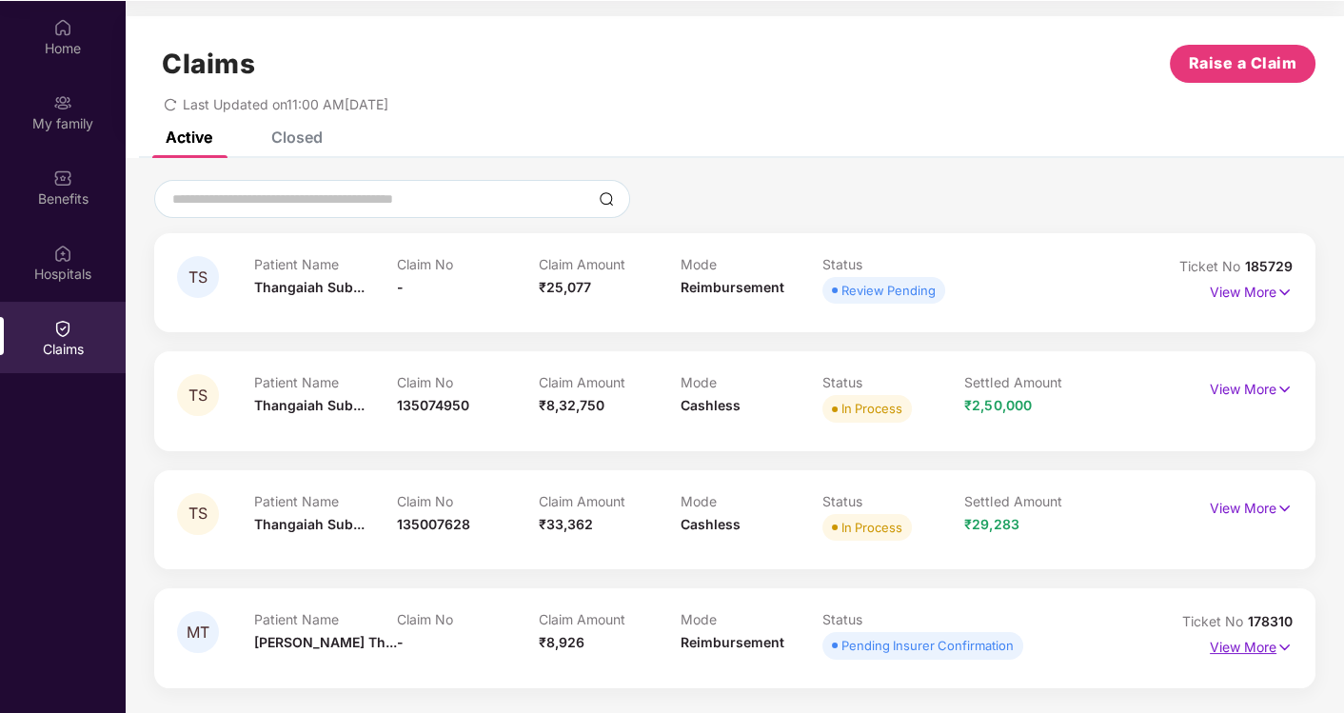
click at [1226, 644] on p "View More" at bounding box center [1251, 645] width 83 height 26
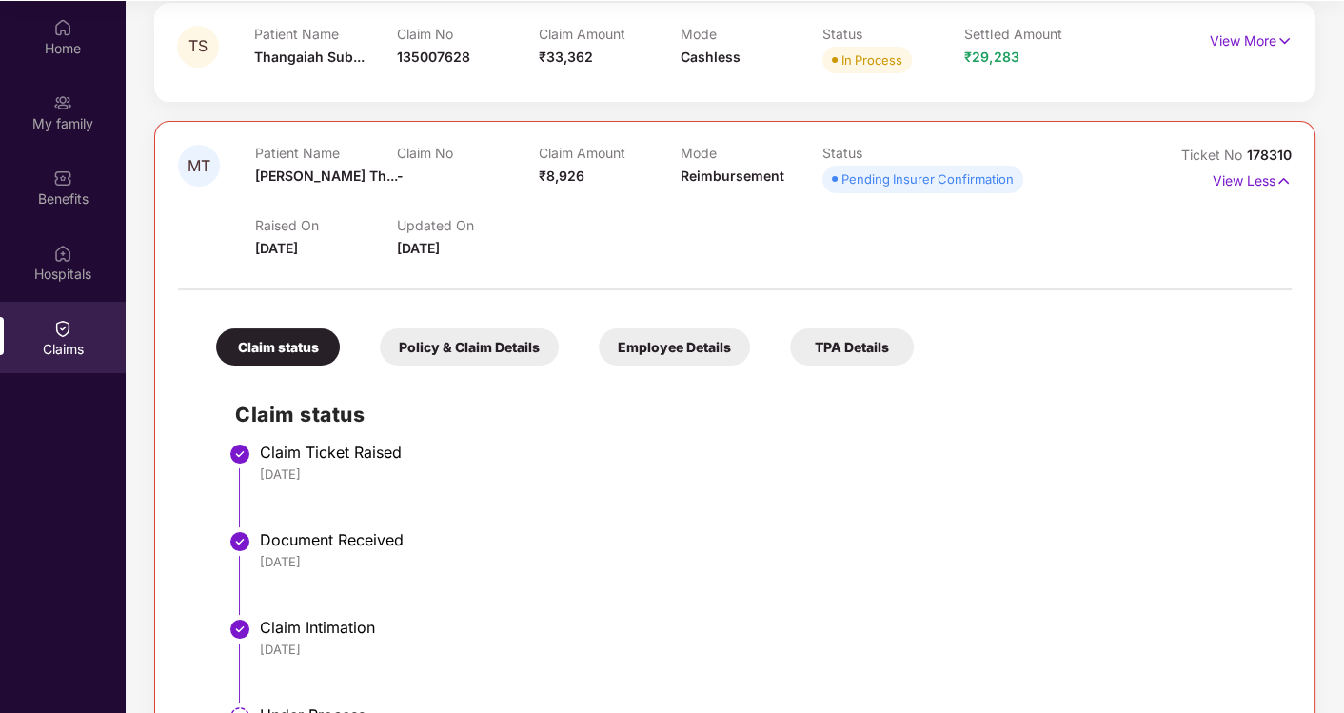
scroll to position [468, 0]
click at [486, 338] on div "Policy & Claim Details" at bounding box center [469, 345] width 179 height 37
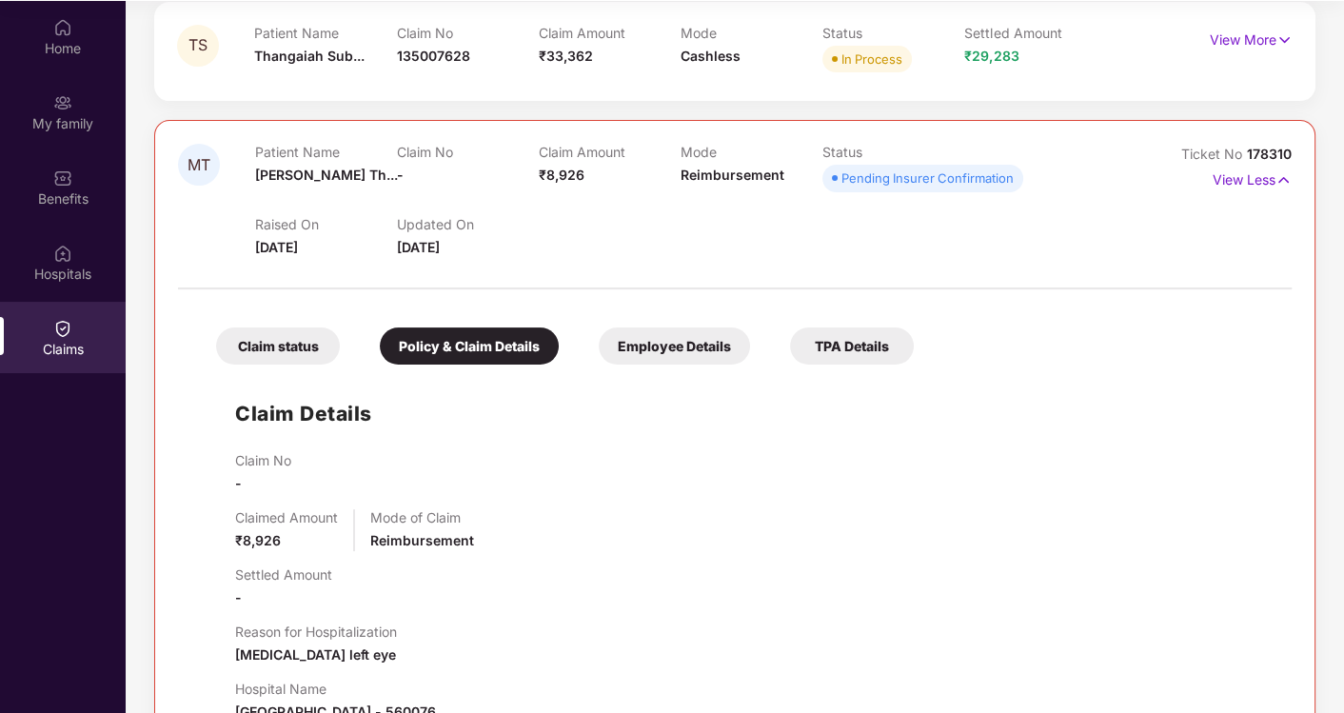
click at [297, 340] on div "Claim status" at bounding box center [278, 345] width 124 height 37
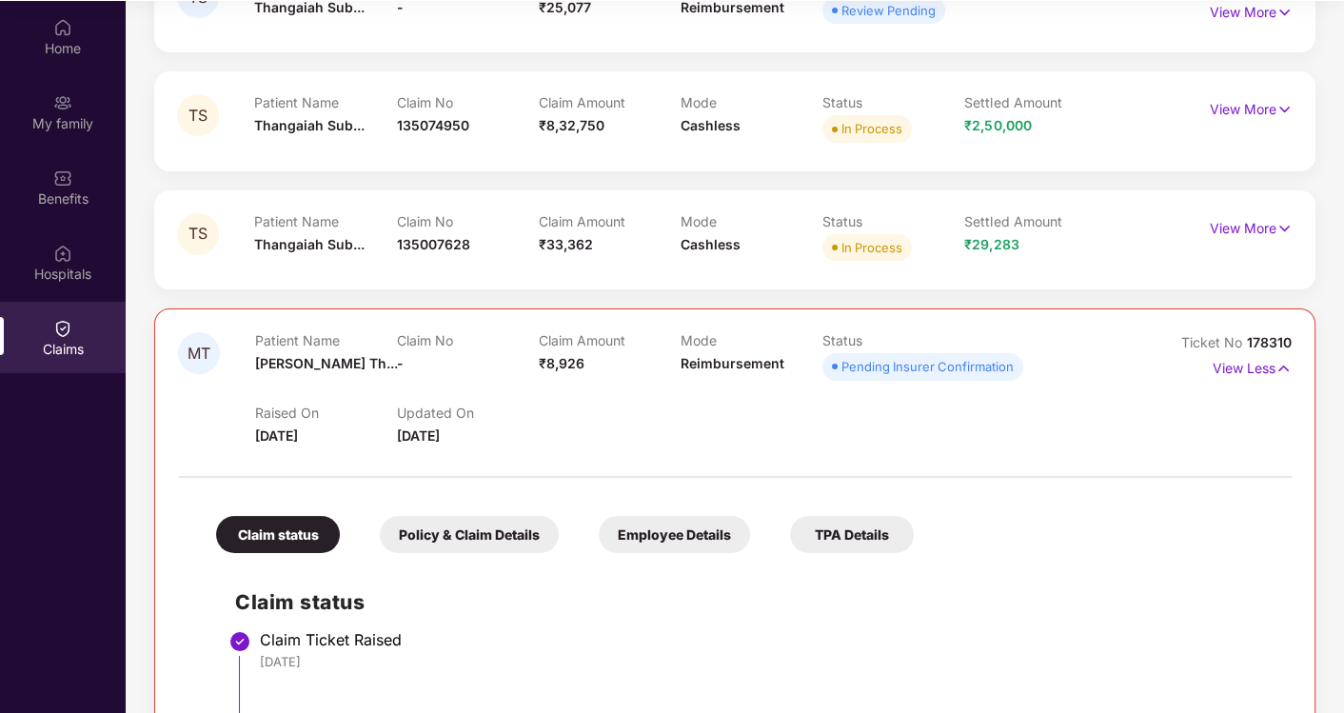
scroll to position [234, 0]
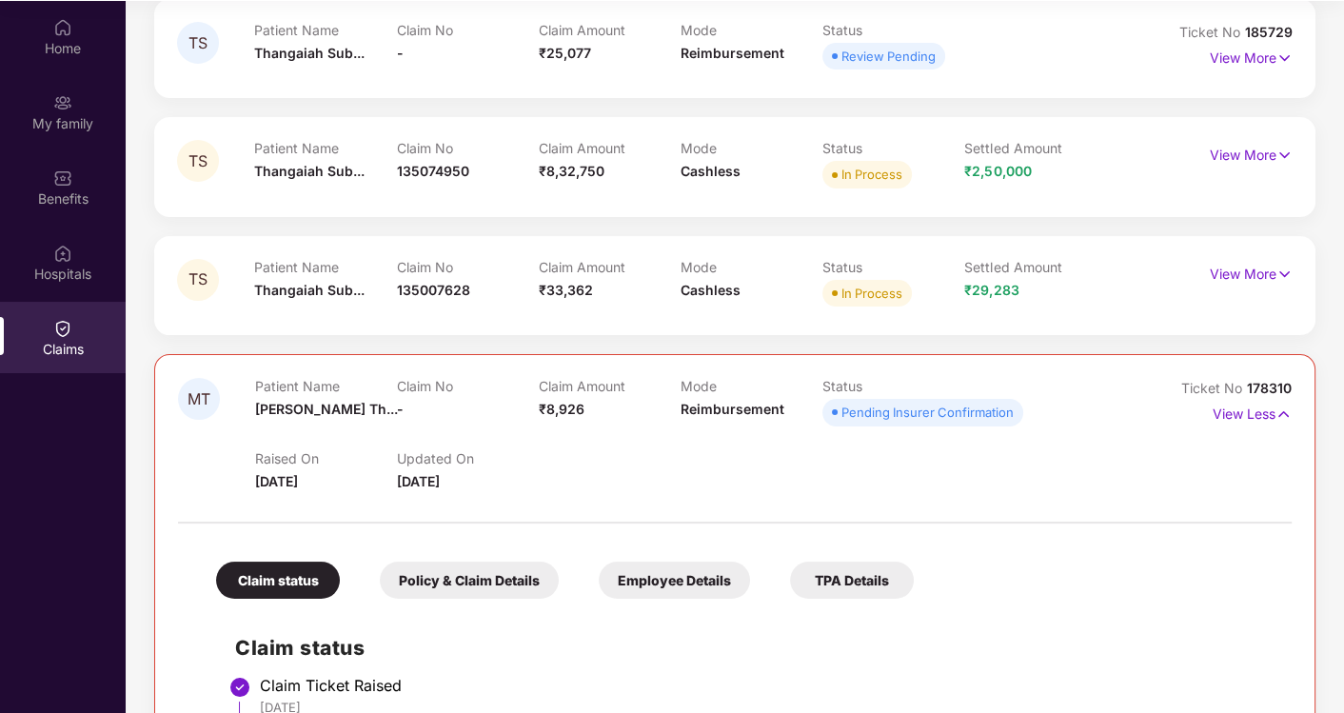
click at [507, 577] on div "Policy & Claim Details" at bounding box center [469, 579] width 179 height 37
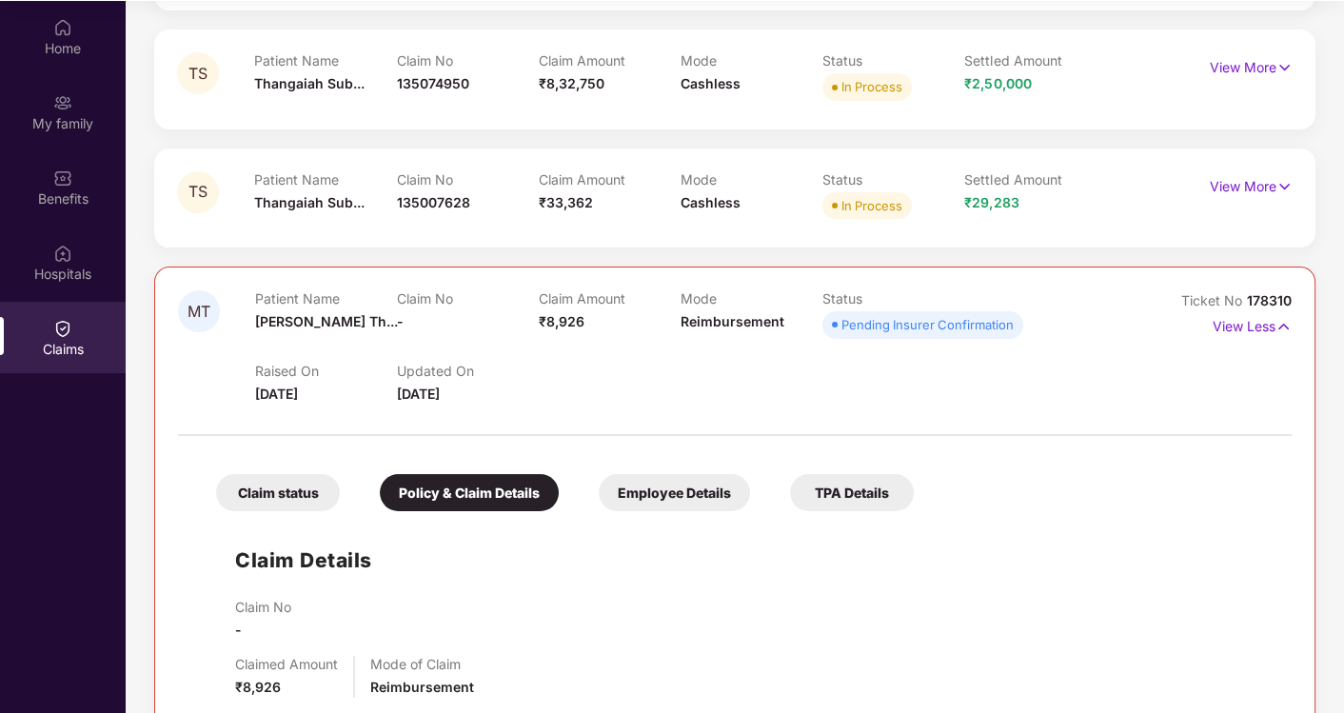
scroll to position [552, 0]
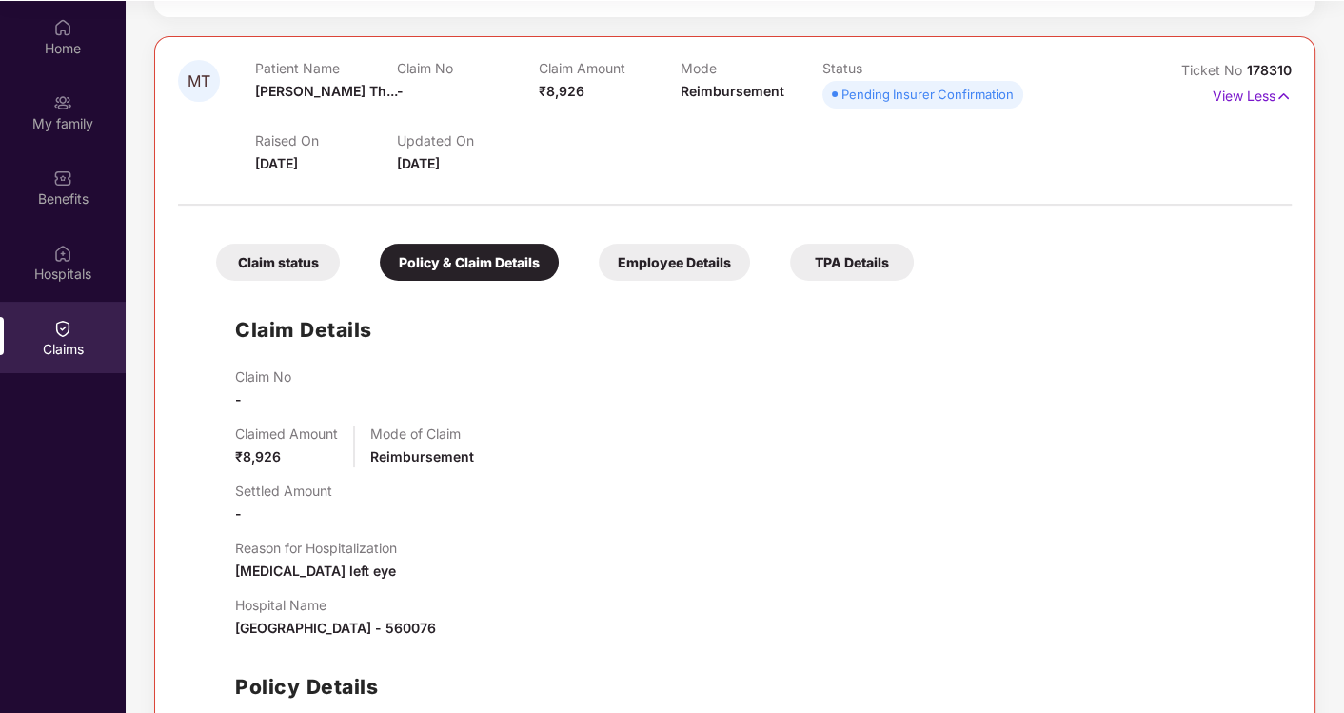
click at [679, 268] on div "Employee Details" at bounding box center [674, 262] width 151 height 37
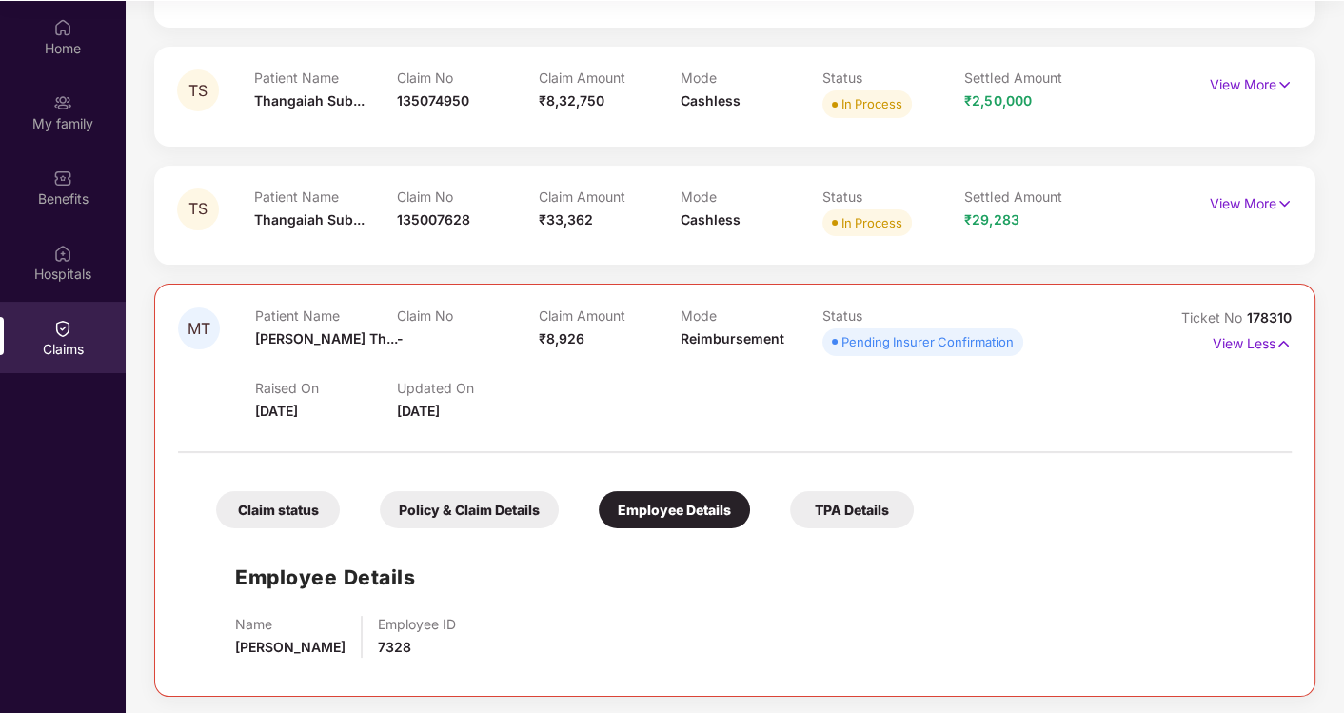
click at [497, 510] on div "Policy & Claim Details" at bounding box center [469, 509] width 179 height 37
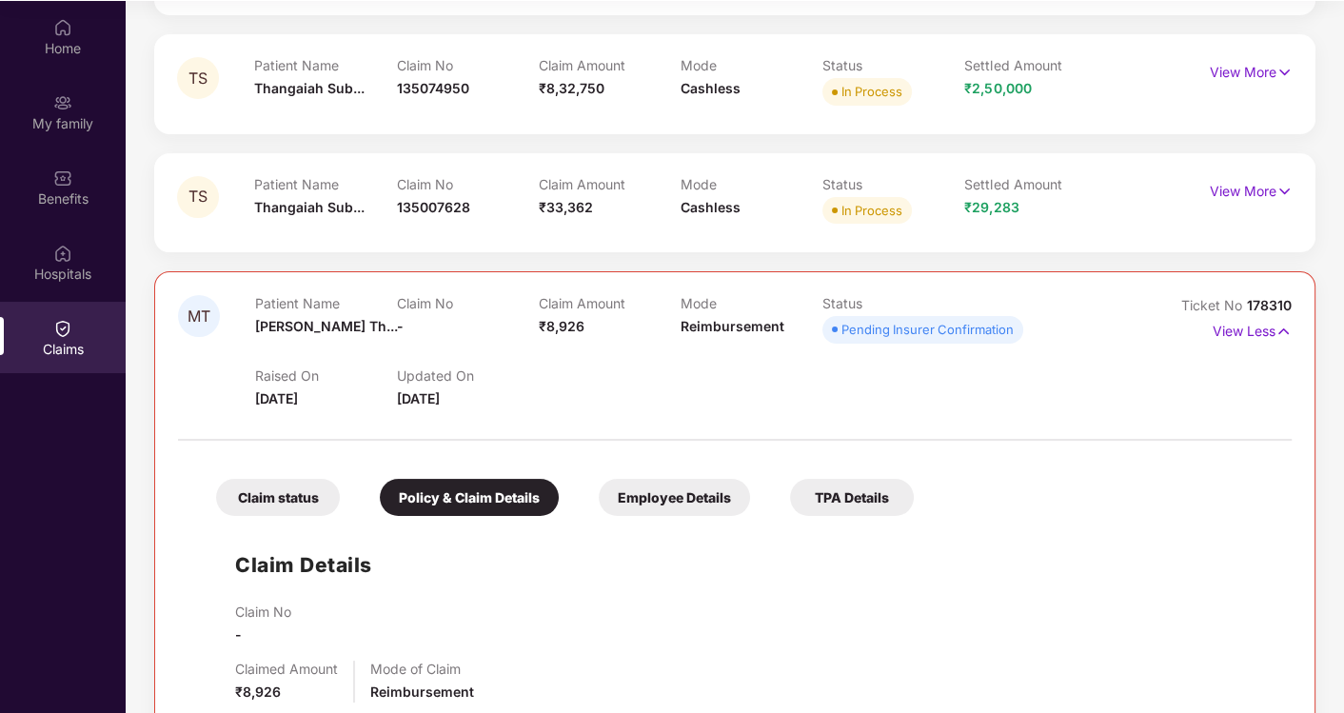
scroll to position [423, 0]
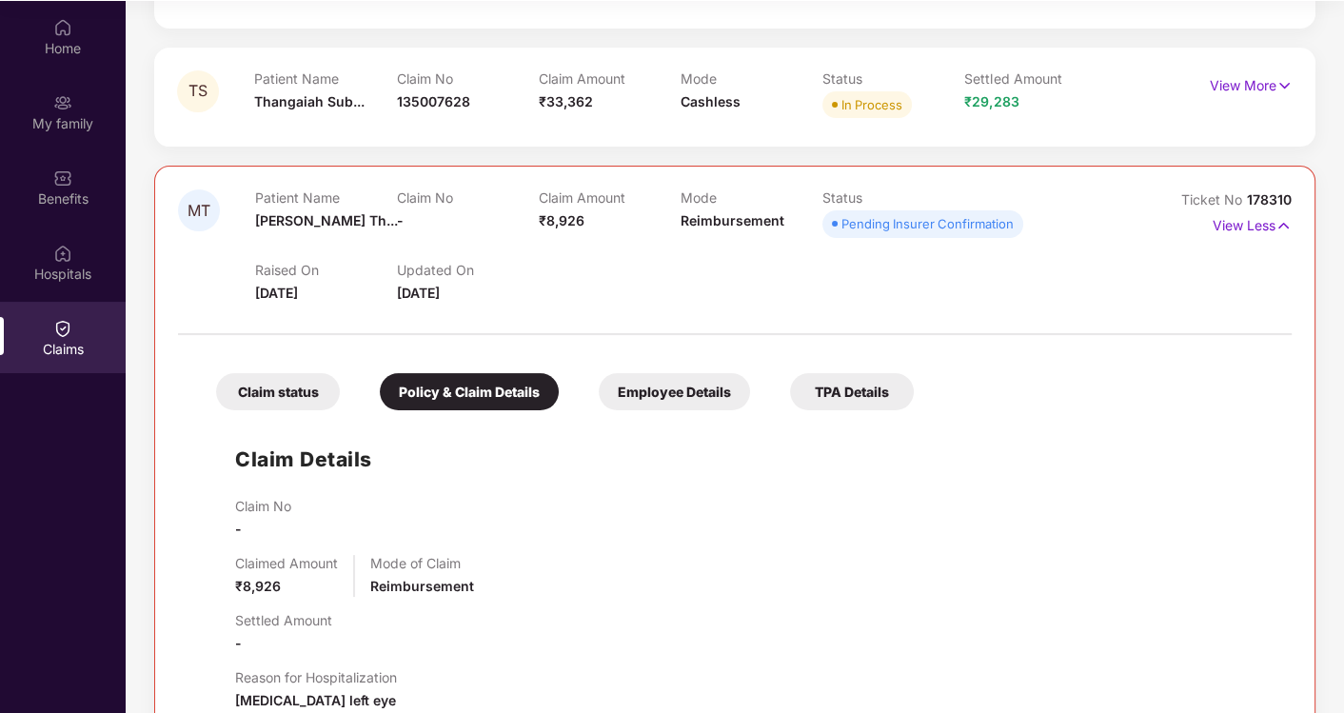
click at [254, 374] on div "Claim status" at bounding box center [278, 391] width 124 height 37
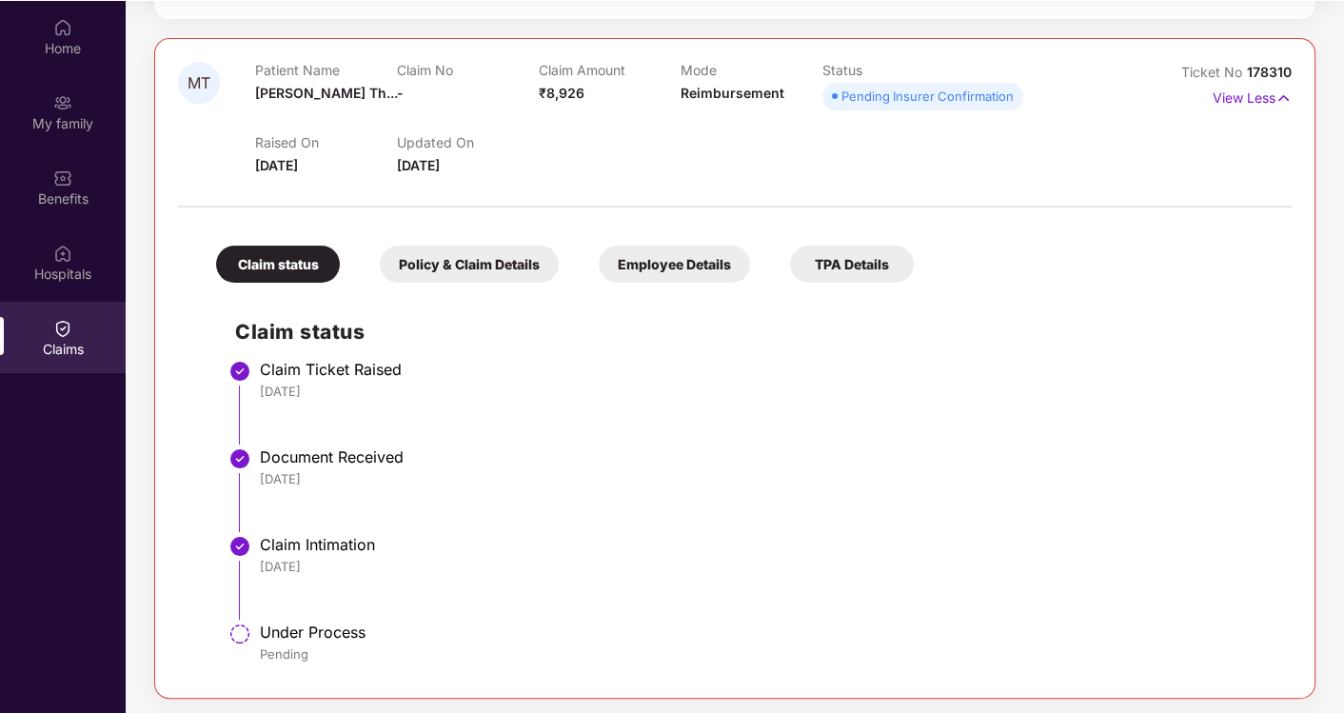
scroll to position [552, 0]
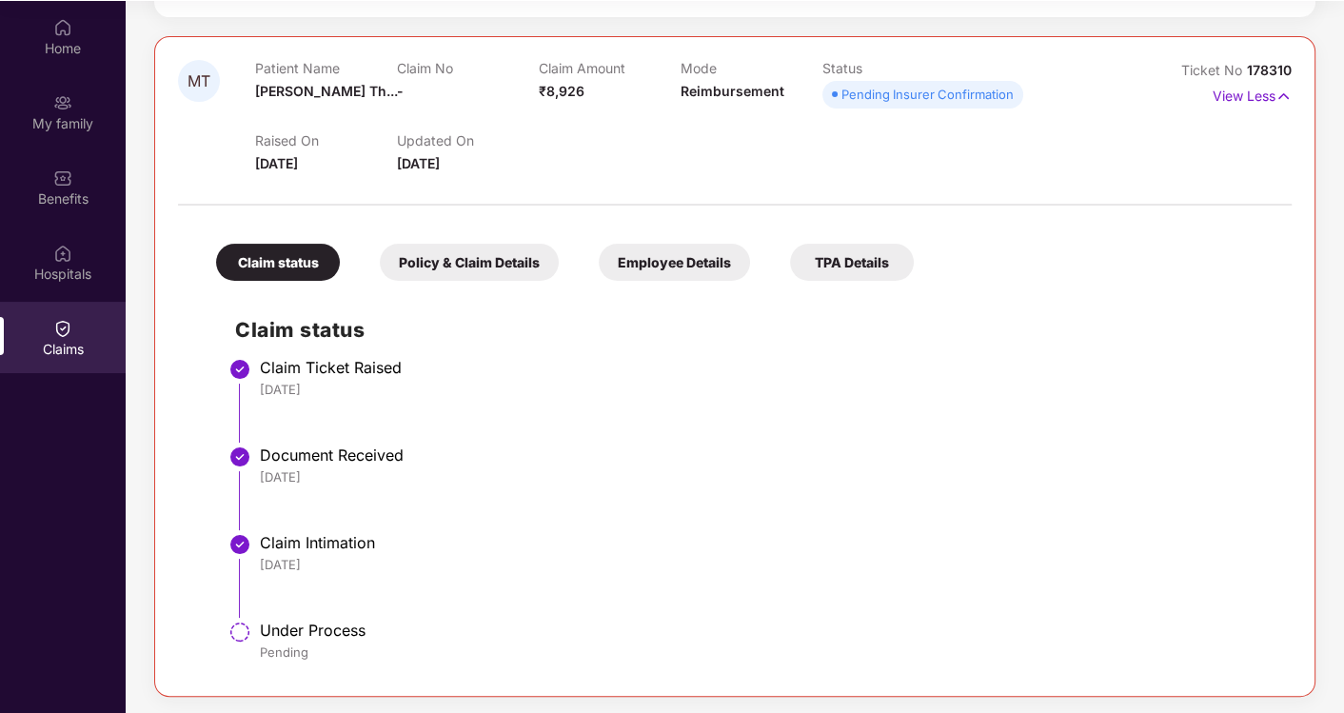
click at [875, 263] on div "TPA Details" at bounding box center [852, 262] width 124 height 37
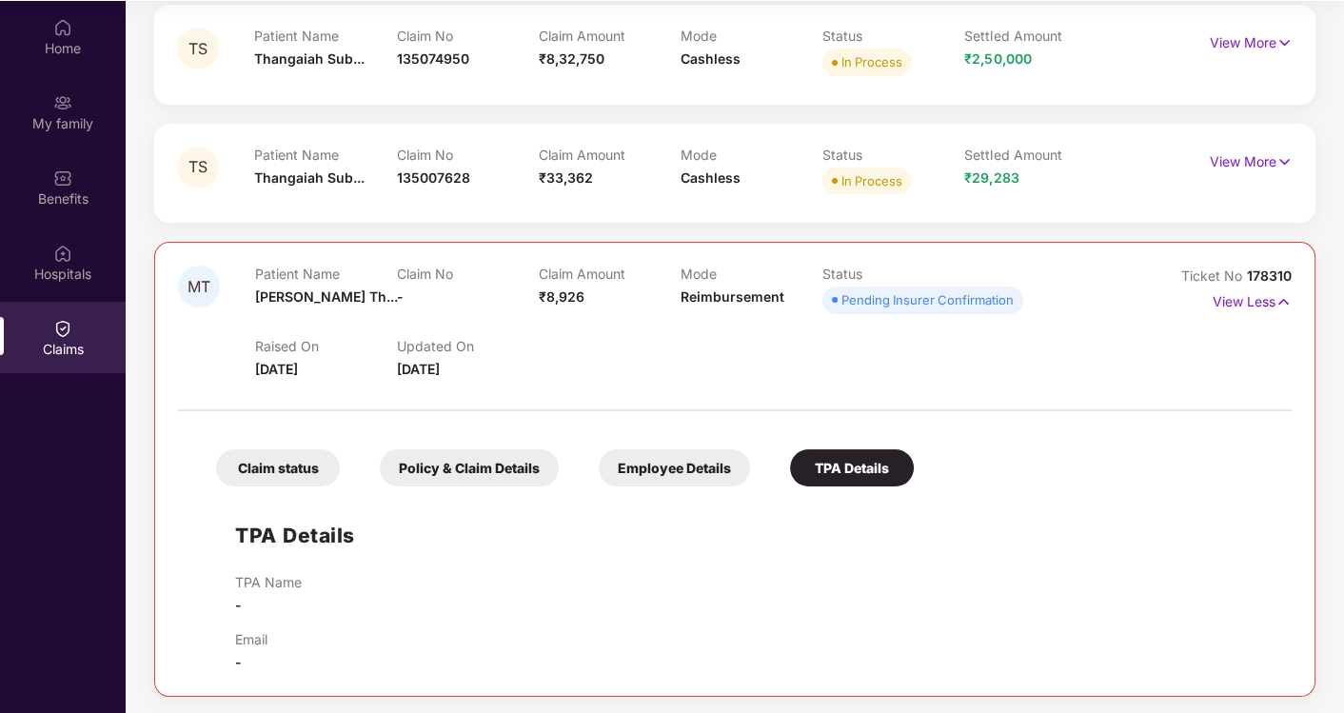
drag, startPoint x: 690, startPoint y: 473, endPoint x: 679, endPoint y: 476, distance: 10.9
click at [689, 474] on div "Employee Details" at bounding box center [674, 467] width 151 height 37
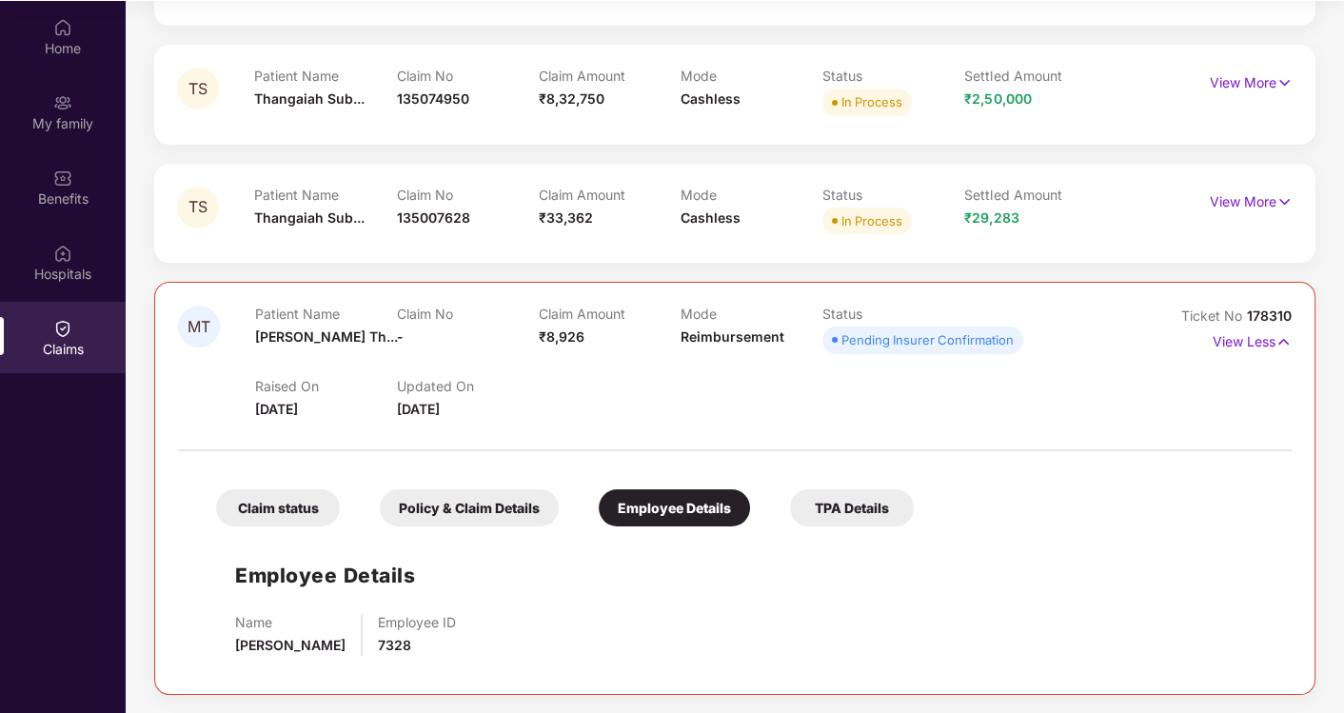
scroll to position [305, 0]
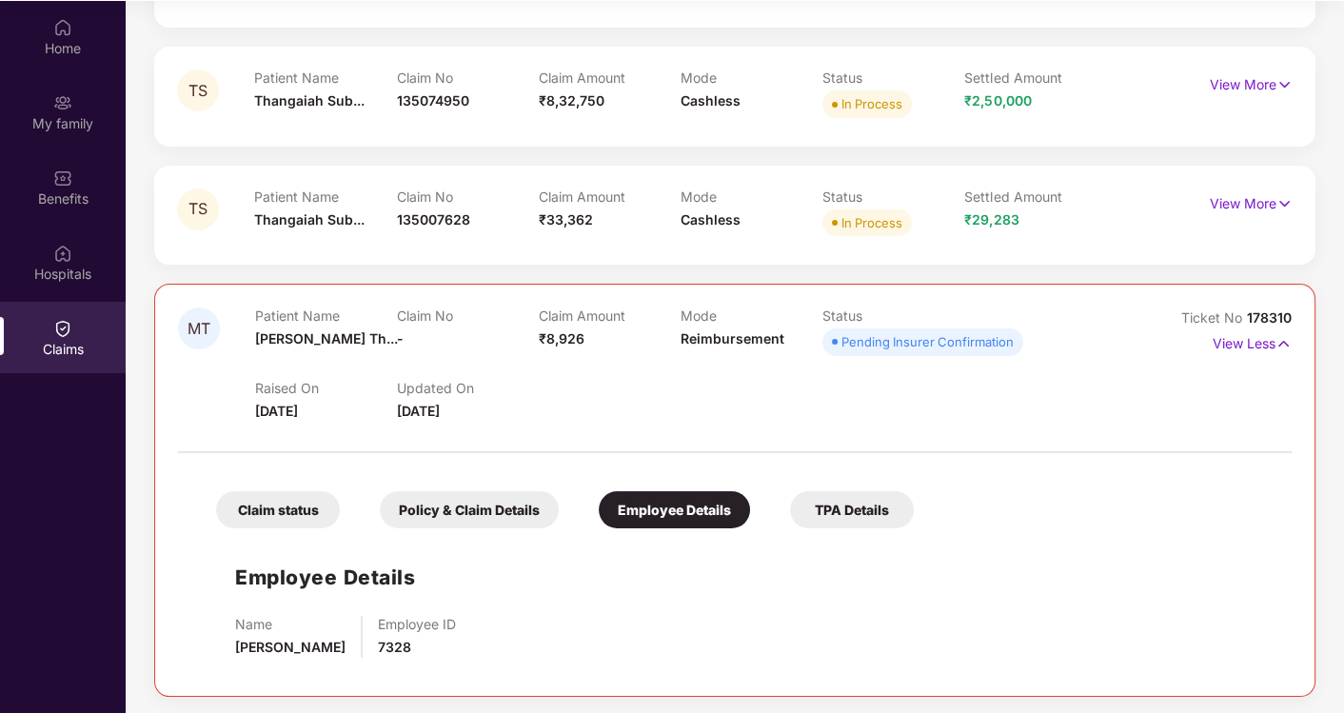
click at [469, 512] on div "Policy & Claim Details" at bounding box center [469, 509] width 179 height 37
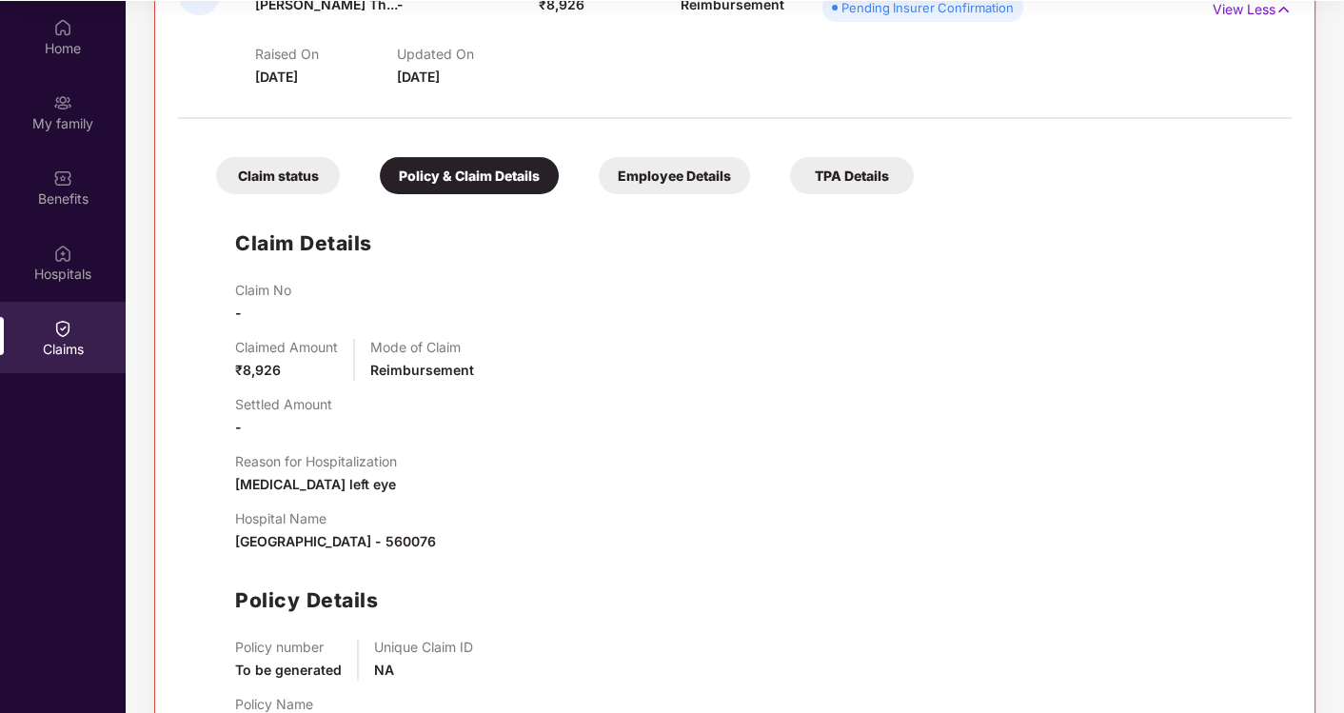
scroll to position [718, 0]
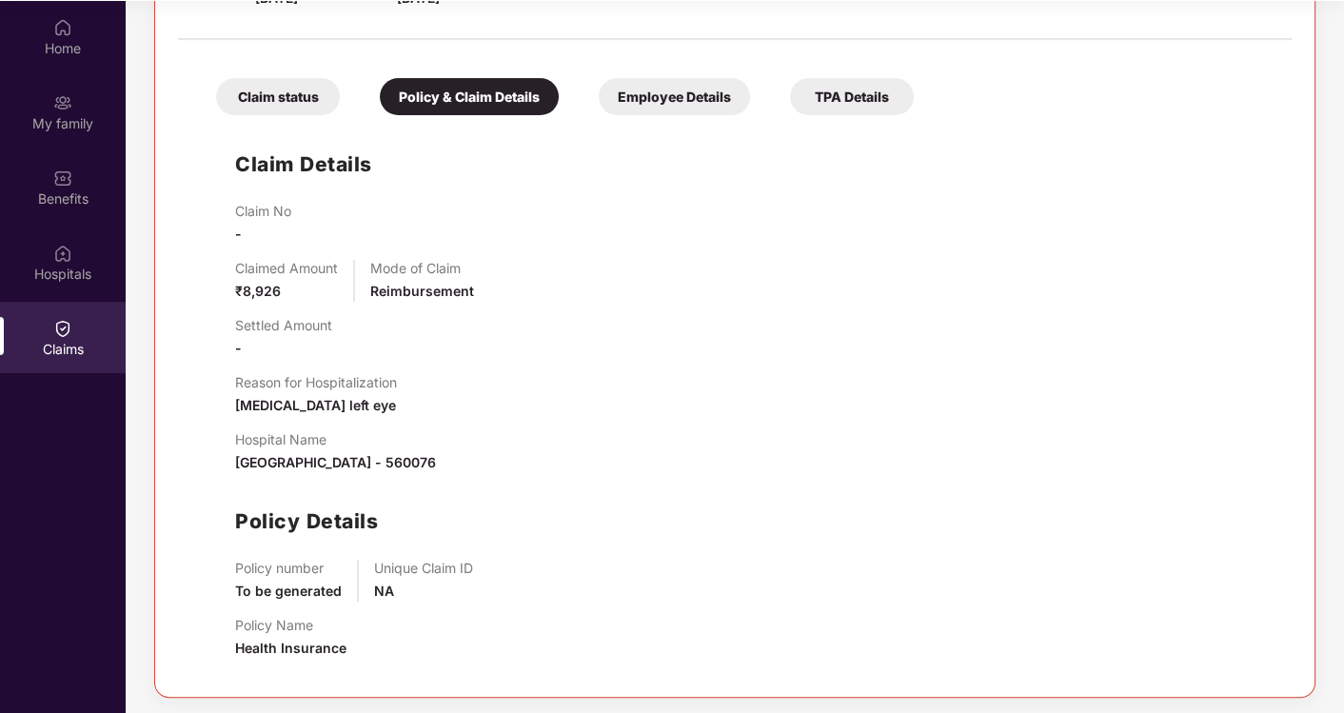
click at [288, 96] on div "Claim status" at bounding box center [278, 96] width 124 height 37
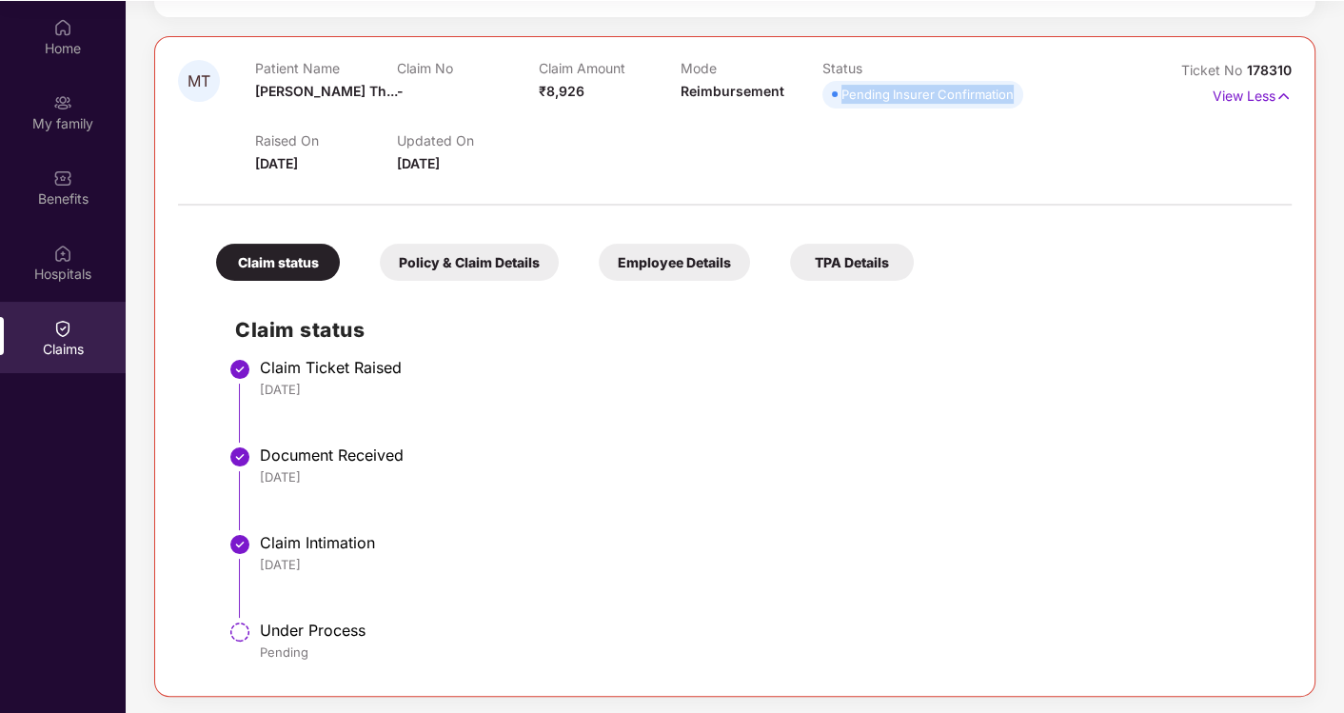
drag, startPoint x: 1008, startPoint y: 90, endPoint x: 840, endPoint y: 106, distance: 168.2
click at [840, 106] on span "Pending Insurer Confirmation" at bounding box center [922, 94] width 201 height 27
drag, startPoint x: 840, startPoint y: 106, endPoint x: 841, endPoint y: 150, distance: 44.7
click at [841, 150] on div "Raised On 22 Sept 2025 Updated On 25 Sept 2025" at bounding box center [680, 143] width 851 height 61
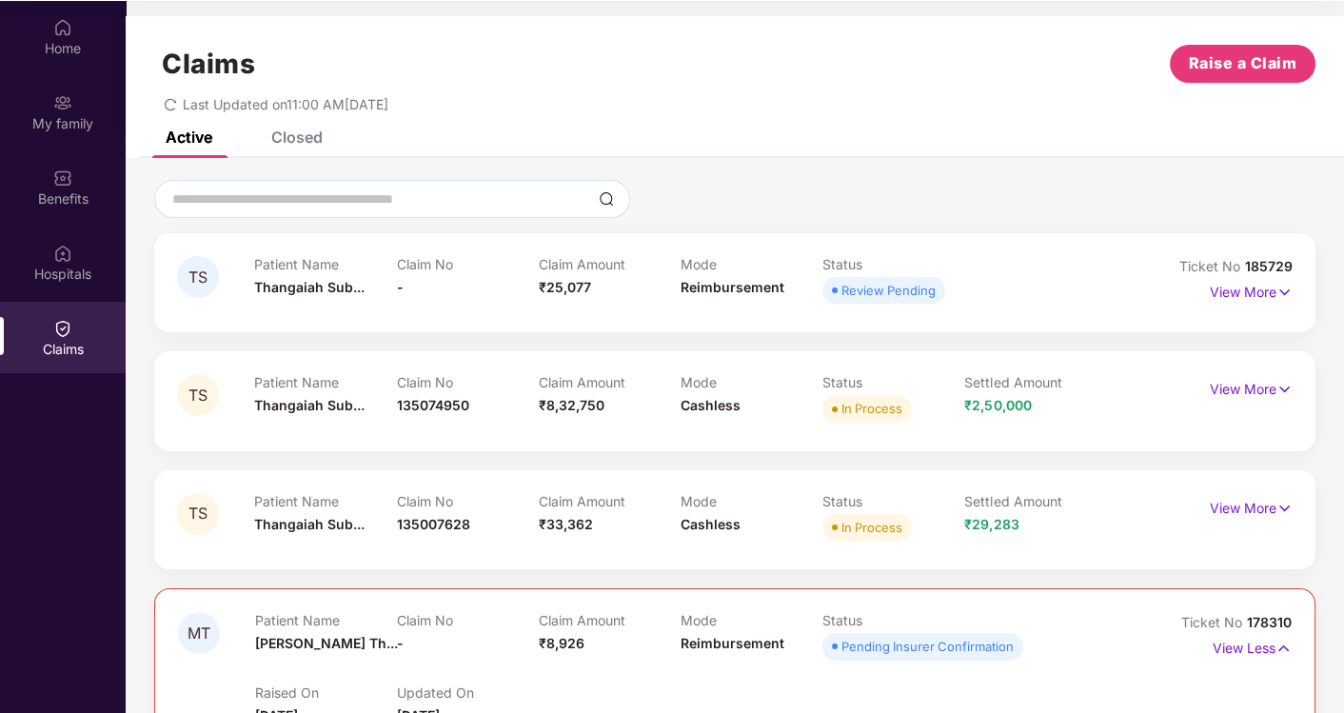
scroll to position [0, 0]
